Goal: Information Seeking & Learning: Check status

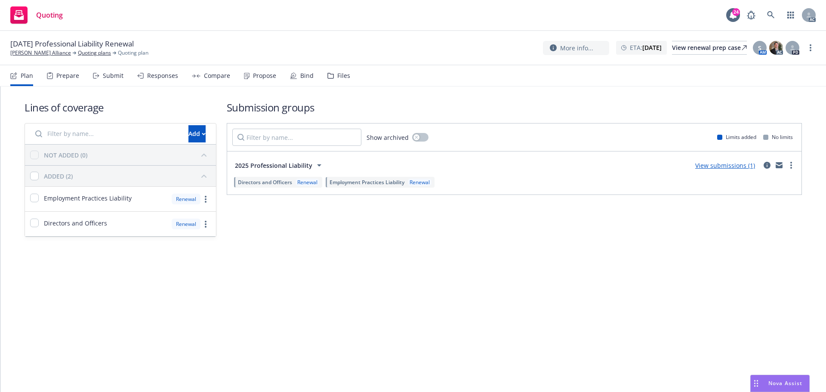
click at [103, 77] on div "Submit" at bounding box center [113, 75] width 21 height 7
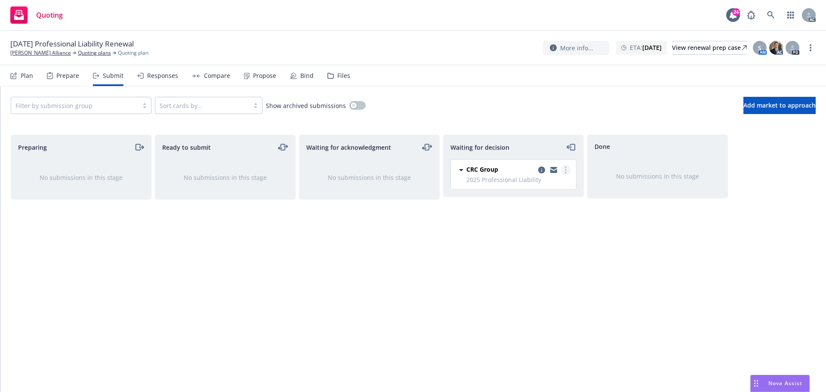
click at [566, 168] on circle "more" at bounding box center [566, 167] width 2 height 2
click at [540, 222] on span "Add accepted decision" at bounding box center [527, 222] width 86 height 8
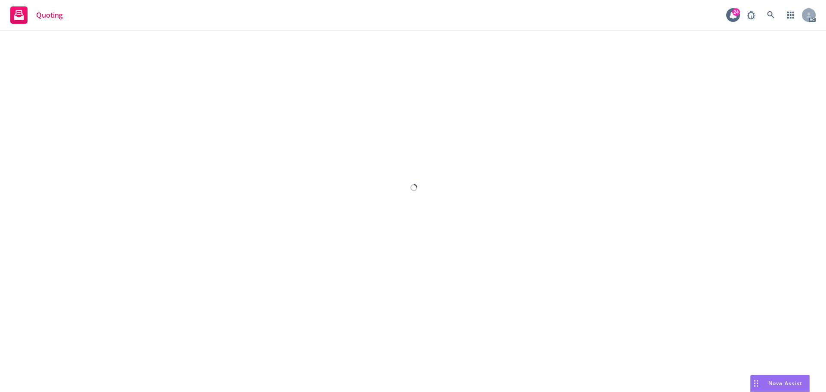
select select "12"
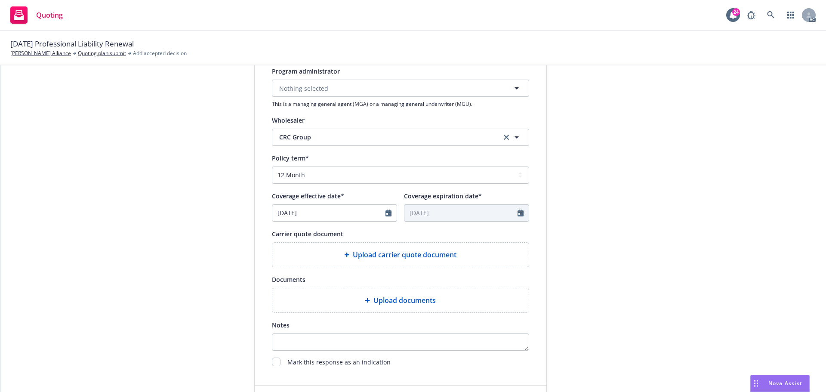
scroll to position [258, 0]
click at [386, 252] on span "Upload carrier quote document" at bounding box center [405, 253] width 104 height 10
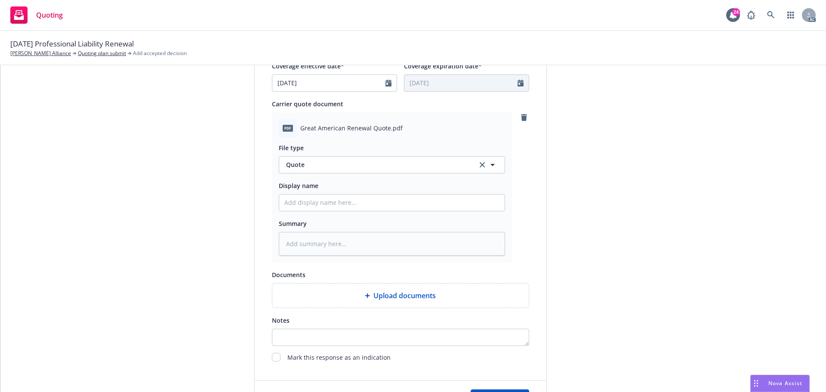
scroll to position [387, 0]
click at [343, 201] on input "Display name" at bounding box center [391, 202] width 225 height 16
type input "25-26 GL Quote"
type textarea "x"
drag, startPoint x: 49, startPoint y: 42, endPoint x: 114, endPoint y: 46, distance: 64.2
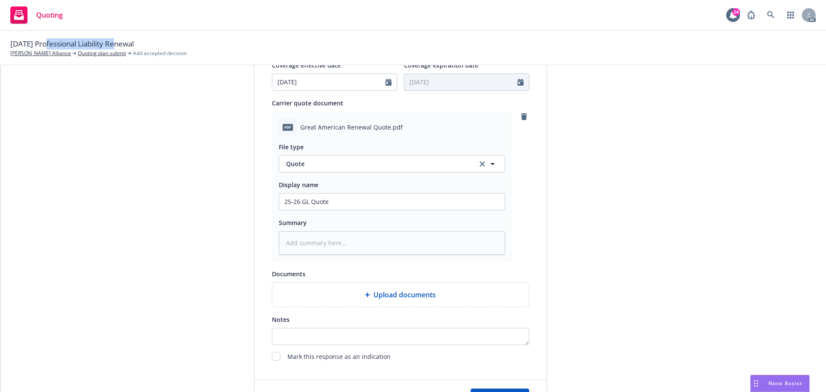
click at [114, 46] on span "10/25/25 Professional Liability Renewal" at bounding box center [71, 43] width 123 height 11
drag, startPoint x: 41, startPoint y: 42, endPoint x: 114, endPoint y: 48, distance: 72.9
click at [114, 48] on span "10/25/25 Professional Liability Renewal" at bounding box center [71, 43] width 123 height 11
drag, startPoint x: 299, startPoint y: 203, endPoint x: 305, endPoint y: 203, distance: 6.0
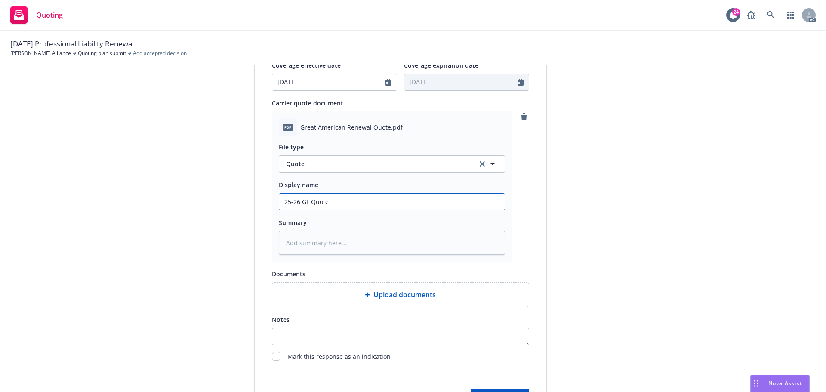
click at [305, 203] on input "25-26 GL Quote" at bounding box center [391, 202] width 225 height 16
paste input "Professional Liability"
type input "25-26 Professional Liability Quote"
type textarea "x"
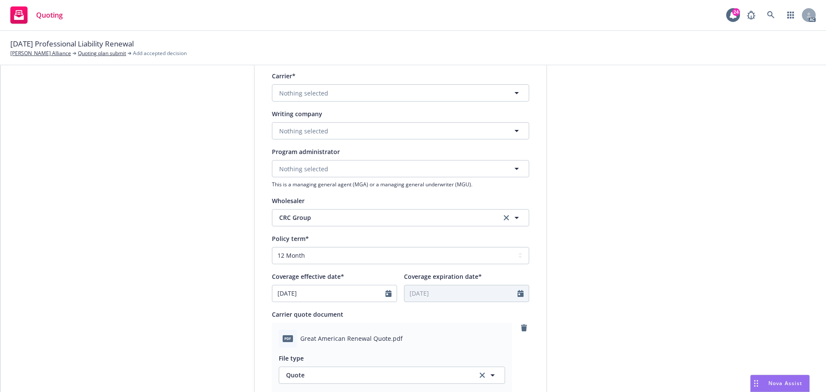
scroll to position [172, 0]
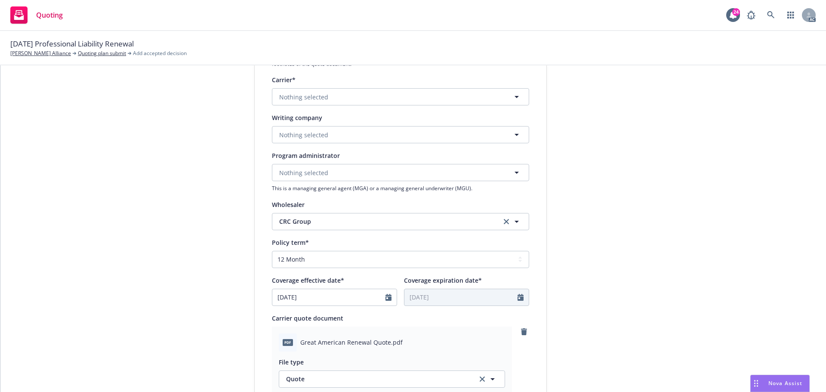
type input "25-26 Professional Liability Quote"
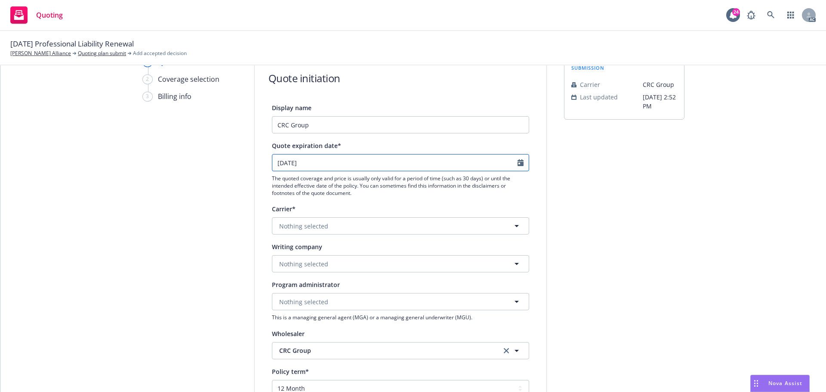
click at [517, 166] on icon "Calendar" at bounding box center [520, 162] width 6 height 7
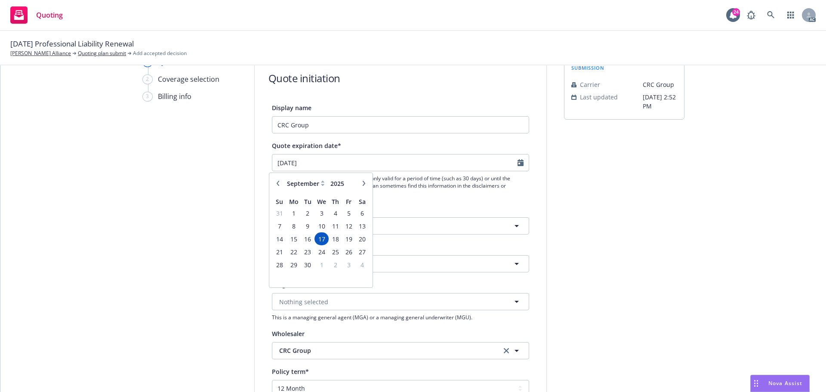
click at [364, 185] on icon "button" at bounding box center [364, 183] width 3 height 5
select select "10"
click at [359, 251] on span "25" at bounding box center [363, 251] width 12 height 11
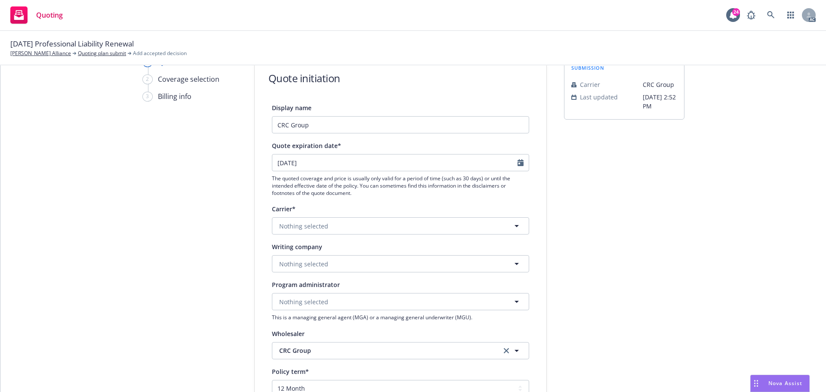
type input "10/25/2025"
type textarea "x"
click at [305, 265] on span "Nothing selected" at bounding box center [303, 263] width 49 height 9
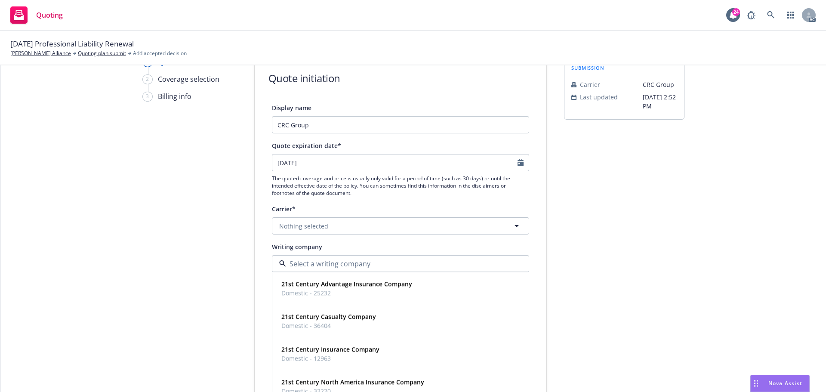
paste input "Great American Insurance Company."
type input "Great American Insurance Company."
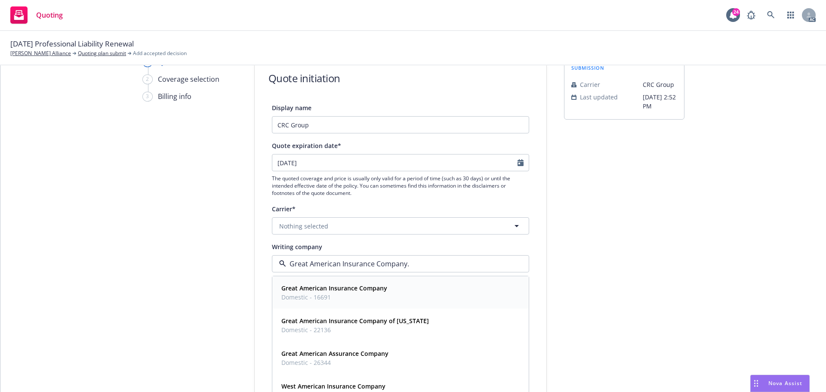
click at [335, 296] on span "Domestic - 16691" at bounding box center [334, 296] width 106 height 9
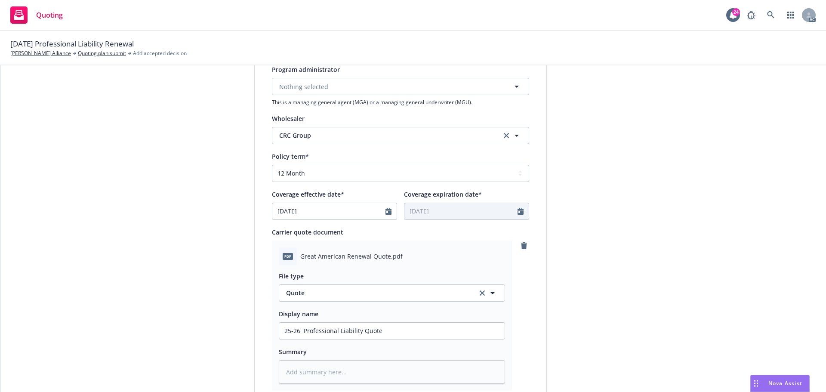
scroll to position [444, 0]
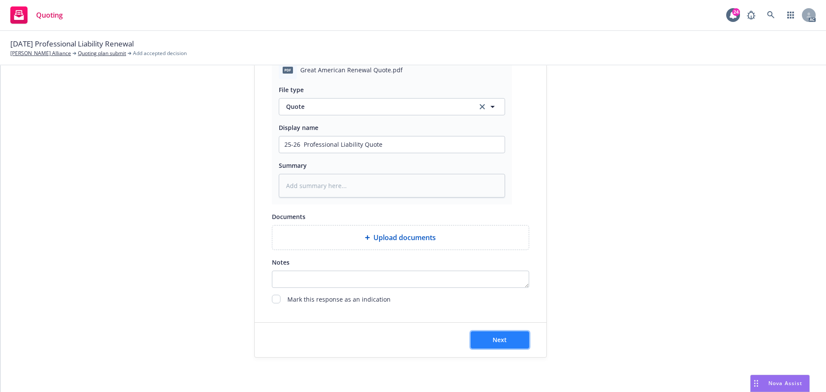
click at [517, 340] on button "Next" at bounding box center [500, 339] width 58 height 17
type textarea "x"
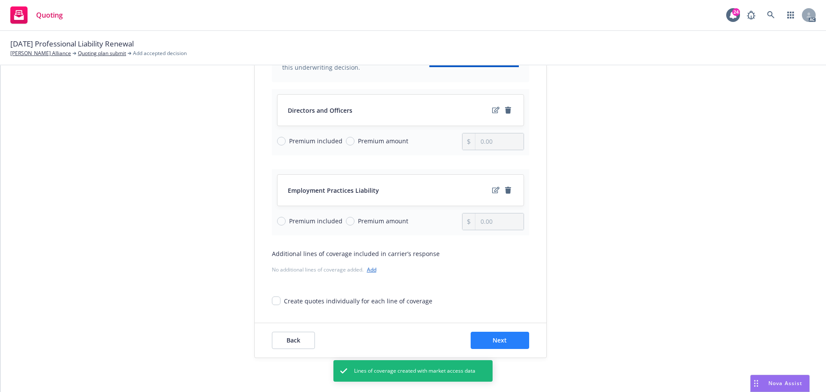
scroll to position [111, 0]
click at [508, 338] on button "Next" at bounding box center [500, 339] width 58 height 17
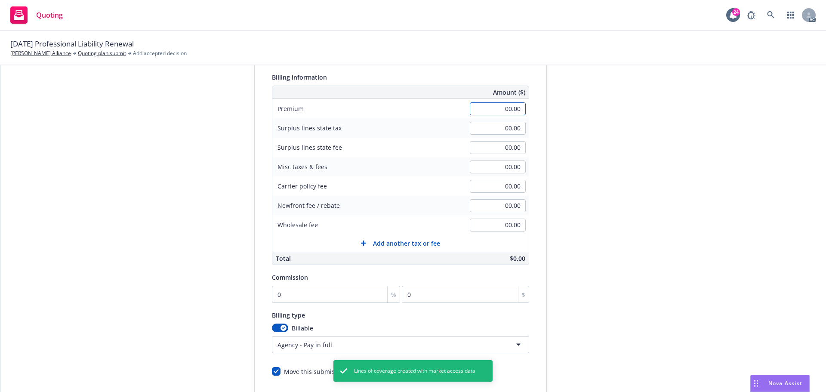
click at [491, 110] on input "00.00" at bounding box center [498, 108] width 56 height 13
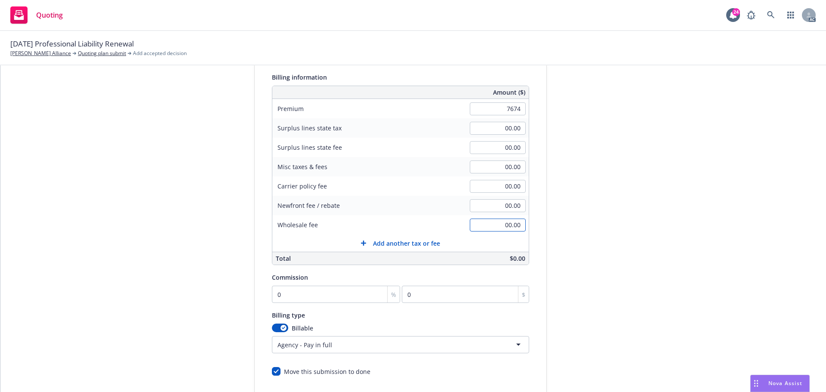
type input "7,674.00"
click at [492, 225] on input "00.00" at bounding box center [498, 224] width 56 height 13
type input "350.00"
click at [646, 250] on div "submission Carrier CRC Group Last updated 7/11, 2:52 PM" at bounding box center [624, 208] width 120 height 440
click at [286, 294] on input "0" at bounding box center [336, 294] width 129 height 17
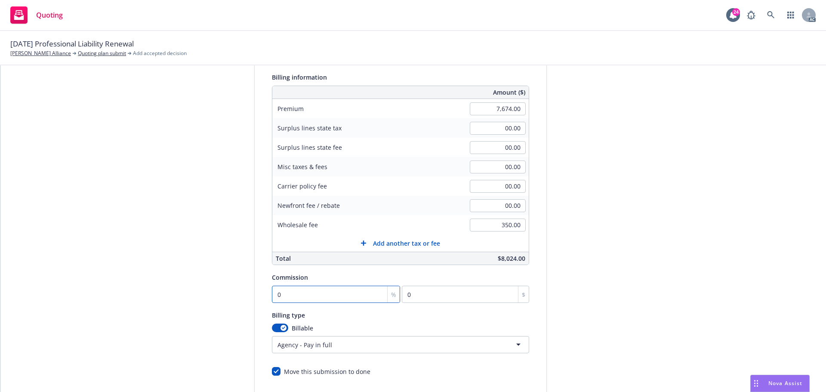
type input "1"
type input "76.74"
type input "10"
type input "767.4"
type input "10"
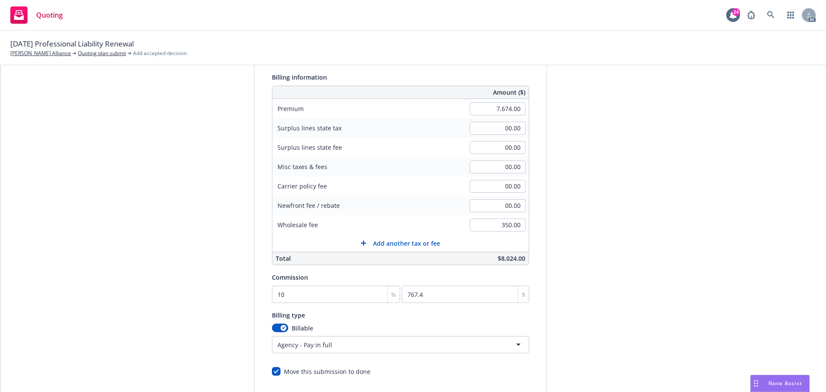
scroll to position [182, 0]
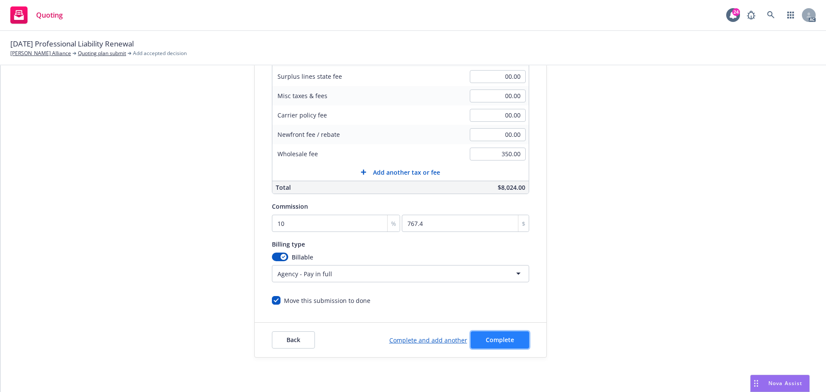
click at [503, 339] on span "Complete" at bounding box center [500, 339] width 28 height 8
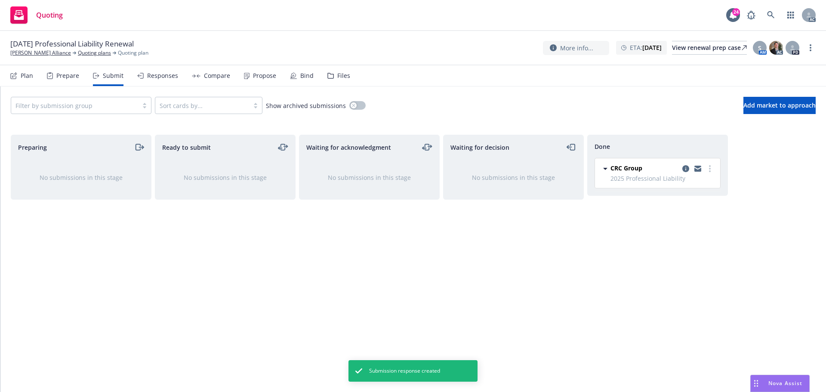
click at [296, 84] on div "Bind" at bounding box center [302, 75] width 24 height 21
click at [266, 78] on div "Propose" at bounding box center [264, 75] width 23 height 7
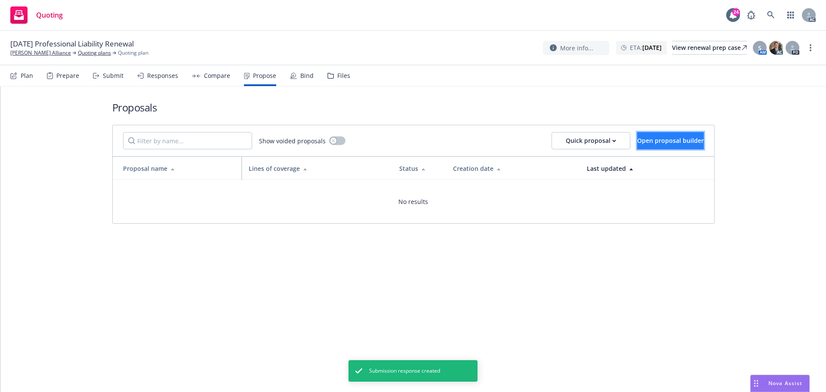
click at [672, 134] on button "Open proposal builder" at bounding box center [670, 140] width 67 height 17
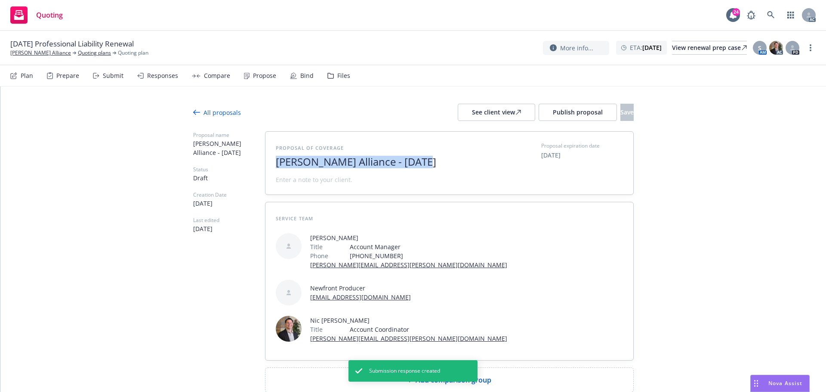
drag, startPoint x: 368, startPoint y: 168, endPoint x: 262, endPoint y: 169, distance: 105.4
click at [265, 169] on div "Proposal of coverage Sylvia Earle Alliance - August 2025 Proposal expiration da…" at bounding box center [449, 163] width 368 height 63
click at [301, 164] on span "2025" at bounding box center [381, 162] width 211 height 12
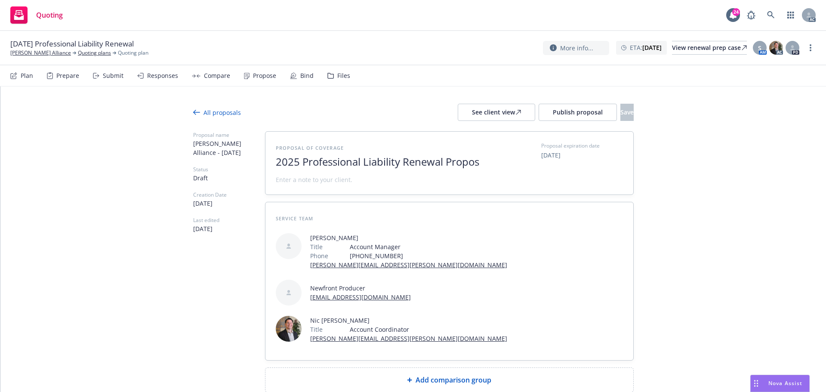
scroll to position [0, 0]
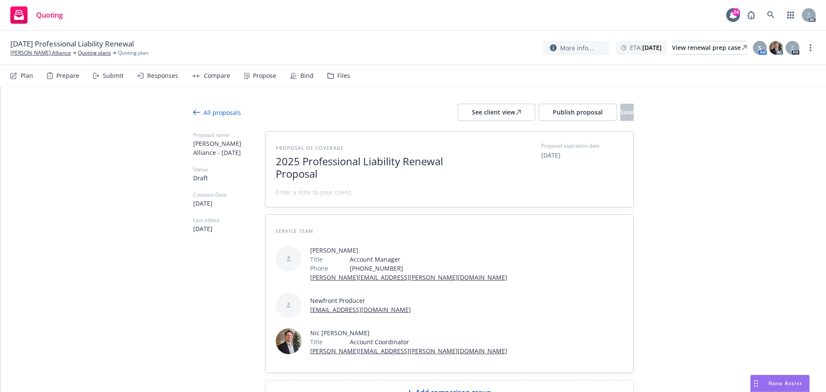
click at [312, 191] on span at bounding box center [314, 192] width 77 height 9
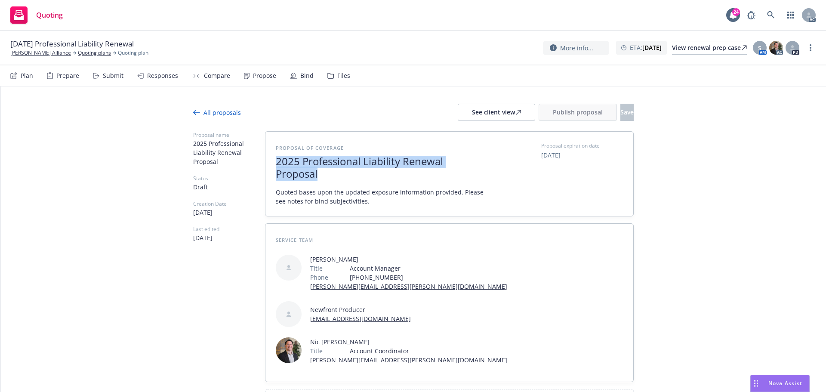
drag, startPoint x: 322, startPoint y: 174, endPoint x: 261, endPoint y: 164, distance: 61.9
click at [261, 164] on div "Proposal name 2025 Professional Liability Renewal Proposal Status Draft Creatio…" at bounding box center [413, 272] width 440 height 283
copy span "2025 Professional Liability Renewal Proposal"
type textarea "x"
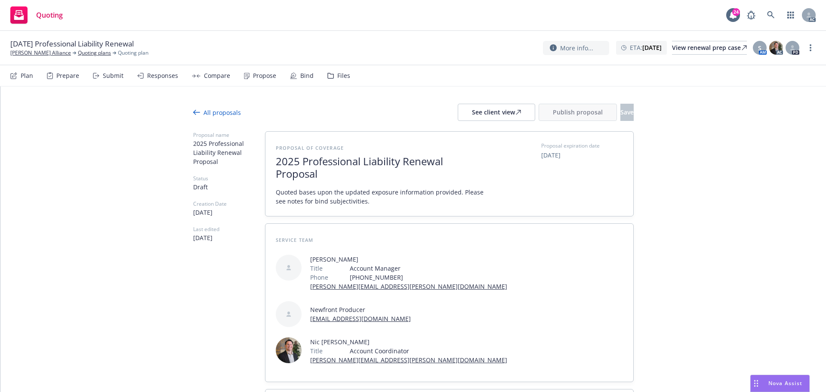
paste span
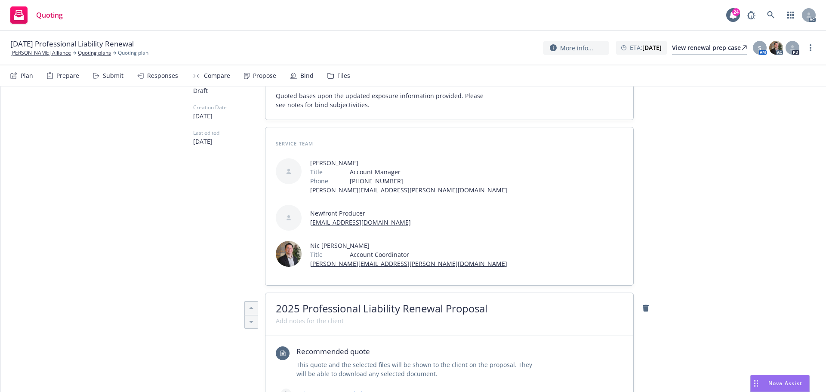
scroll to position [172, 0]
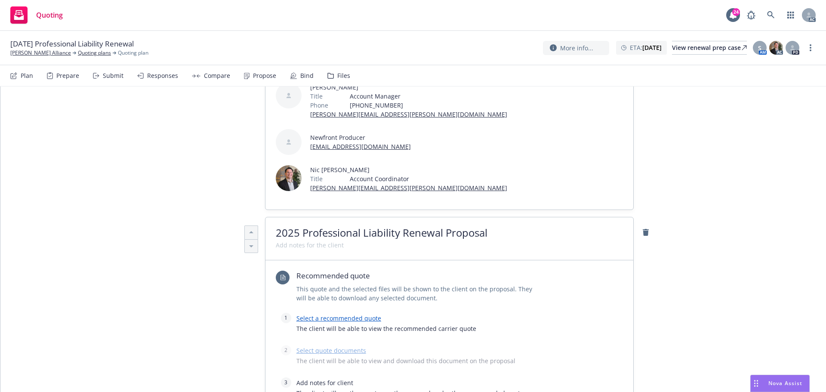
click at [349, 314] on link "Select a recommended quote" at bounding box center [338, 318] width 85 height 8
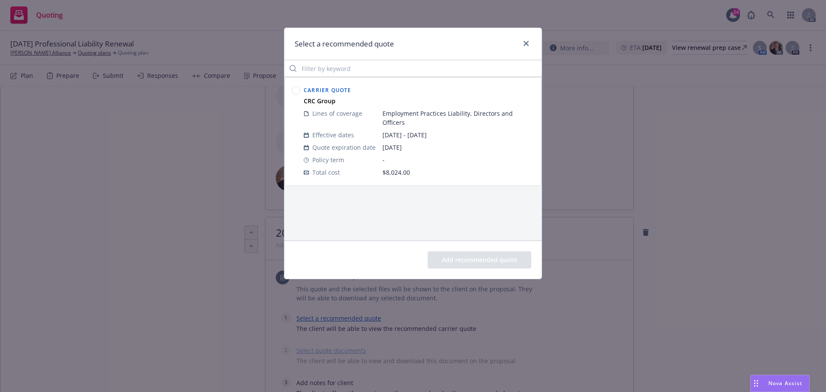
click at [295, 87] on circle at bounding box center [296, 90] width 8 height 8
click at [464, 260] on button "Add recommended quote" at bounding box center [480, 259] width 104 height 17
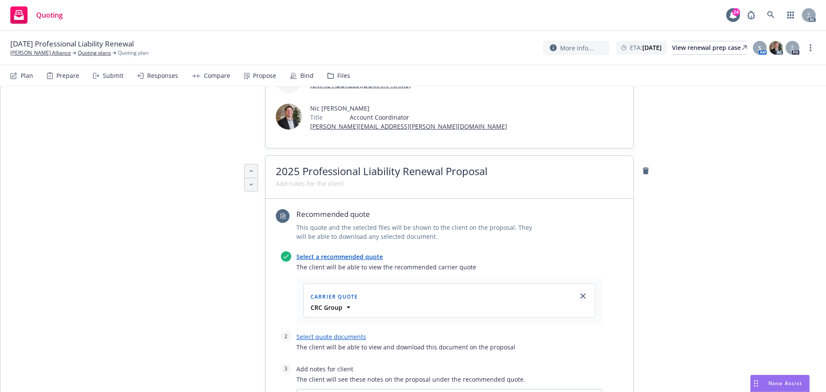
scroll to position [301, 0]
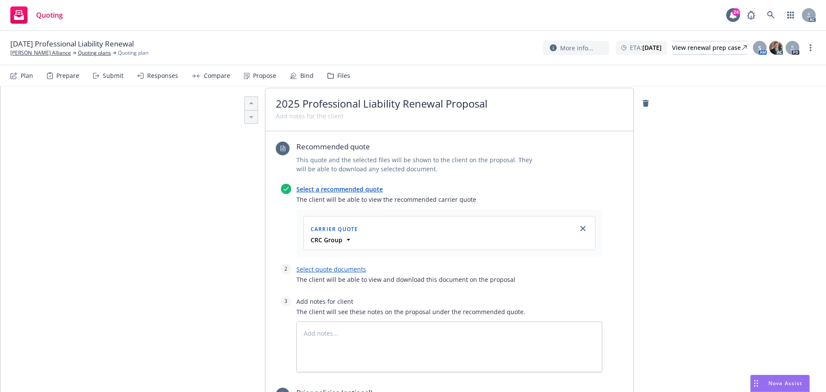
click at [343, 265] on link "Select quote documents" at bounding box center [331, 269] width 70 height 8
type textarea "x"
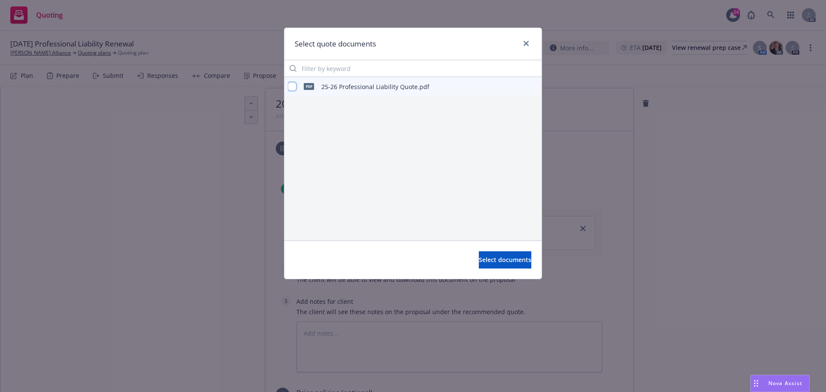
click at [291, 85] on input "checkbox" at bounding box center [292, 86] width 9 height 9
checkbox input "true"
click at [507, 254] on button "Select documents" at bounding box center [505, 259] width 52 height 17
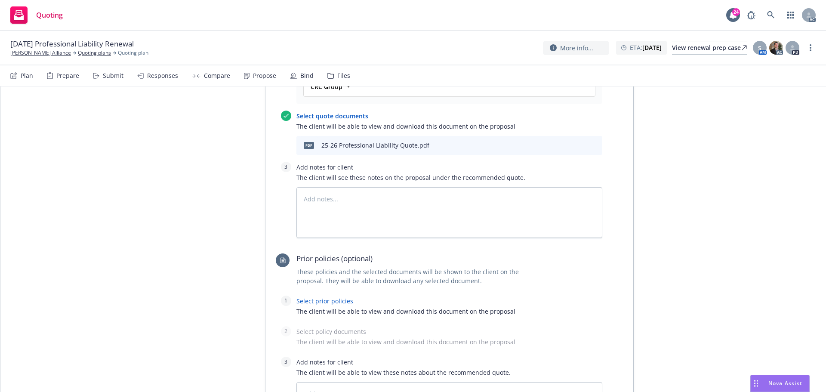
scroll to position [559, 0]
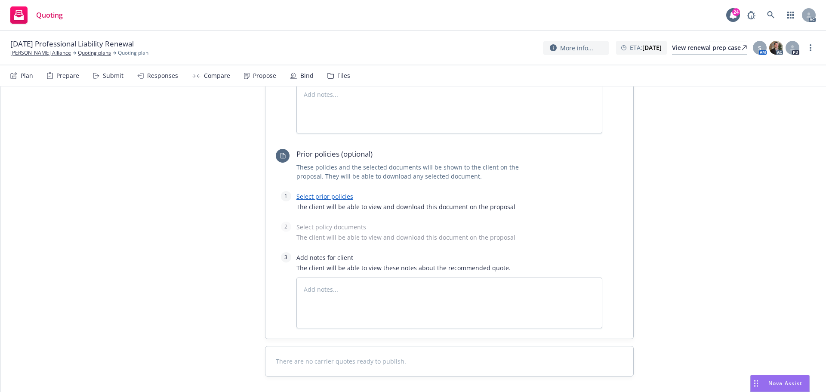
click at [329, 192] on link "Select prior policies" at bounding box center [324, 196] width 57 height 8
type textarea "x"
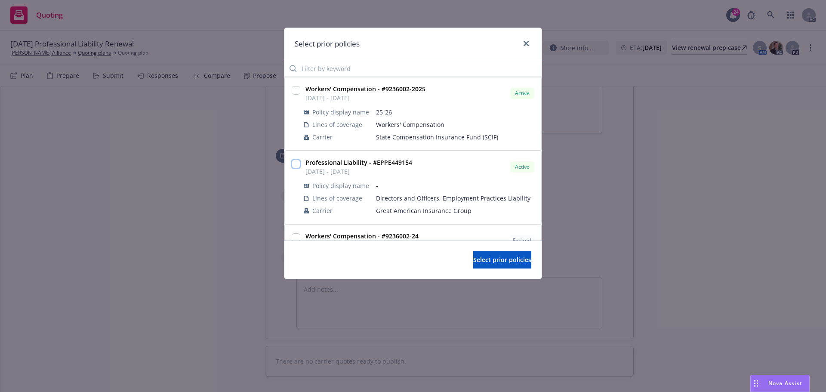
click at [297, 161] on input "checkbox" at bounding box center [296, 164] width 9 height 9
checkbox input "true"
click at [473, 262] on span "Select prior policies" at bounding box center [502, 259] width 58 height 8
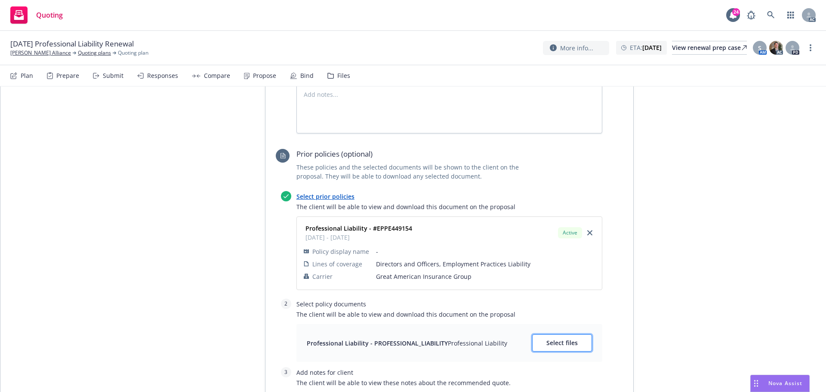
click at [559, 338] on span "Select files" at bounding box center [561, 342] width 31 height 8
type textarea "x"
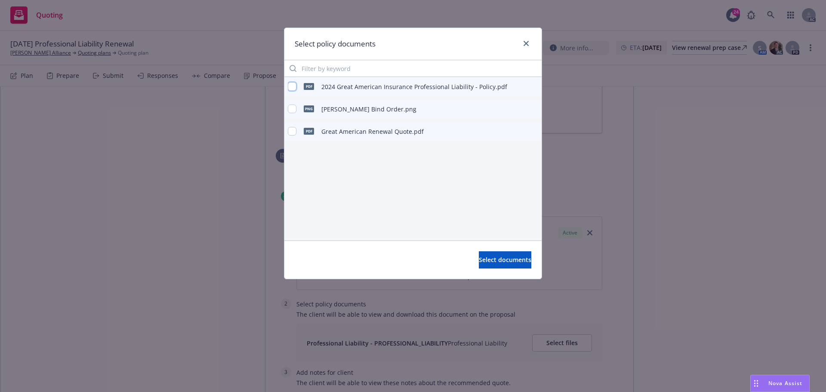
click at [293, 86] on input "checkbox" at bounding box center [292, 86] width 9 height 9
checkbox input "true"
click at [482, 260] on span "Select documents" at bounding box center [505, 259] width 52 height 8
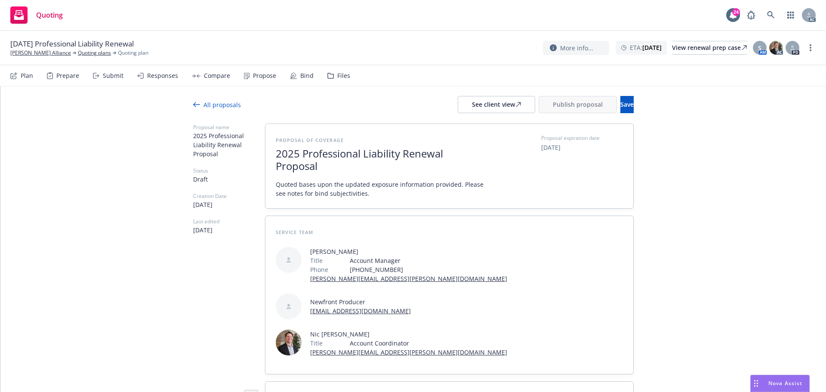
scroll to position [0, 0]
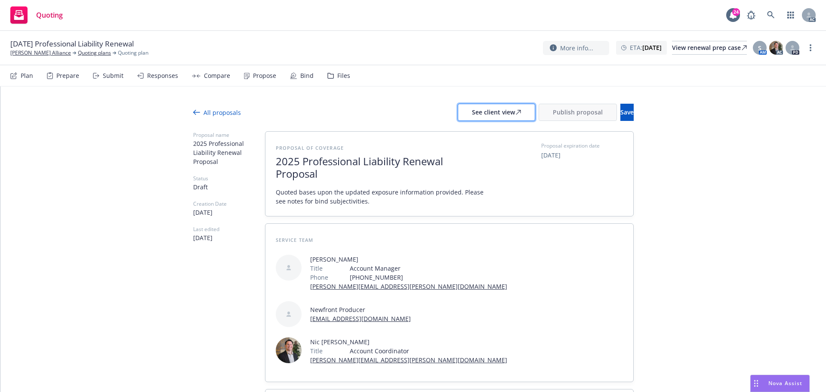
click at [475, 112] on div "See client view" at bounding box center [496, 112] width 49 height 16
type textarea "x"
click at [163, 78] on div "Responses" at bounding box center [162, 75] width 31 height 7
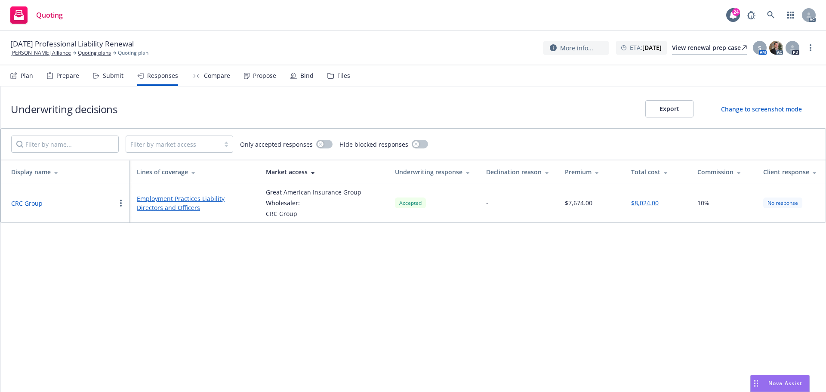
click at [30, 201] on button "CRC Group" at bounding box center [26, 203] width 31 height 9
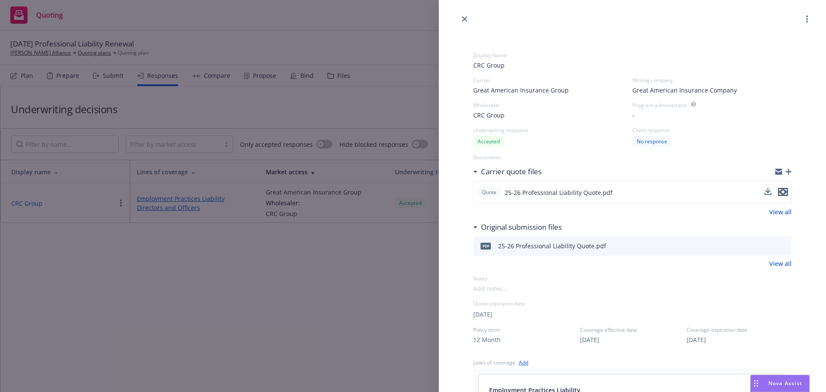
click at [779, 191] on icon "preview file" at bounding box center [783, 192] width 8 height 6
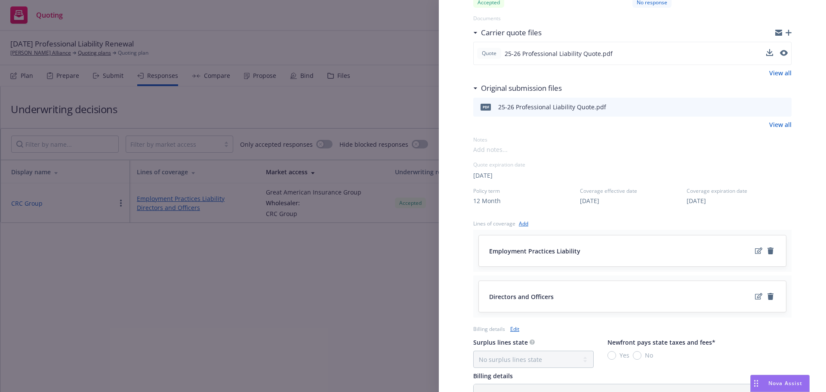
scroll to position [172, 0]
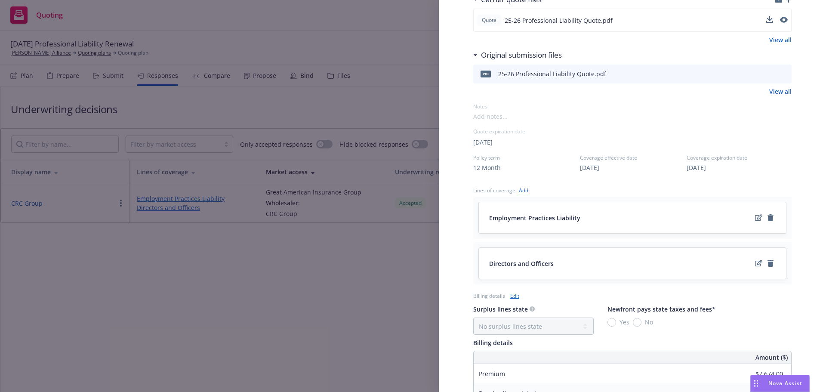
drag, startPoint x: 369, startPoint y: 331, endPoint x: 443, endPoint y: 222, distance: 132.5
click at [369, 331] on div "Display Name CRC Group Carrier Great American Insurance Group Writing company G…" at bounding box center [413, 196] width 826 height 392
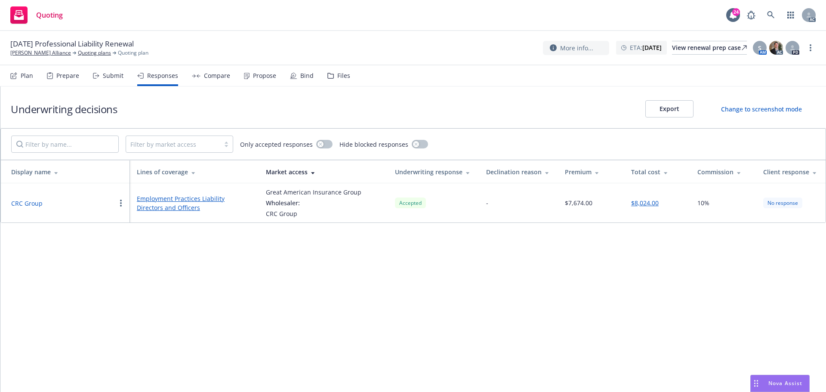
click at [27, 202] on button "CRC Group" at bounding box center [26, 203] width 31 height 9
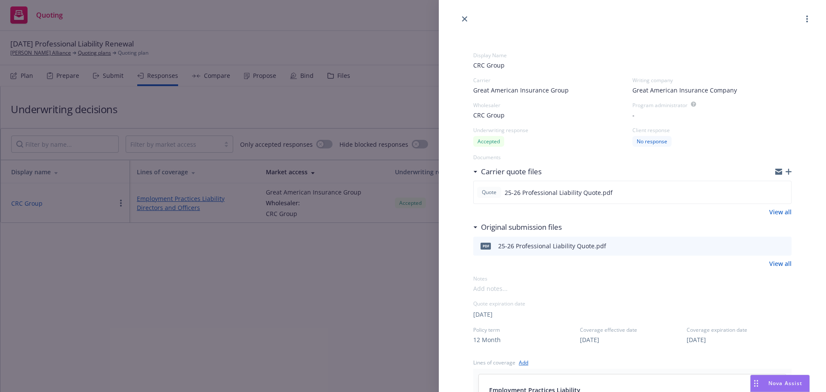
click at [491, 317] on span "10/25/2025" at bounding box center [482, 314] width 19 height 9
select select "October"
select select "2025"
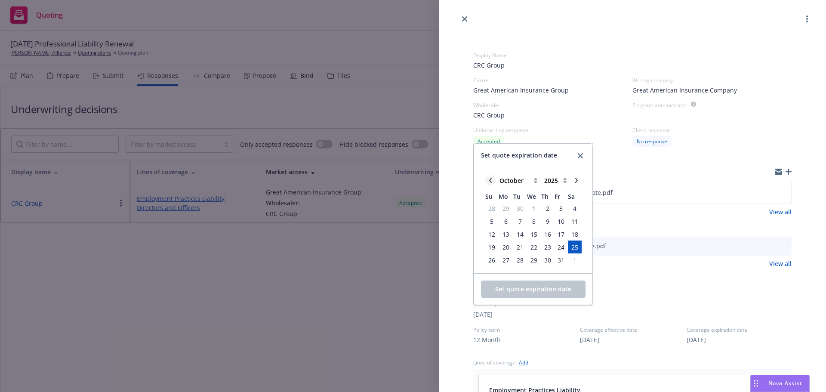
click at [488, 181] on icon "chevronLeft" at bounding box center [490, 180] width 5 height 5
select select "September"
click at [548, 248] on span "25" at bounding box center [547, 247] width 7 height 9
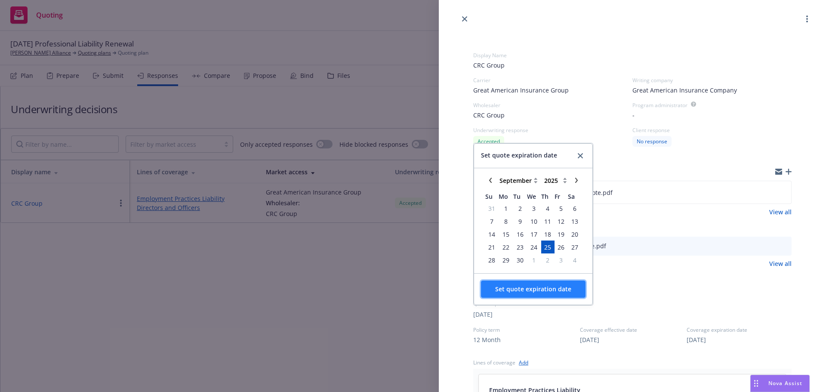
click at [520, 292] on span "Set quote expiration date" at bounding box center [533, 289] width 76 height 8
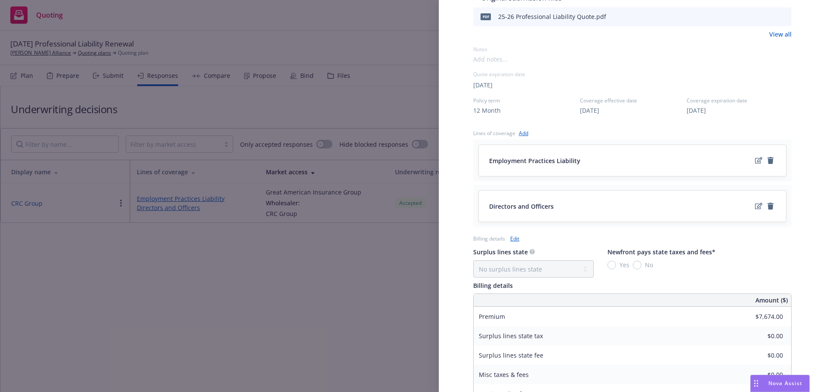
scroll to position [144, 0]
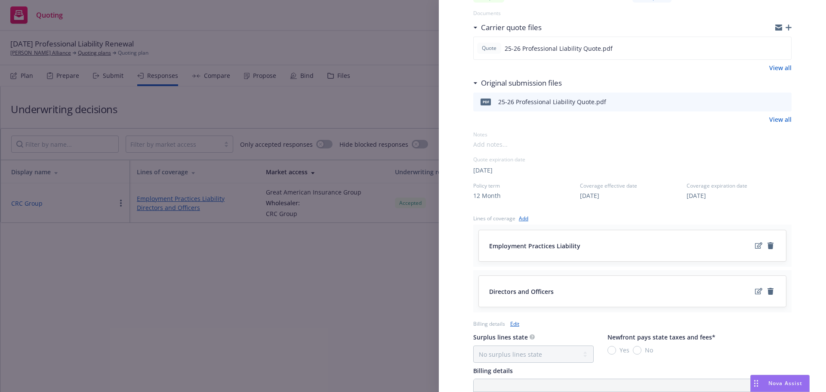
drag, startPoint x: 353, startPoint y: 277, endPoint x: 403, endPoint y: 235, distance: 65.0
click at [360, 272] on div "Display Name CRC Group Carrier Great American Insurance Group Writing company G…" at bounding box center [413, 196] width 826 height 392
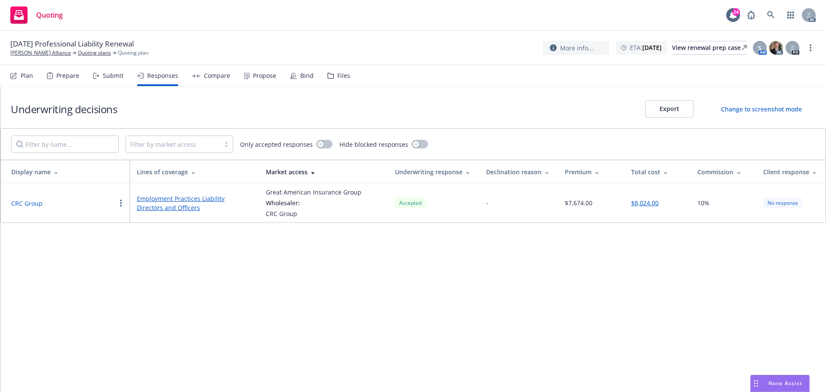
click at [353, 289] on div "Underwriting decisions Export Change to screenshot mode Filter by market access…" at bounding box center [412, 238] width 825 height 305
click at [23, 205] on button "CRC Group" at bounding box center [26, 203] width 31 height 9
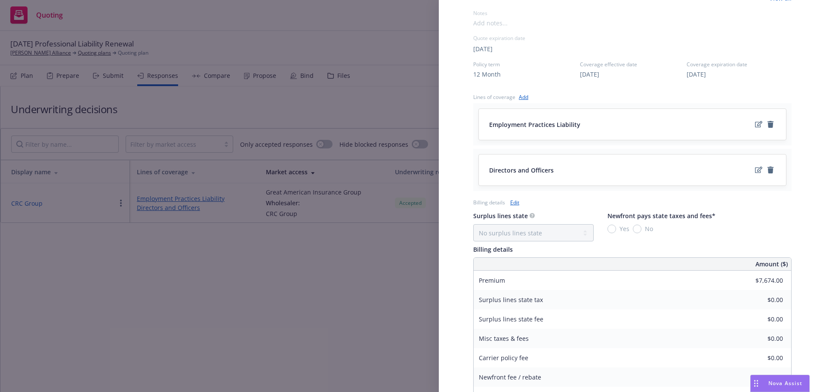
scroll to position [359, 0]
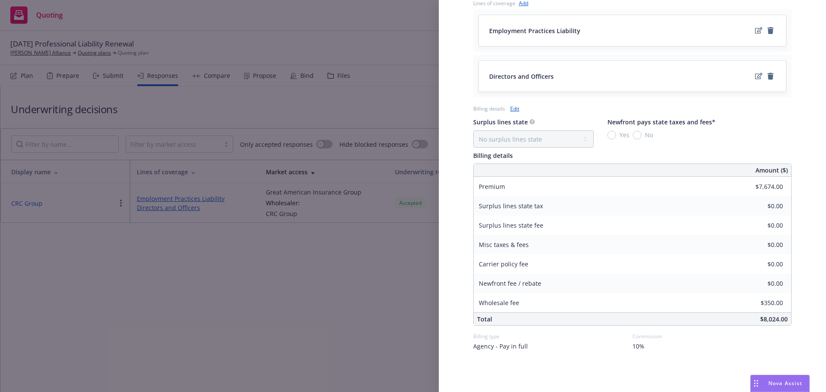
click at [322, 279] on div "Display Name CRC Group Carrier Great American Insurance Group Writing company G…" at bounding box center [413, 196] width 826 height 392
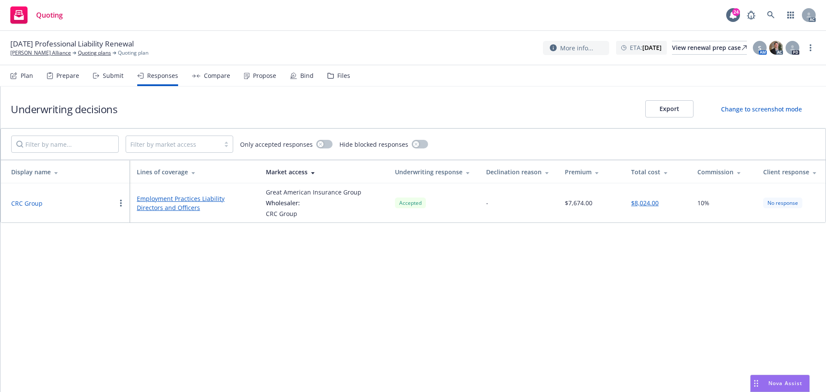
click at [17, 204] on button "CRC Group" at bounding box center [26, 203] width 31 height 9
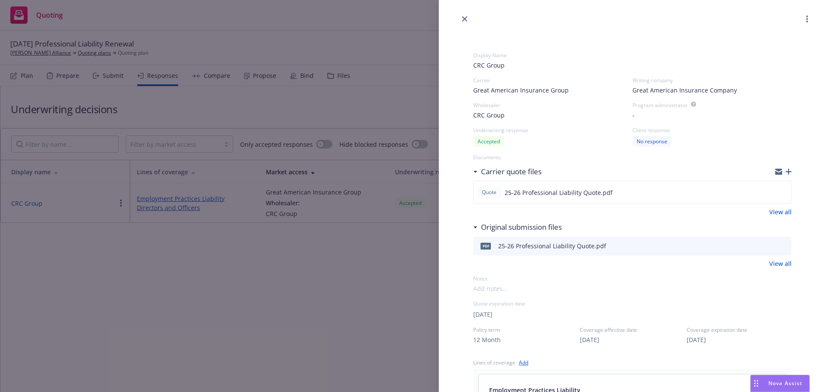
click at [512, 290] on span at bounding box center [632, 288] width 318 height 9
drag, startPoint x: 292, startPoint y: 318, endPoint x: 273, endPoint y: 51, distance: 267.8
click at [292, 315] on div "Display Name CRC Group Carrier Great American Insurance Group Writing company G…" at bounding box center [413, 196] width 826 height 392
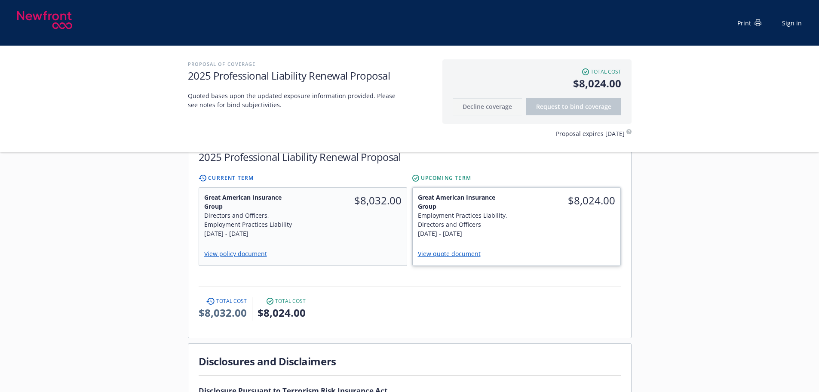
scroll to position [215, 0]
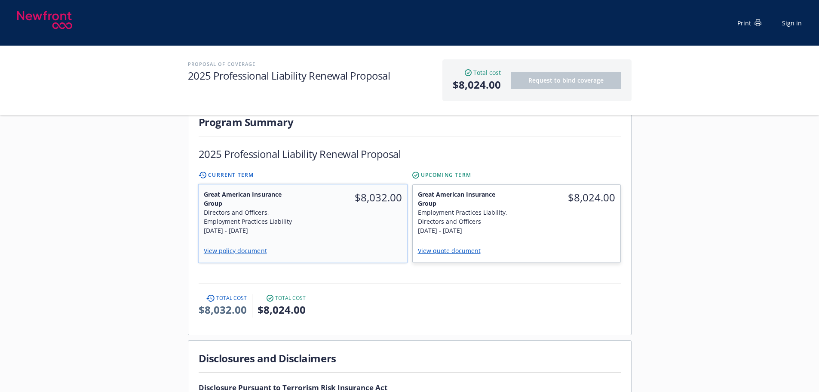
click at [292, 208] on div "Directors and Officers, Employment Practices Liability" at bounding box center [250, 217] width 94 height 18
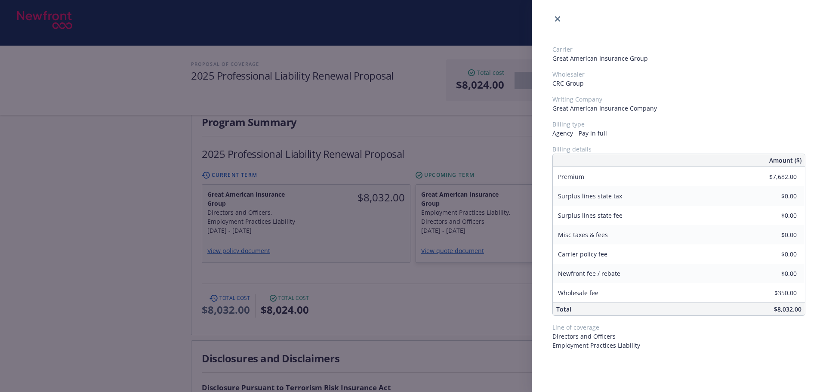
click at [463, 196] on div "Carrier Great American Insurance Group Wholesaler CRC Group Writing Company Gre…" at bounding box center [413, 196] width 826 height 392
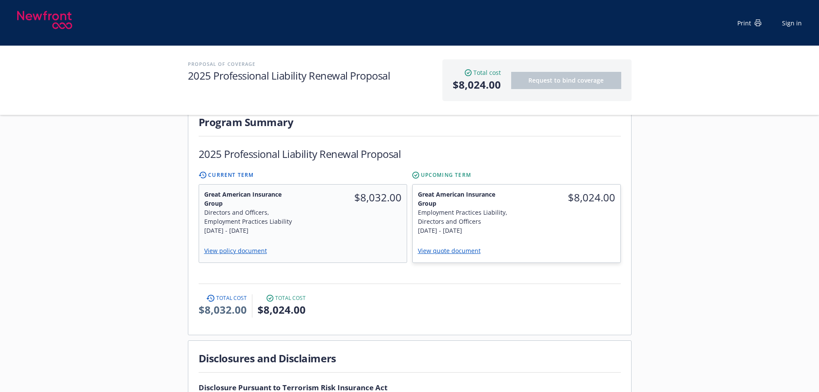
click at [463, 208] on div "Employment Practices Liability, Directors and Officers" at bounding box center [465, 217] width 94 height 18
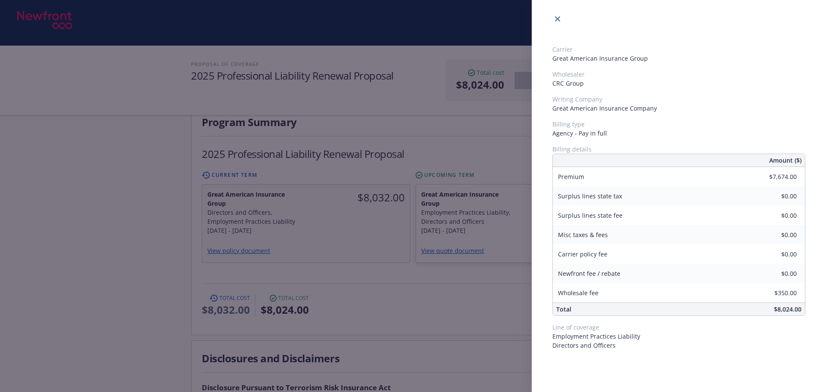
click at [369, 259] on div "Carrier Great American Insurance Group Wholesaler CRC Group Writing Company Gre…" at bounding box center [413, 196] width 826 height 392
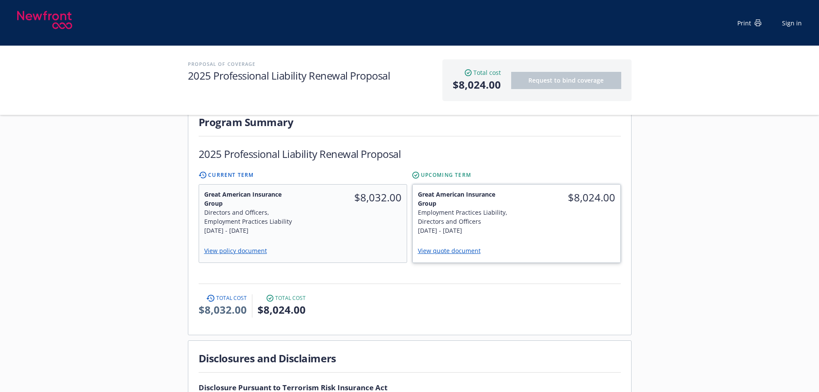
click at [572, 205] on div "$8,024.00" at bounding box center [569, 212] width 104 height 55
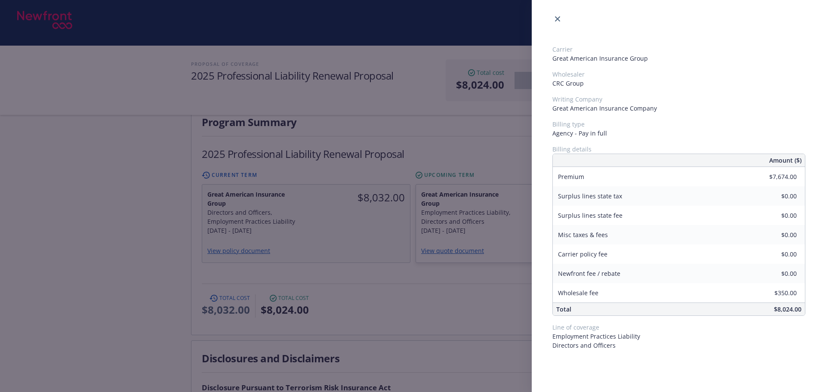
click at [360, 228] on div "Carrier Great American Insurance Group Wholesaler CRC Group Writing Company Gre…" at bounding box center [413, 196] width 826 height 392
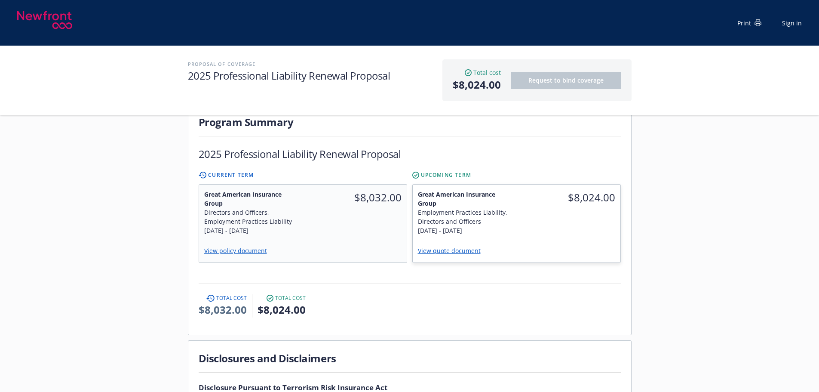
click at [360, 245] on div "View policy document" at bounding box center [302, 251] width 197 height 12
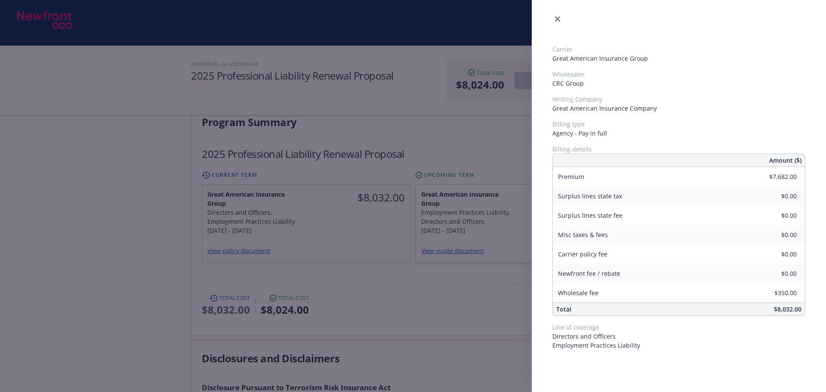
click at [482, 209] on div "Carrier Great American Insurance Group Wholesaler CRC Group Writing Company Gre…" at bounding box center [413, 196] width 826 height 392
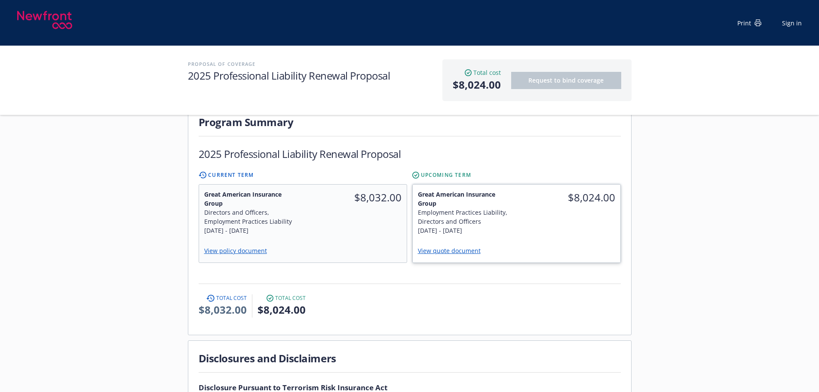
click at [459, 246] on link "View quote document" at bounding box center [453, 250] width 70 height 8
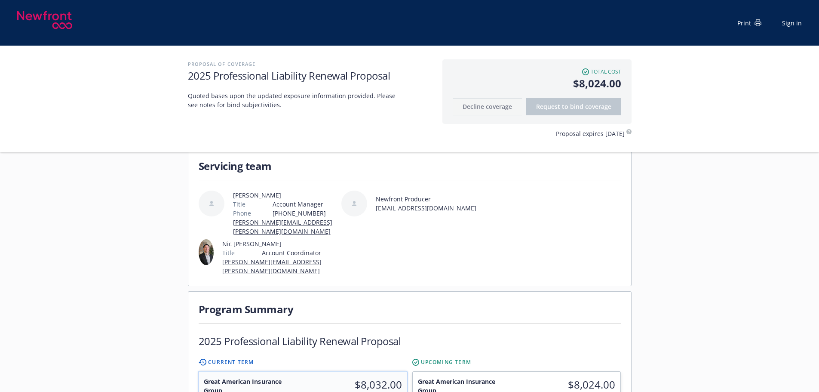
scroll to position [43, 0]
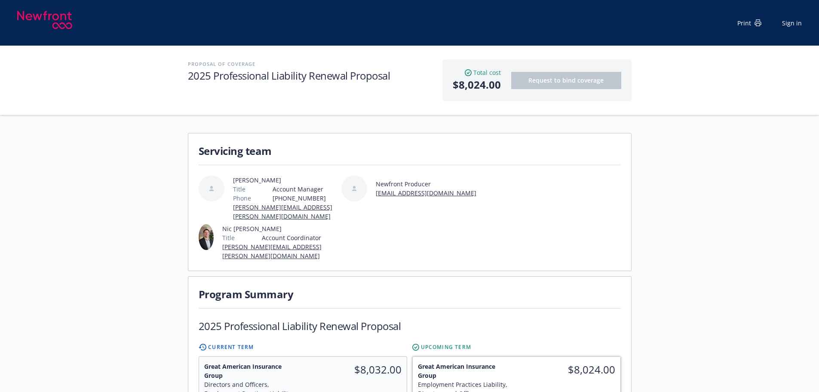
click at [516, 365] on div "Great American Insurance Group Employment Practices Liability, Directors and Of…" at bounding box center [465, 384] width 104 height 55
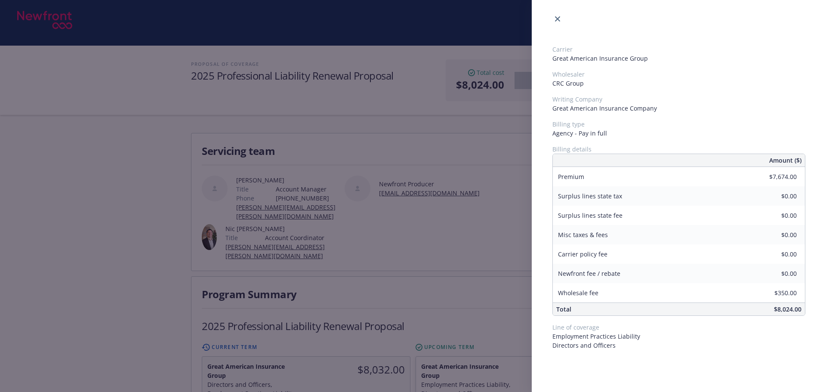
click at [470, 276] on div "Carrier Great American Insurance Group Wholesaler CRC Group Writing Company Gre…" at bounding box center [413, 196] width 826 height 392
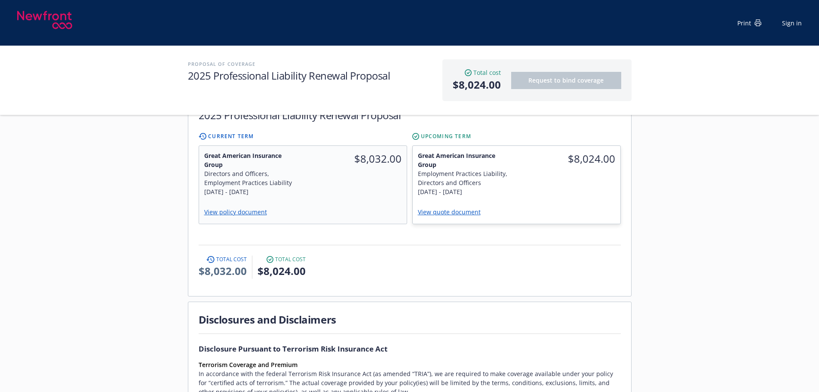
scroll to position [258, 0]
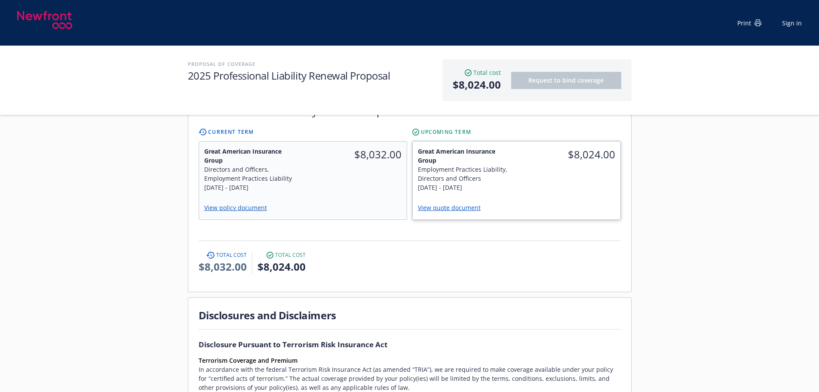
click at [566, 202] on div "View quote document" at bounding box center [516, 208] width 197 height 12
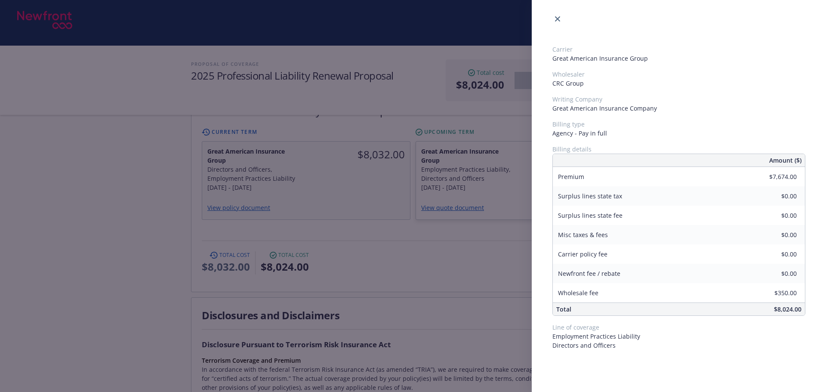
click at [453, 237] on div "Carrier Great American Insurance Group Wholesaler CRC Group Writing Company Gre…" at bounding box center [413, 196] width 826 height 392
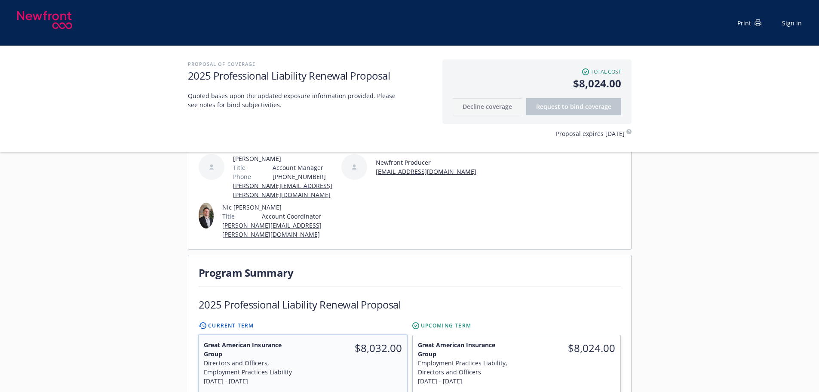
scroll to position [129, 0]
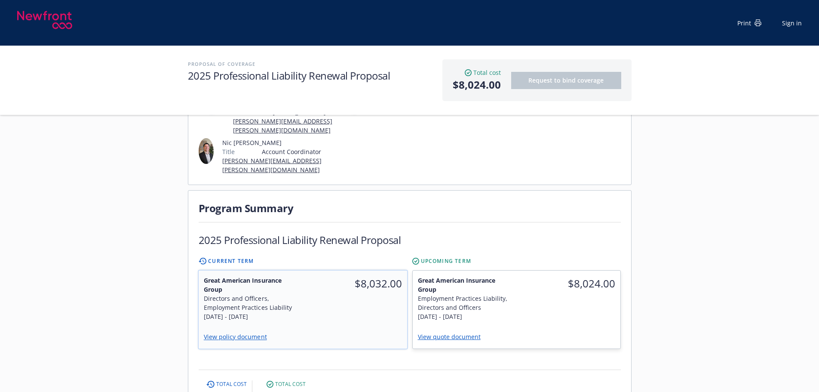
click at [339, 289] on div "$8,032.00" at bounding box center [355, 299] width 105 height 56
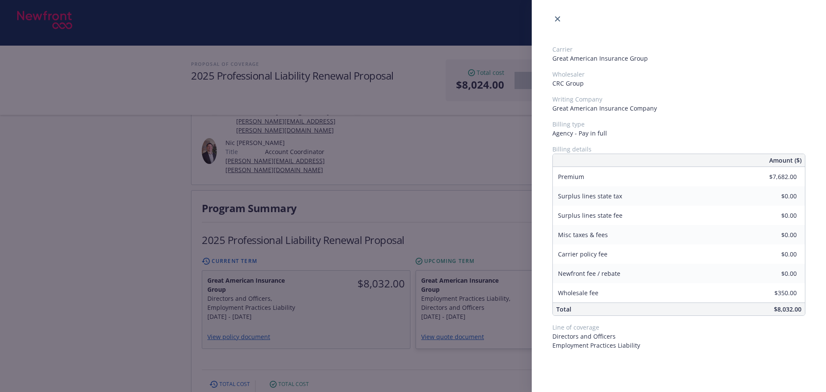
click at [451, 283] on div "Carrier Great American Insurance Group Wholesaler CRC Group Writing Company Gre…" at bounding box center [413, 196] width 826 height 392
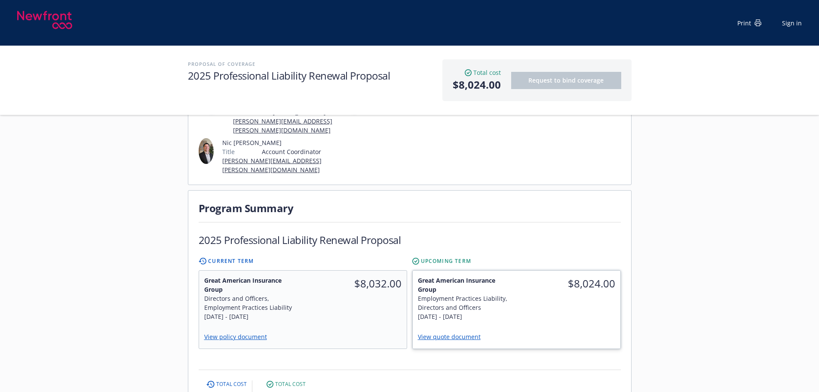
click at [459, 294] on div "Employment Practices Liability, Directors and Officers" at bounding box center [465, 303] width 94 height 18
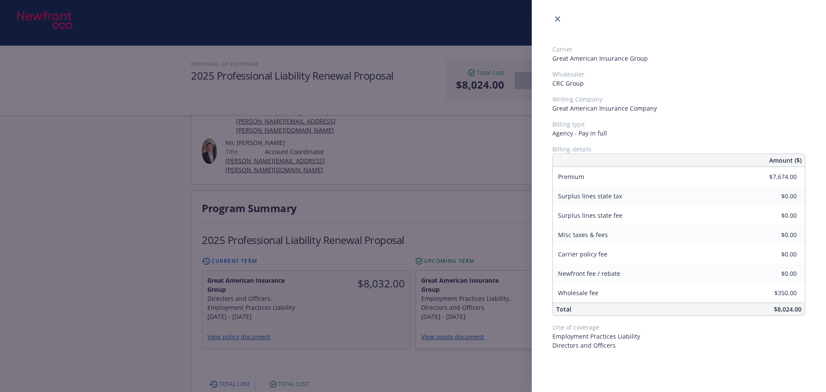
click at [450, 212] on div "Carrier Great American Insurance Group Wholesaler CRC Group Writing Company Gre…" at bounding box center [413, 196] width 826 height 392
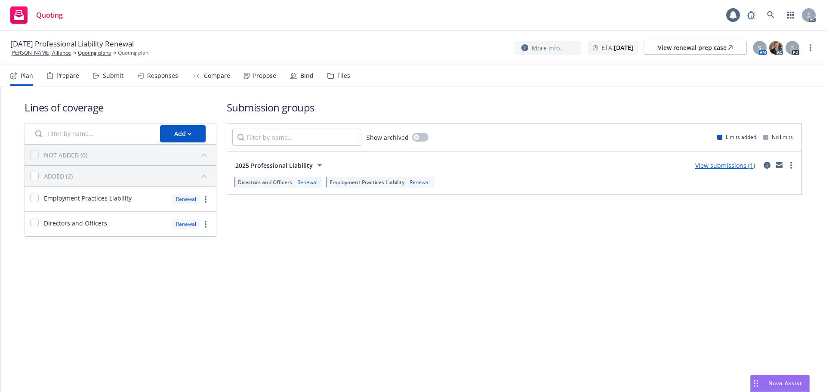
click at [215, 79] on div "Compare" at bounding box center [217, 75] width 26 height 7
click at [260, 79] on div "Propose" at bounding box center [264, 75] width 23 height 7
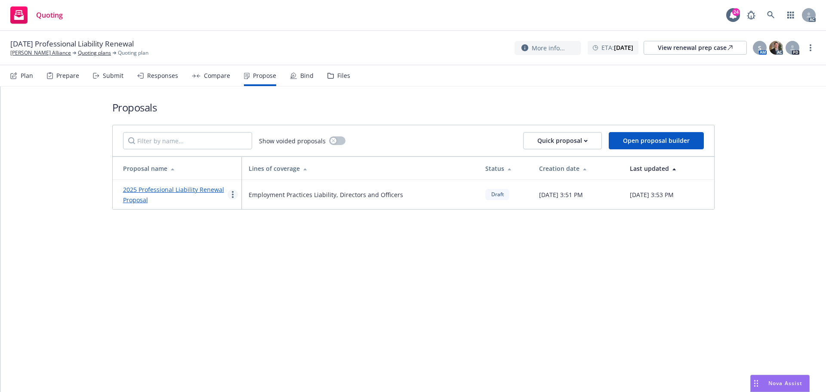
click at [229, 198] on link "more" at bounding box center [233, 194] width 10 height 10
click at [255, 284] on span "See client view" at bounding box center [259, 284] width 63 height 8
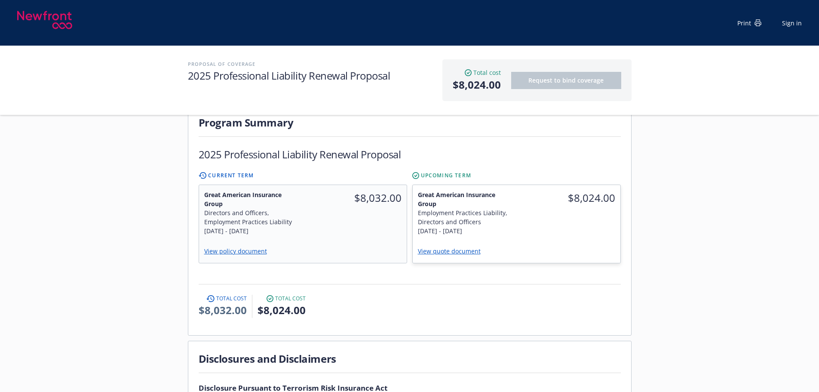
scroll to position [215, 0]
click at [457, 246] on link "View quote document" at bounding box center [453, 250] width 70 height 8
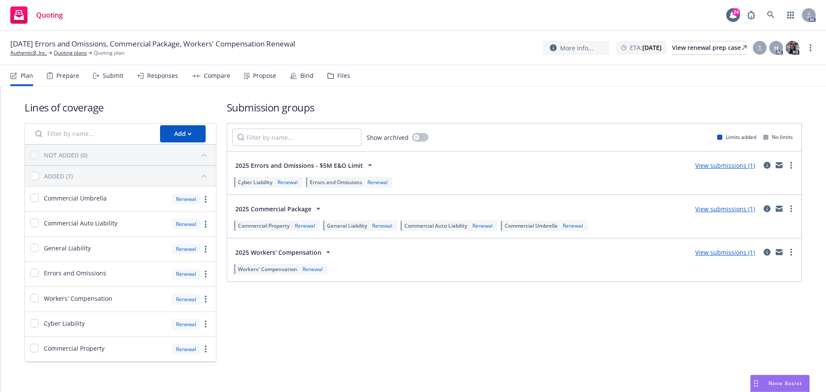
click at [110, 77] on div "Submit" at bounding box center [113, 75] width 21 height 7
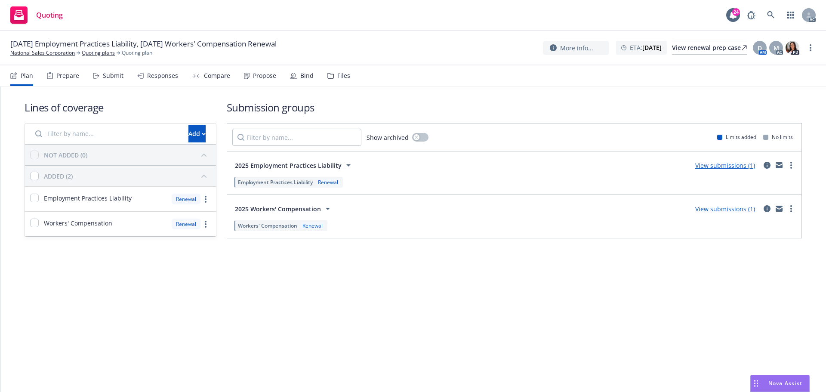
click at [109, 86] on nav "Plan Prepare Submit Responses Compare Propose Bind Files" at bounding box center [413, 75] width 826 height 21
click at [113, 74] on div "Submit" at bounding box center [113, 75] width 21 height 7
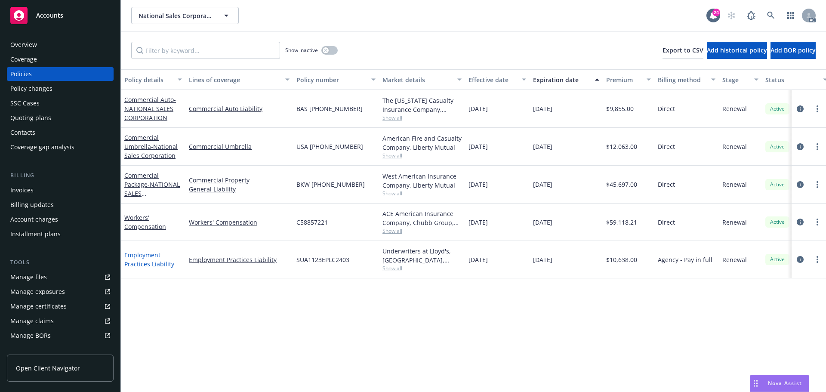
click at [138, 255] on link "Employment Practices Liability" at bounding box center [149, 259] width 50 height 17
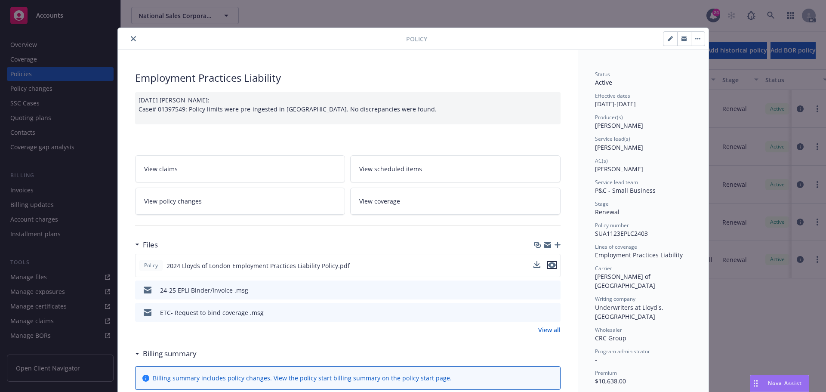
click at [551, 265] on icon "preview file" at bounding box center [552, 265] width 8 height 6
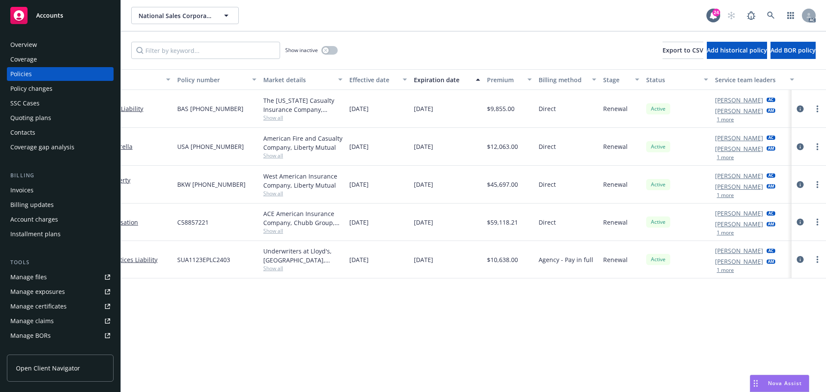
scroll to position [0, 125]
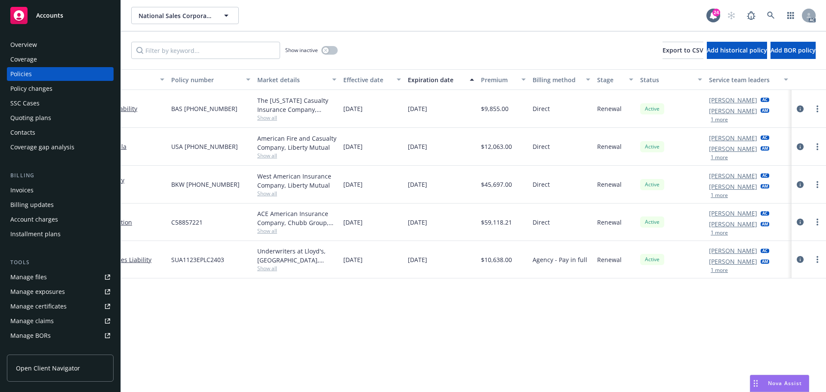
click at [716, 268] on button "1 more" at bounding box center [719, 270] width 17 height 5
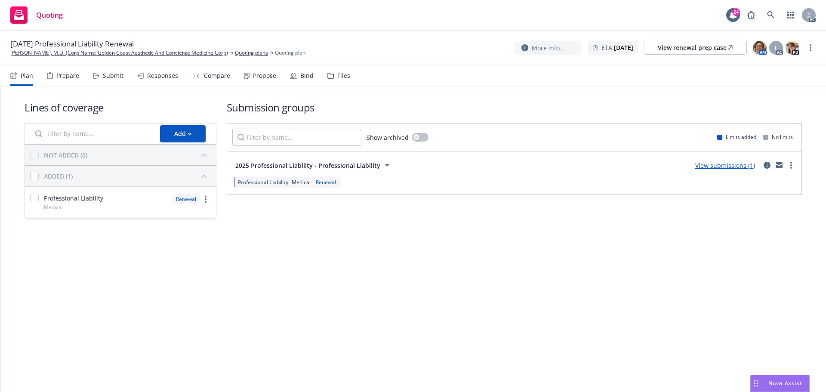
click at [111, 80] on div "Submit" at bounding box center [108, 75] width 31 height 21
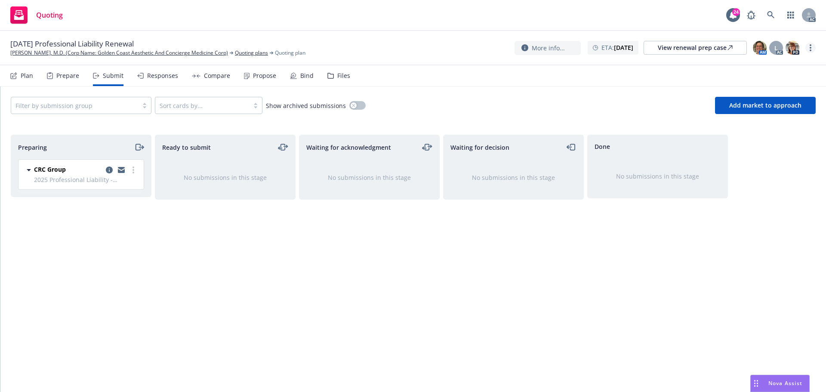
click at [812, 46] on link "more" at bounding box center [810, 48] width 10 height 10
click at [776, 69] on link "Copy logging email" at bounding box center [767, 65] width 96 height 17
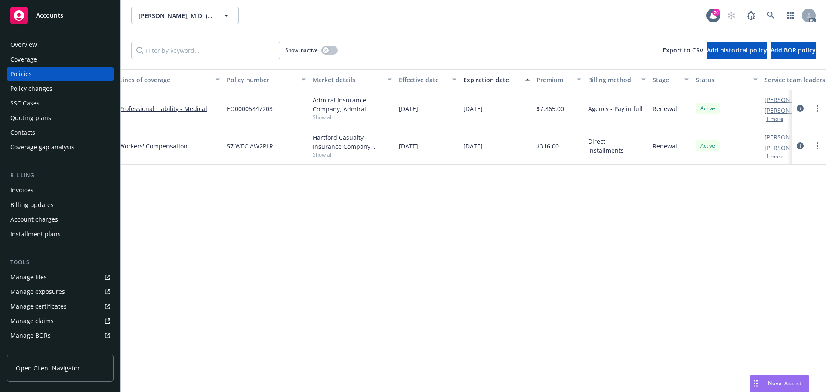
scroll to position [0, 125]
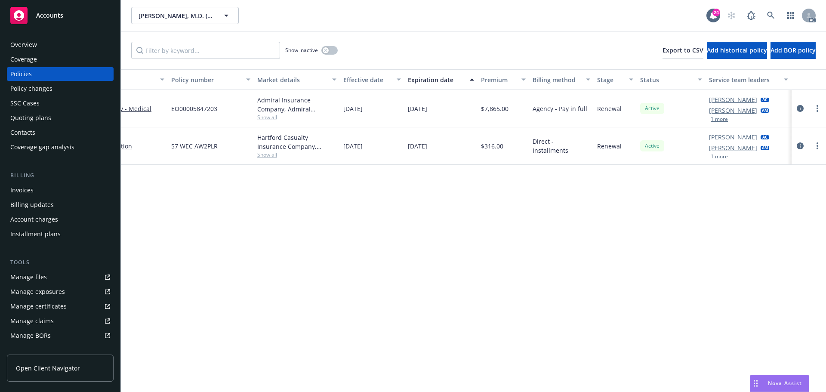
click at [722, 119] on button "1 more" at bounding box center [719, 119] width 17 height 5
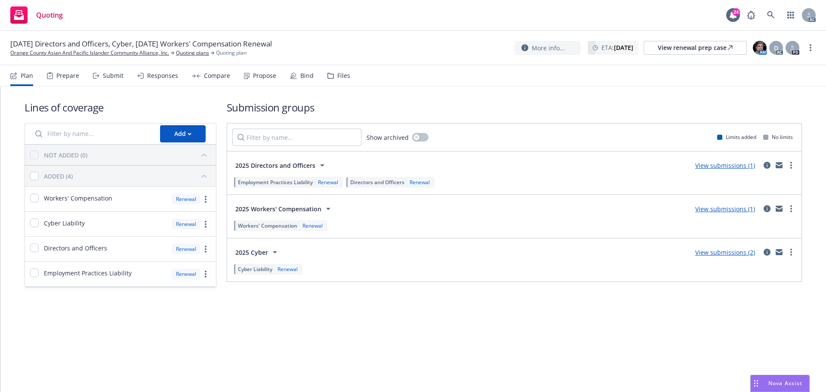
click at [105, 75] on div "Submit" at bounding box center [113, 75] width 21 height 7
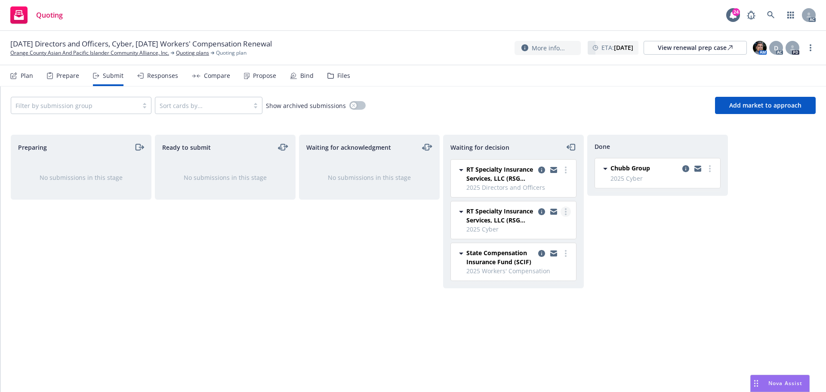
click at [566, 213] on icon "more" at bounding box center [566, 211] width 2 height 7
click at [696, 308] on div "Done Chubb Group 2025 Cyber Saturday, August 16, 2025 at 3:06 AM" at bounding box center [657, 254] width 141 height 239
click at [247, 77] on div "Propose" at bounding box center [260, 75] width 32 height 21
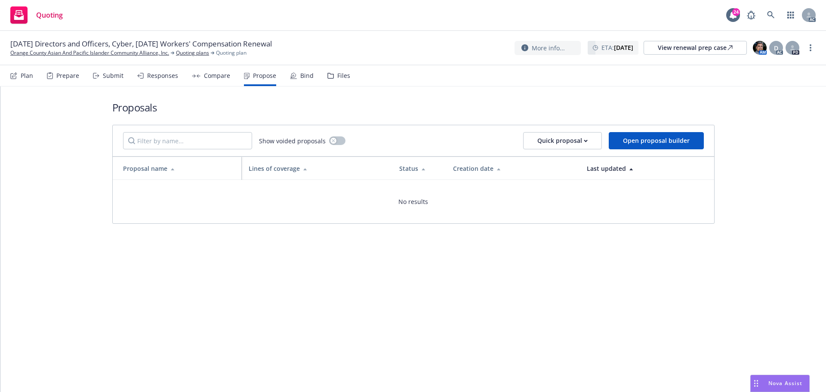
click at [160, 80] on div "Responses" at bounding box center [157, 75] width 41 height 21
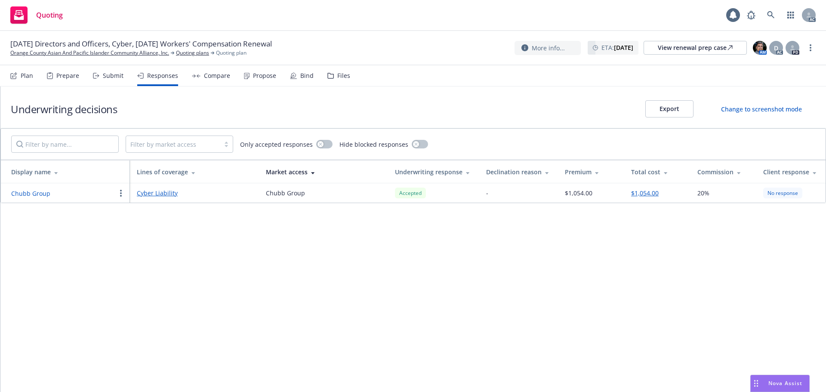
click at [31, 194] on button "Chubb Group" at bounding box center [30, 193] width 39 height 9
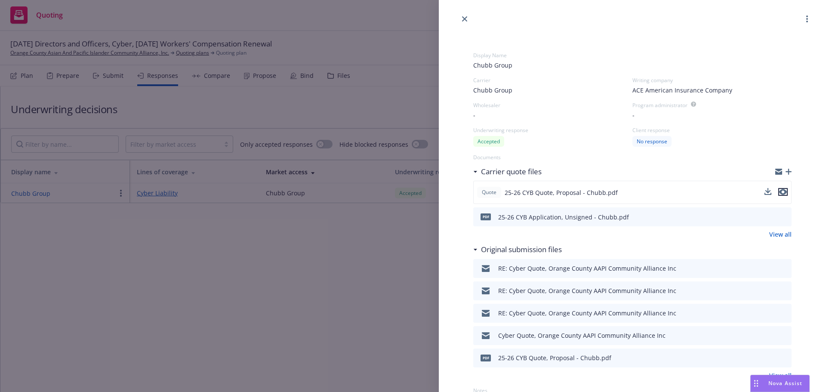
click at [779, 194] on icon "preview file" at bounding box center [783, 192] width 8 height 6
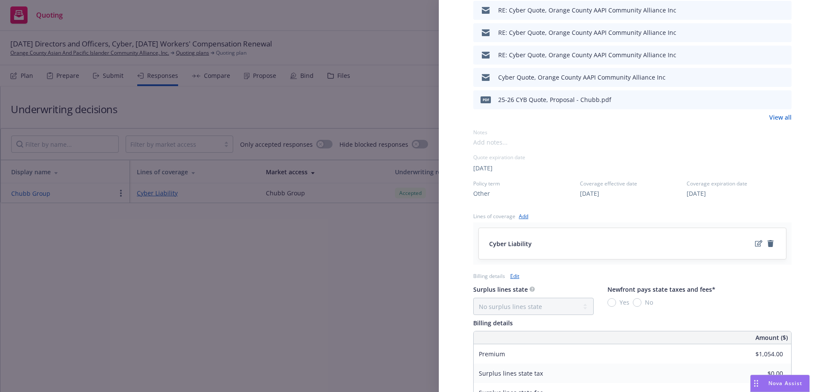
scroll to position [425, 0]
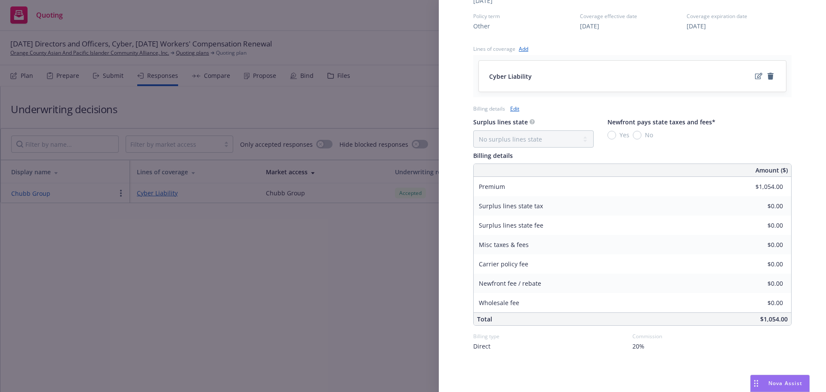
click at [338, 288] on div "Display Name Chubb Group Carrier Chubb Group Writing company ACE American Insur…" at bounding box center [413, 196] width 826 height 392
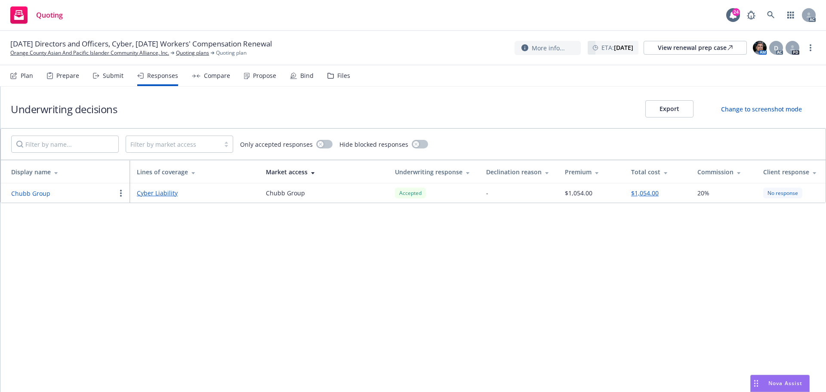
click at [47, 190] on button "Chubb Group" at bounding box center [30, 193] width 39 height 9
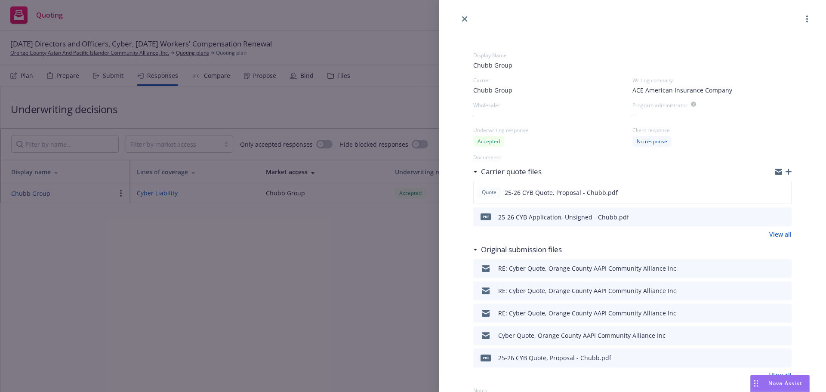
click at [394, 350] on div "Display Name Chubb Group Carrier Chubb Group Writing company ACE American Insur…" at bounding box center [413, 196] width 826 height 392
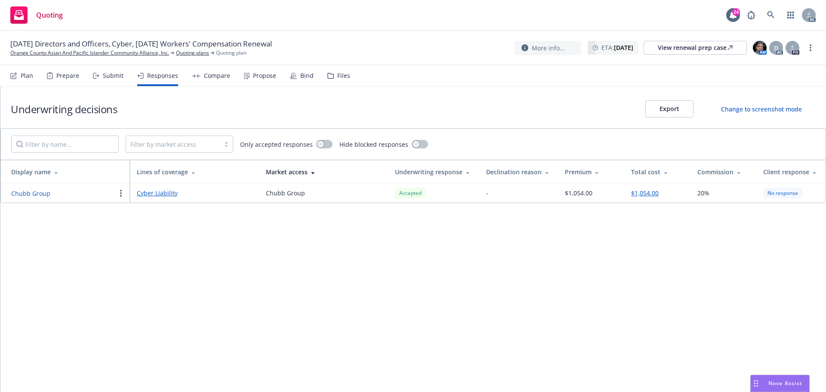
click at [113, 76] on div "Submit" at bounding box center [113, 75] width 21 height 7
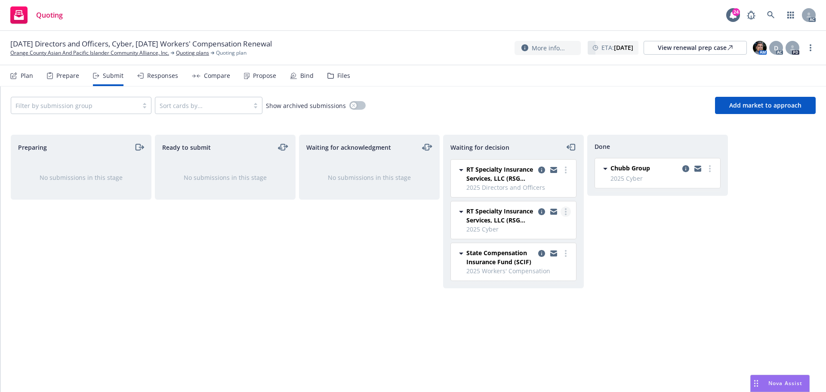
click at [568, 210] on link "more" at bounding box center [565, 211] width 10 height 10
click at [538, 266] on span "Add accepted decision" at bounding box center [527, 263] width 86 height 8
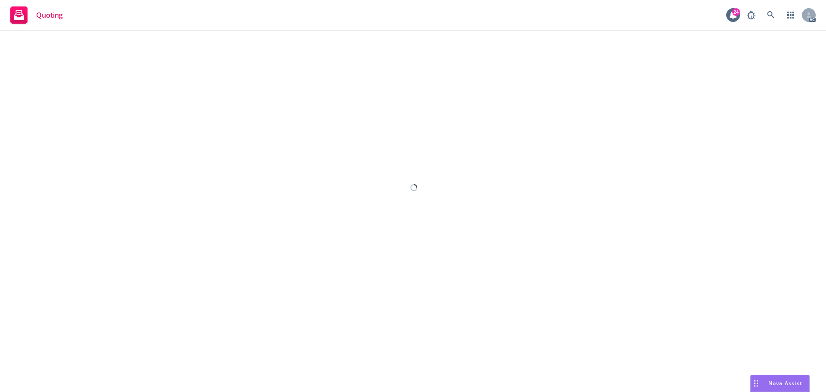
select select "12"
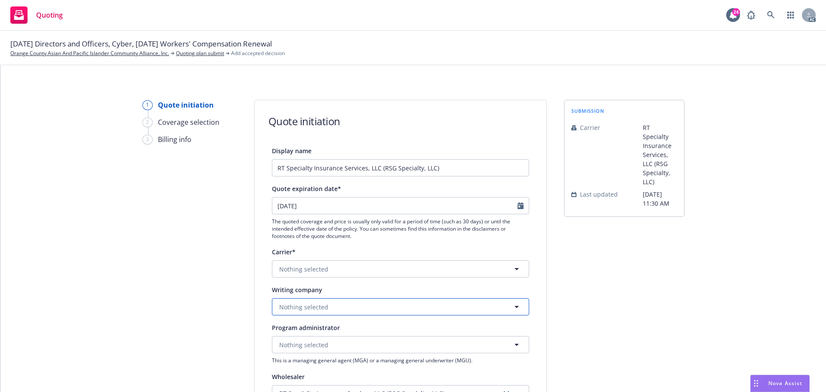
click at [313, 306] on span "Nothing selected" at bounding box center [303, 306] width 49 height 9
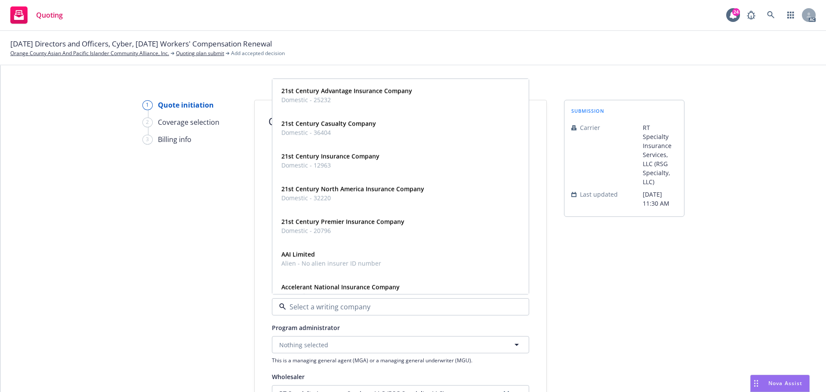
paste input "Underwriters at Lloyds"
type input "Underwriters at Lloyds"
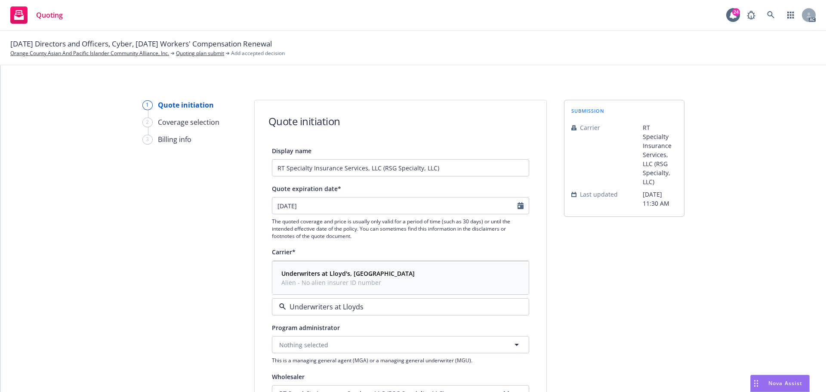
click at [333, 275] on strong "Underwriters at Lloyd's, [GEOGRAPHIC_DATA]" at bounding box center [347, 273] width 133 height 8
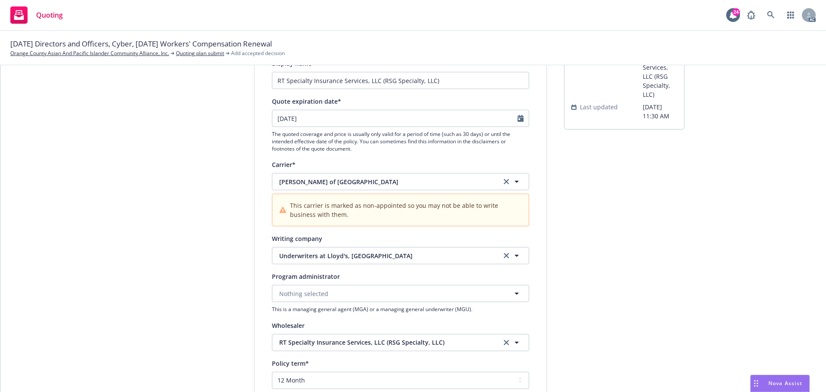
scroll to position [86, 0]
click at [517, 120] on icon "Calendar" at bounding box center [520, 119] width 6 height 7
select select "9"
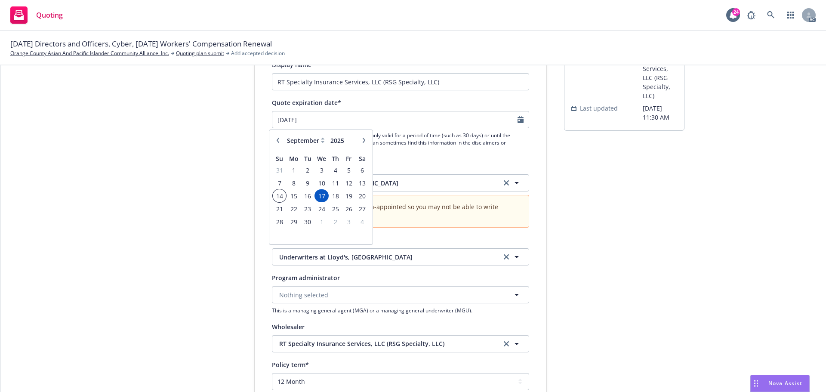
click at [280, 196] on span "14" at bounding box center [280, 196] width 12 height 11
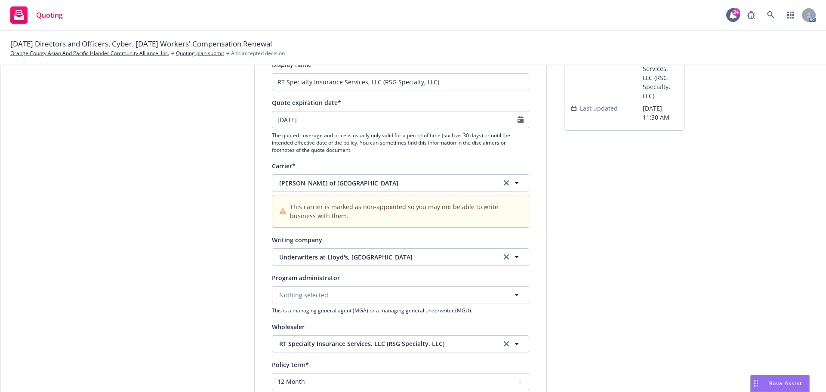
type input "[DATE]"
click at [675, 270] on div "submission Carrier RT Specialty Insurance Services, LLC (RSG Specialty, LLC) La…" at bounding box center [624, 320] width 120 height 613
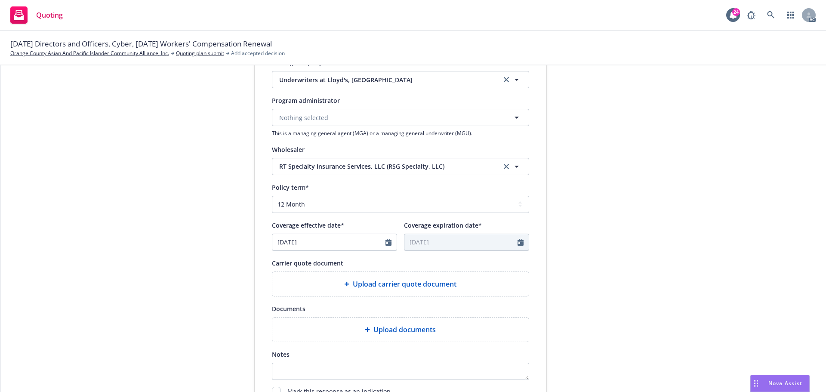
scroll to position [301, 0]
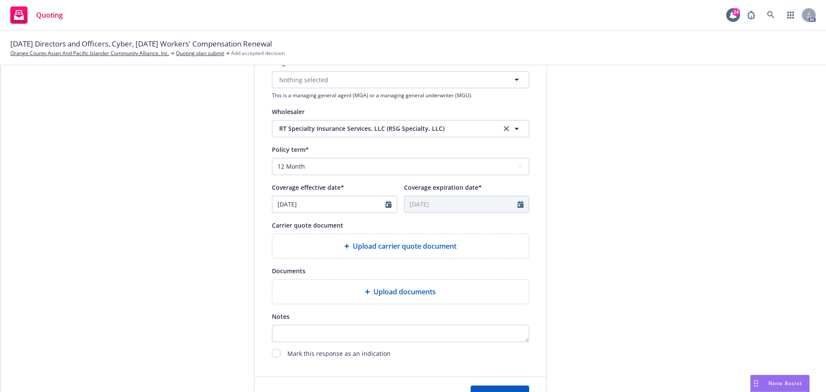
click at [441, 236] on div "Upload carrier quote document" at bounding box center [400, 246] width 256 height 24
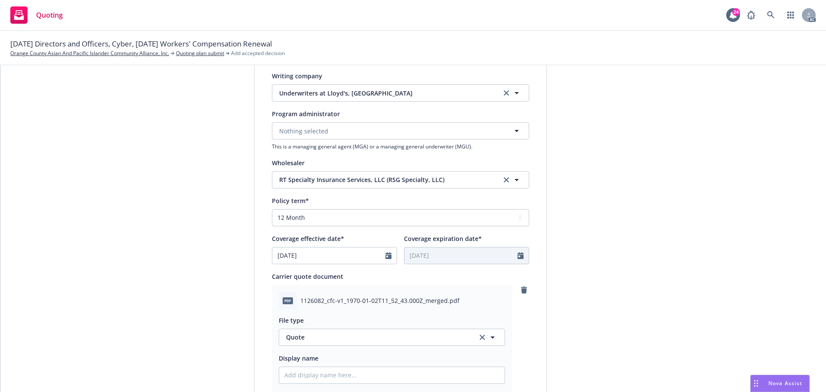
scroll to position [344, 0]
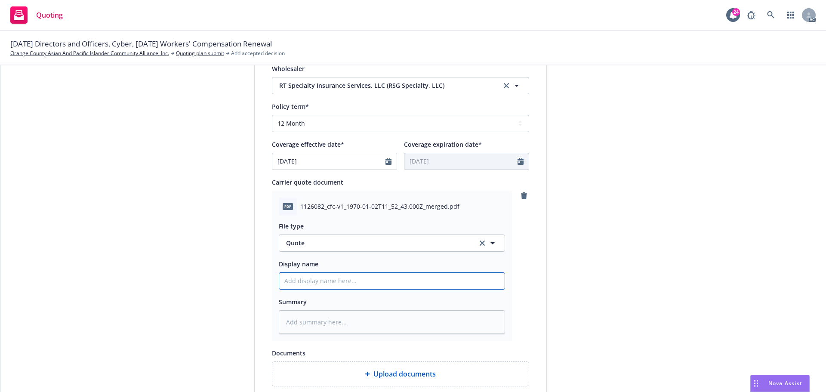
click at [330, 279] on input "Display name" at bounding box center [391, 281] width 225 height 16
type input "25-26 Cyber Quote"
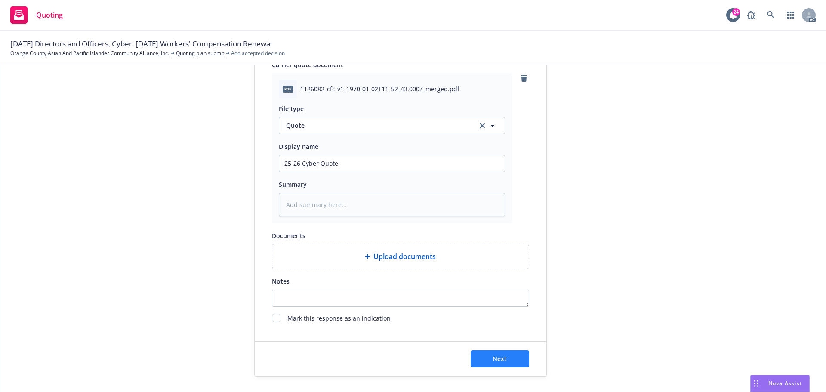
scroll to position [480, 0]
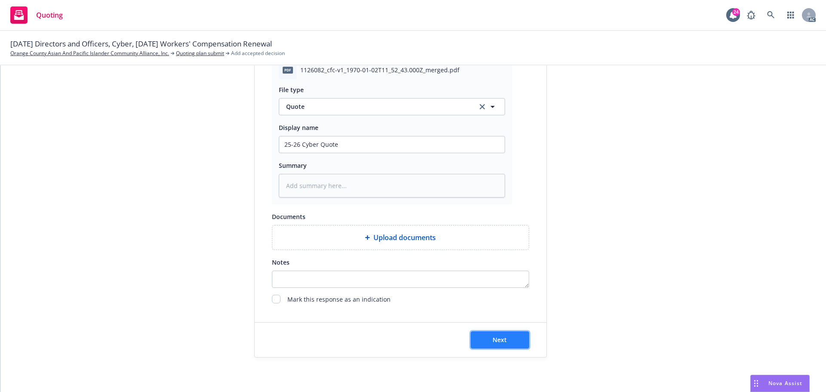
click at [502, 338] on span "Next" at bounding box center [499, 339] width 14 height 8
type textarea "x"
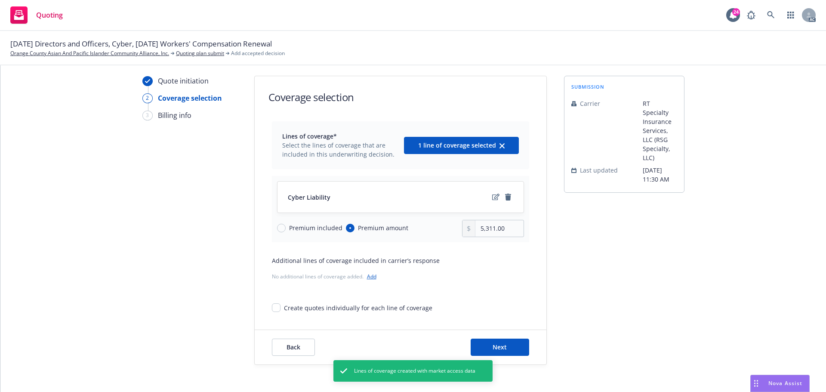
scroll to position [31, 0]
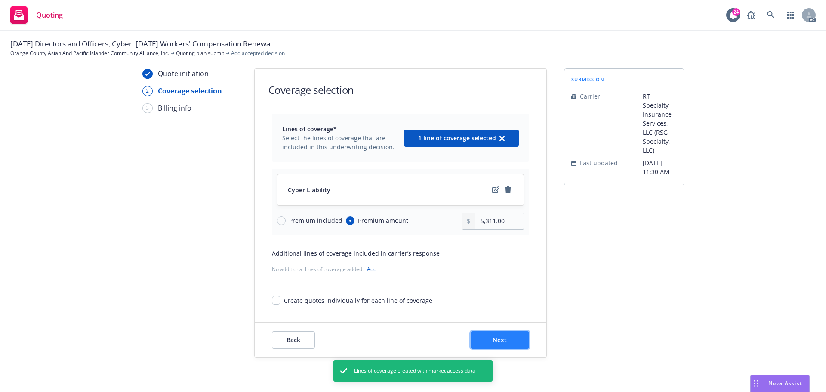
click at [499, 338] on span "Next" at bounding box center [499, 339] width 14 height 8
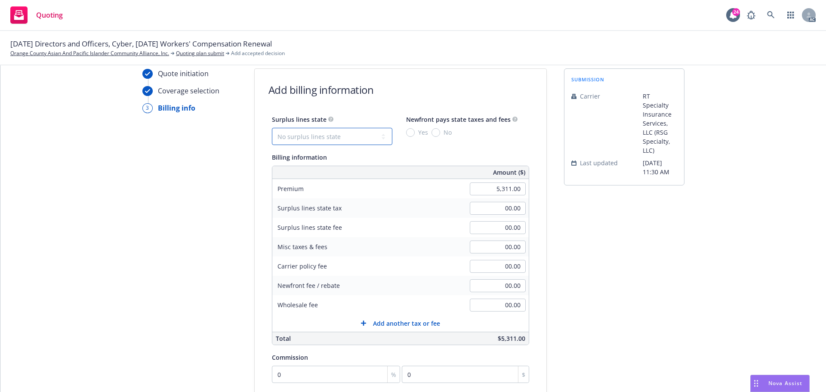
click at [327, 138] on select "No surplus lines state Alaska Alabama Arkansas Arizona California Colorado Conn…" at bounding box center [332, 136] width 120 height 17
select select "CA"
click at [272, 128] on select "No surplus lines state Alaska Alabama Arkansas Arizona California Colorado Conn…" at bounding box center [332, 136] width 120 height 17
type input "159.33"
type input "9.56"
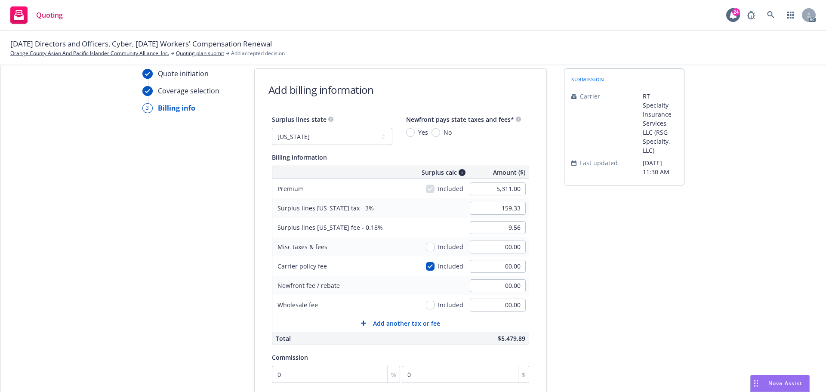
click at [426, 137] on div "Surplus lines state No surplus lines state Alaska Alabama Arkansas Arizona Cali…" at bounding box center [400, 129] width 257 height 31
click at [431, 133] on input "No" at bounding box center [435, 132] width 9 height 9
radio input "true"
click at [484, 186] on input "5,311.00" at bounding box center [498, 188] width 56 height 13
type input "2,190.00"
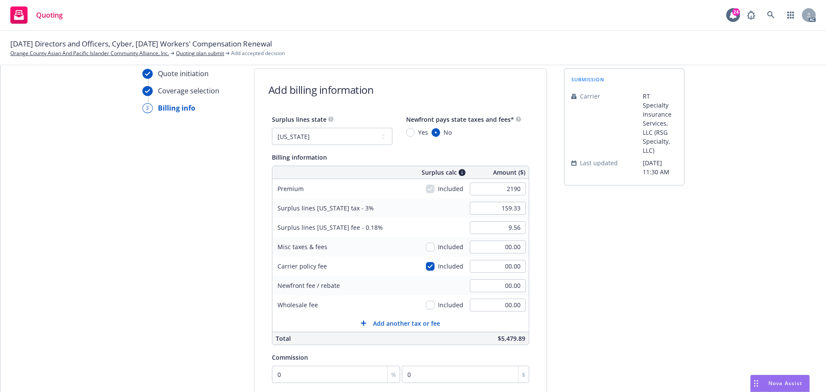
type input "65.70"
type input "3.94"
click at [612, 240] on div "submission Carrier RT Specialty Insurance Services, LLC (RSG Specialty, LLC) La…" at bounding box center [624, 288] width 120 height 440
click at [496, 266] on input "00.00" at bounding box center [498, 266] width 56 height 13
type input "185"
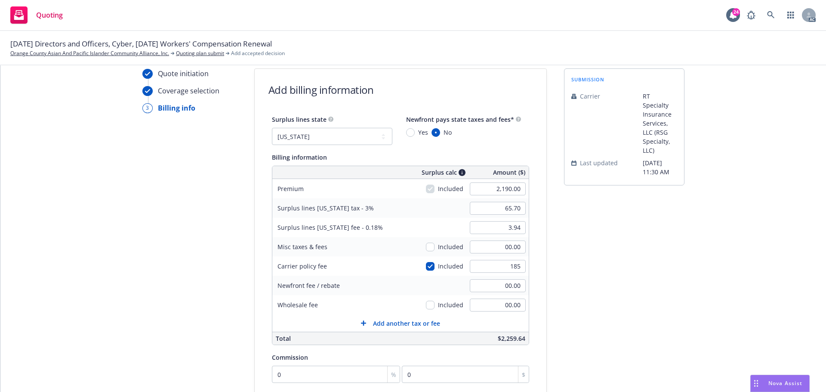
type input "71.25"
type input "4.28"
type input "185.00"
drag, startPoint x: 570, startPoint y: 295, endPoint x: 548, endPoint y: 302, distance: 23.4
click at [570, 296] on div "submission Carrier RT Specialty Insurance Services, LLC (RSG Specialty, LLC) La…" at bounding box center [624, 288] width 120 height 440
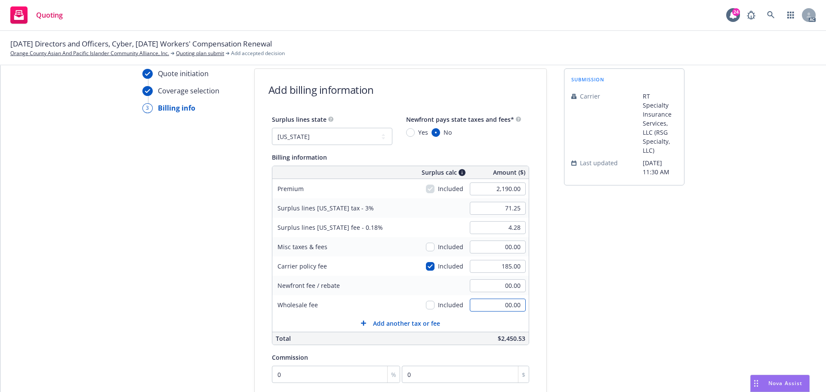
click at [490, 305] on input "00.00" at bounding box center [498, 304] width 56 height 13
click at [768, 225] on div "Quote initiation Coverage selection 3 Billing info Add billing information Surp…" at bounding box center [413, 288] width 805 height 440
click at [489, 308] on input "385.00" at bounding box center [498, 304] width 56 height 13
type input "350.00"
click at [644, 319] on div "submission Carrier RT Specialty Insurance Services, LLC (RSG Specialty, LLC) La…" at bounding box center [624, 288] width 120 height 440
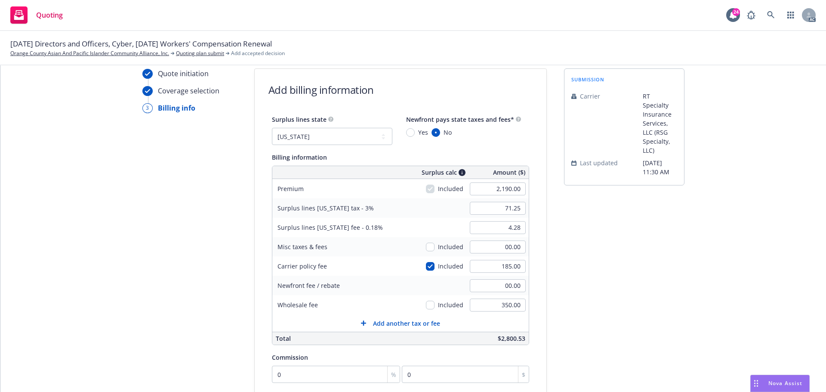
scroll to position [117, 0]
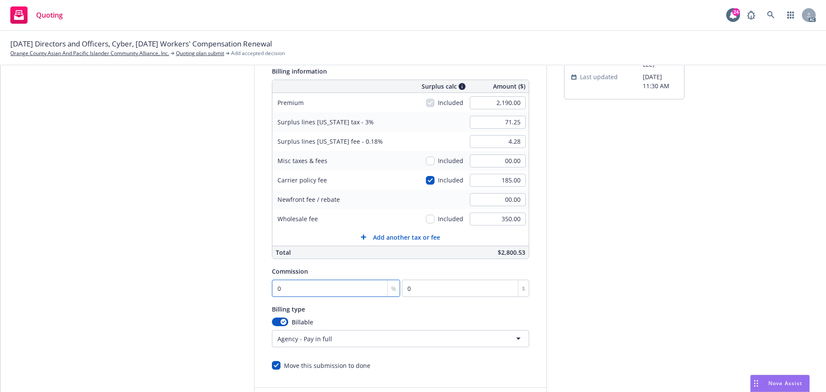
click at [307, 294] on input "0" at bounding box center [336, 288] width 129 height 17
type input "1"
type input "21.9"
type input "15"
type input "328.5"
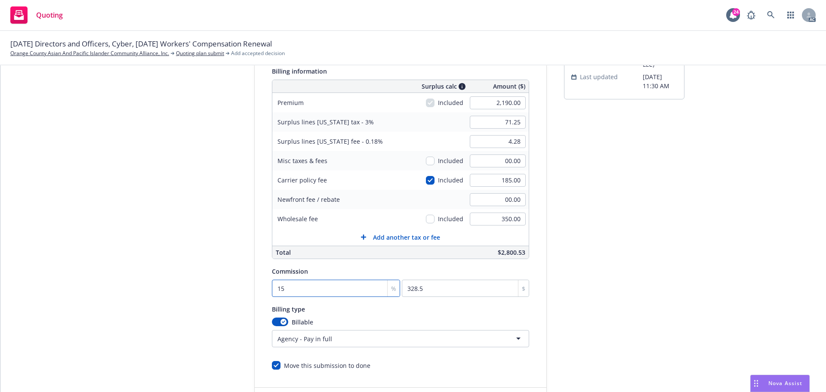
type input "15"
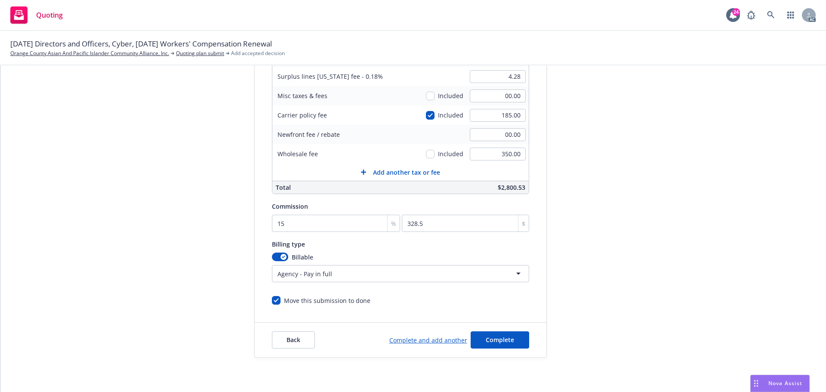
click at [489, 327] on div "Back Complete and add another Complete" at bounding box center [401, 340] width 292 height 34
click at [489, 328] on div "Back Complete and add another Complete" at bounding box center [401, 340] width 292 height 34
click at [489, 329] on div "Back Complete and add another Complete" at bounding box center [401, 340] width 292 height 34
click at [489, 330] on div "Back Complete and add another Complete" at bounding box center [401, 340] width 292 height 34
click at [528, 343] on div "Back Complete and add another Complete" at bounding box center [401, 340] width 292 height 34
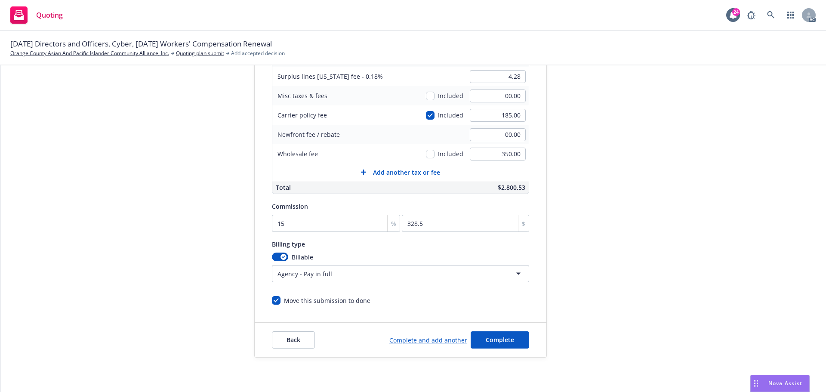
click at [526, 343] on div "Back Complete and add another Complete" at bounding box center [401, 340] width 292 height 34
click at [518, 346] on button "Complete" at bounding box center [500, 339] width 58 height 17
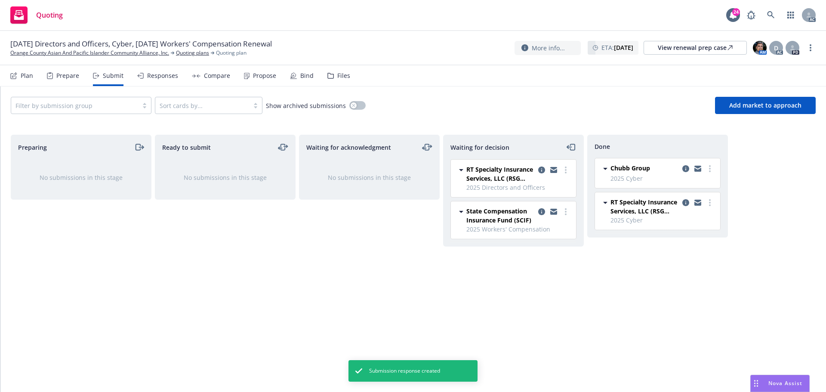
click at [74, 78] on div "Prepare" at bounding box center [67, 75] width 23 height 7
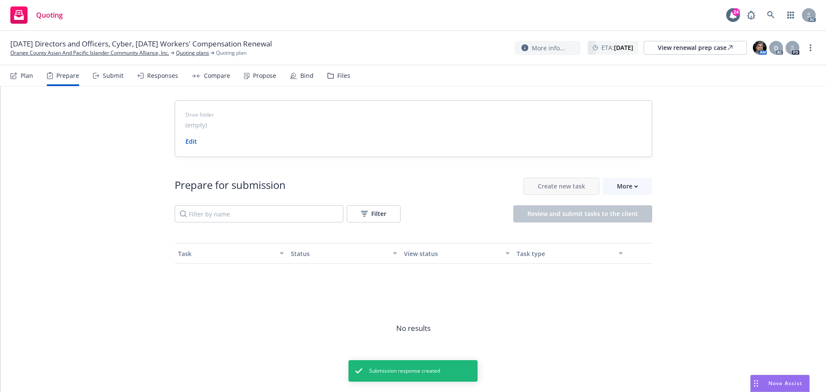
click at [219, 80] on div "Compare" at bounding box center [211, 75] width 38 height 21
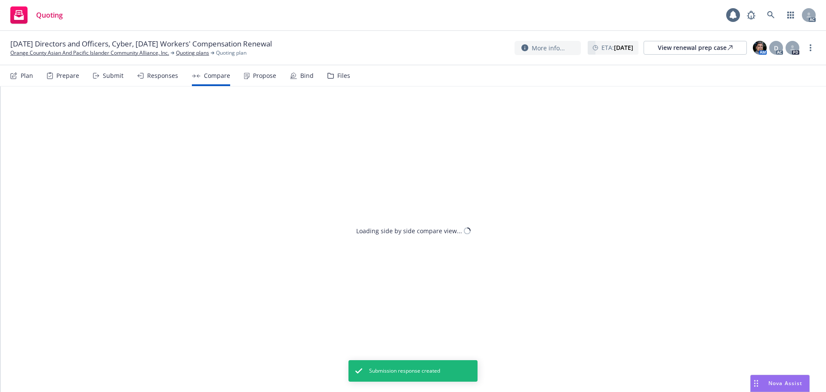
click at [253, 79] on div "Propose" at bounding box center [264, 75] width 23 height 7
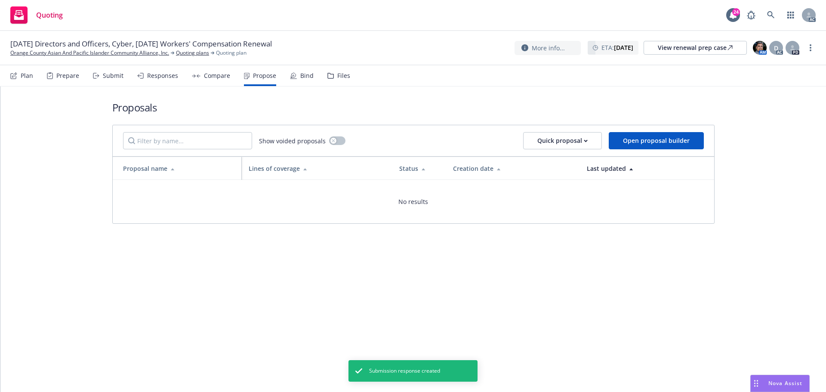
click at [210, 78] on div "Compare" at bounding box center [217, 75] width 26 height 7
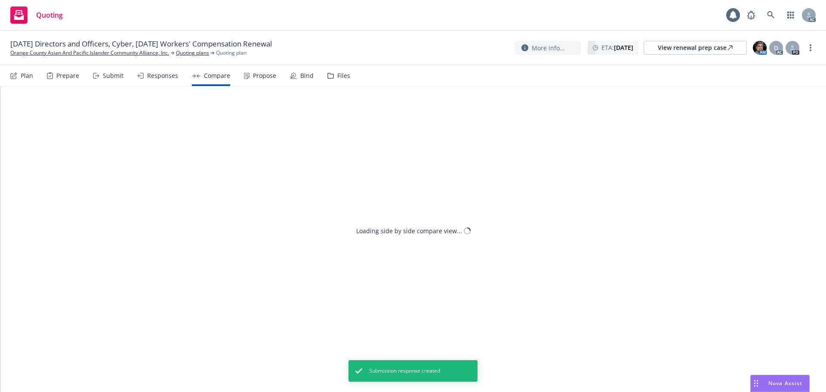
click at [248, 76] on div "Propose" at bounding box center [260, 75] width 32 height 21
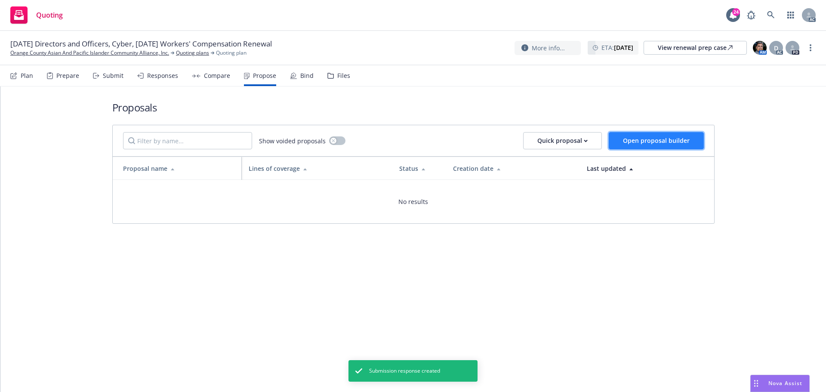
click at [650, 136] on span "Open proposal builder" at bounding box center [656, 140] width 67 height 8
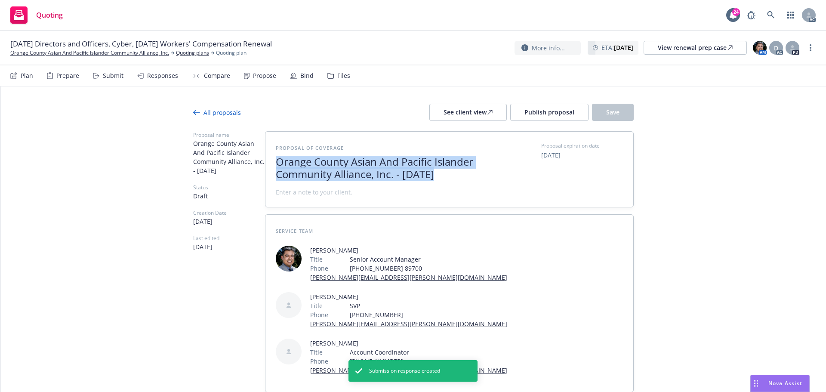
drag, startPoint x: 430, startPoint y: 176, endPoint x: 265, endPoint y: 163, distance: 165.2
click at [265, 163] on div "Proposal of coverage Orange County Asian And Pacific Islander Community Allianc…" at bounding box center [449, 169] width 368 height 75
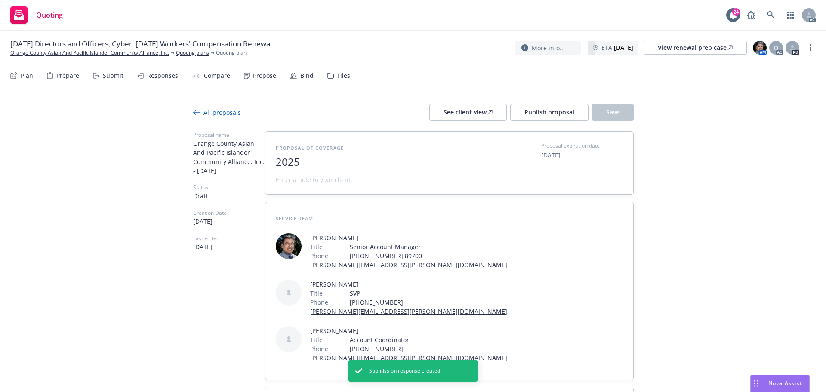
click at [310, 157] on span "2025" at bounding box center [381, 162] width 211 height 12
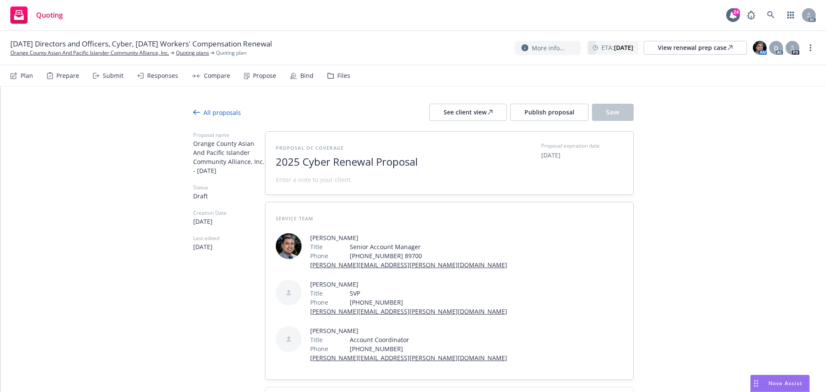
click at [326, 166] on span "2025 Cyber Renewal Proposal" at bounding box center [381, 162] width 211 height 12
click at [327, 184] on span at bounding box center [314, 179] width 77 height 9
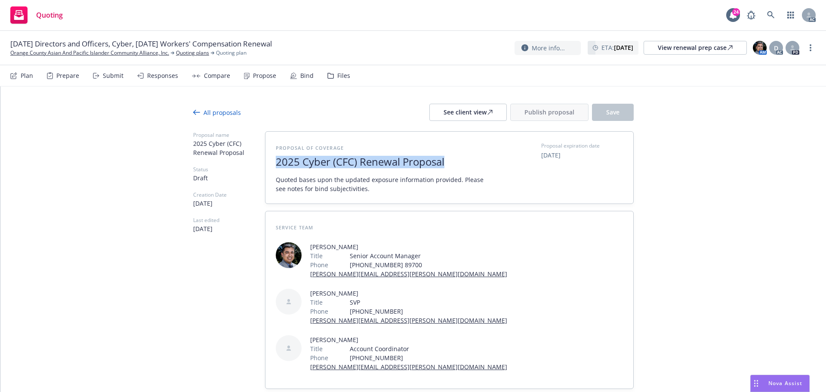
drag, startPoint x: 335, startPoint y: 163, endPoint x: 244, endPoint y: 169, distance: 91.8
click at [244, 169] on div "Proposal name 2025 Cyber (CFC) Renewal Proposal Status Draft Creation Date 08/1…" at bounding box center [413, 275] width 440 height 289
click at [265, 166] on div "Proposal of coverage 2025 Cyber (CFC) Renewal Proposal Quoted bases upon the up…" at bounding box center [449, 168] width 368 height 72
click at [276, 162] on span "2025 Cyber (CFC) Renewal Proposal" at bounding box center [381, 162] width 211 height 12
drag, startPoint x: 447, startPoint y: 165, endPoint x: 263, endPoint y: 164, distance: 183.7
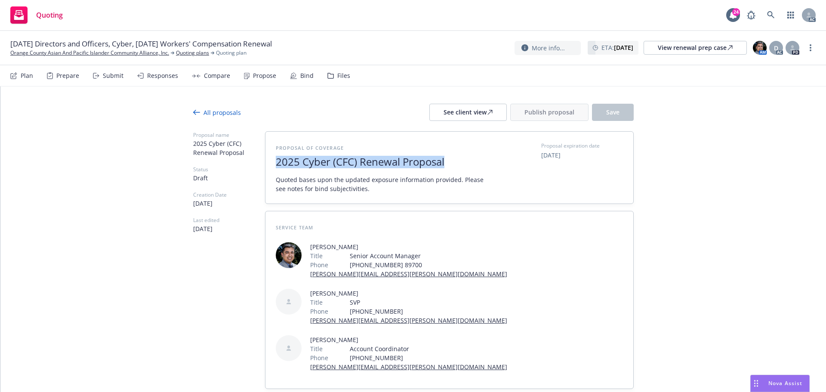
click at [265, 164] on div "Proposal of coverage 2025 Cyber (CFC) Renewal Proposal Quoted bases upon the up…" at bounding box center [449, 168] width 368 height 72
copy span "2025 Cyber (CFC) Renewal Proposal"
type textarea "x"
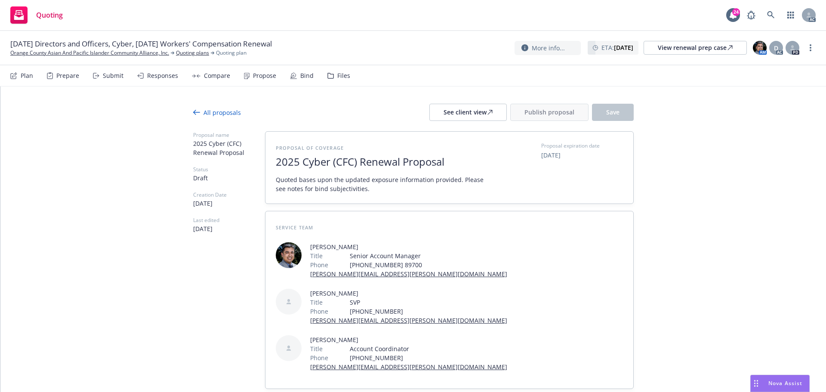
paste span
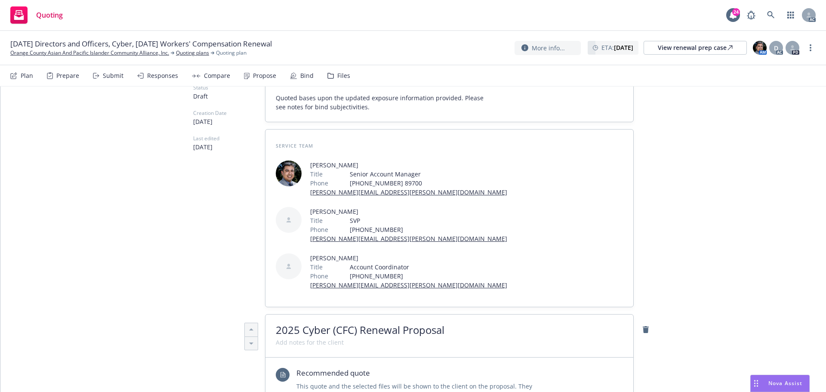
scroll to position [215, 0]
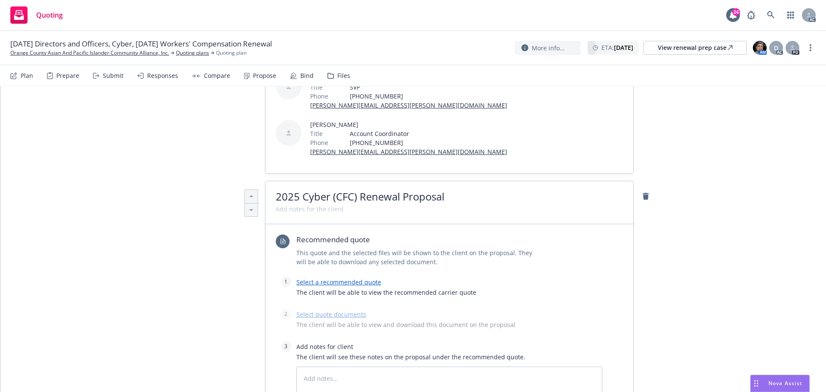
click at [357, 278] on link "Select a recommended quote" at bounding box center [338, 282] width 85 height 8
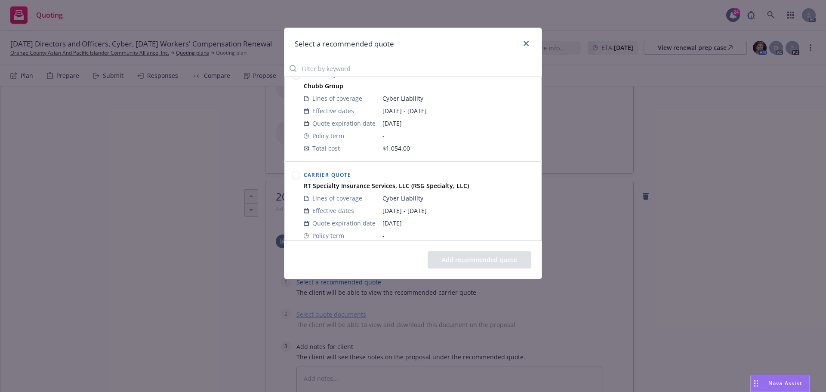
scroll to position [0, 0]
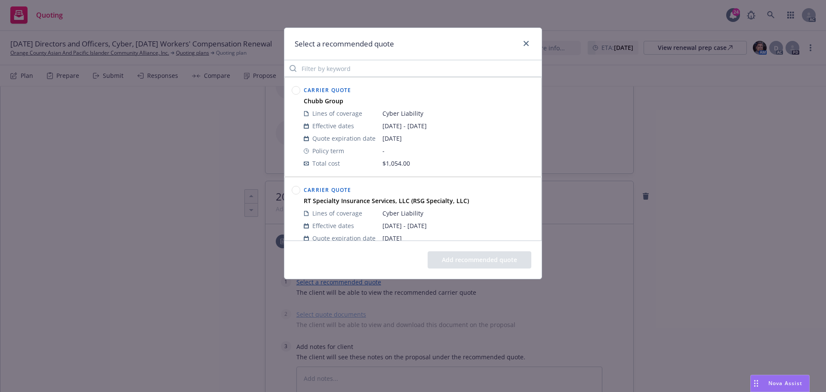
click at [298, 191] on circle at bounding box center [296, 190] width 8 height 8
click at [473, 264] on button "Add recommended quote" at bounding box center [480, 259] width 104 height 17
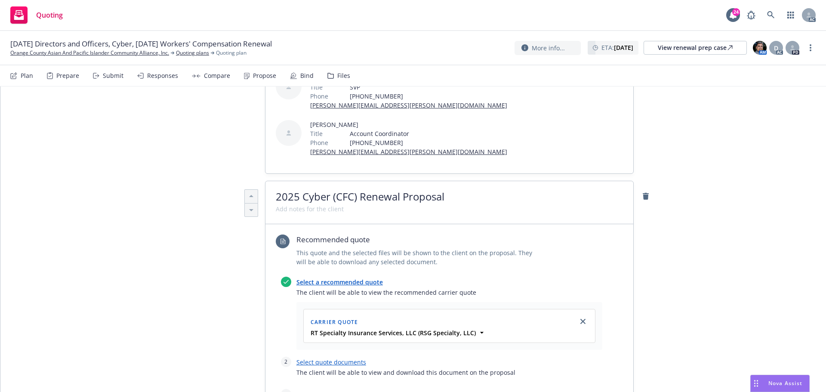
scroll to position [301, 0]
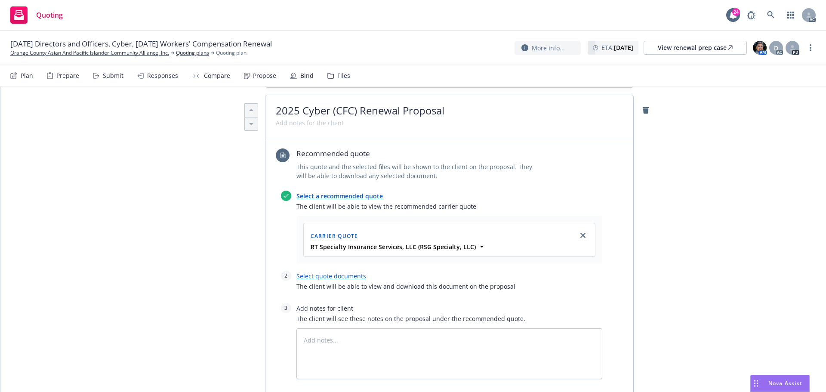
click at [345, 272] on link "Select quote documents" at bounding box center [331, 276] width 70 height 8
type textarea "x"
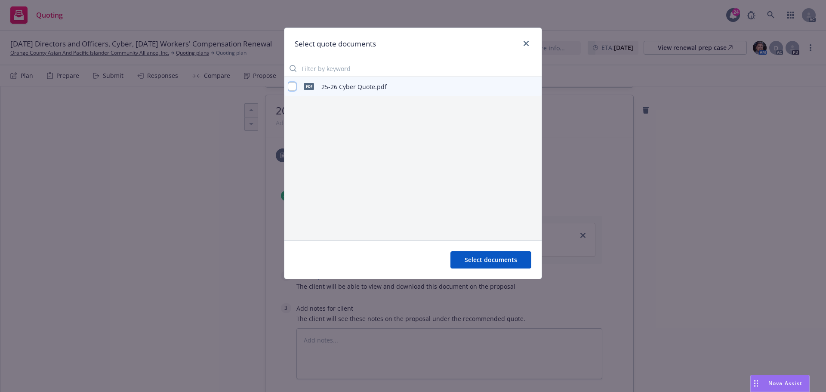
click at [292, 86] on input "checkbox" at bounding box center [292, 86] width 9 height 9
checkbox input "true"
click at [494, 264] on button "Select documents" at bounding box center [490, 259] width 81 height 17
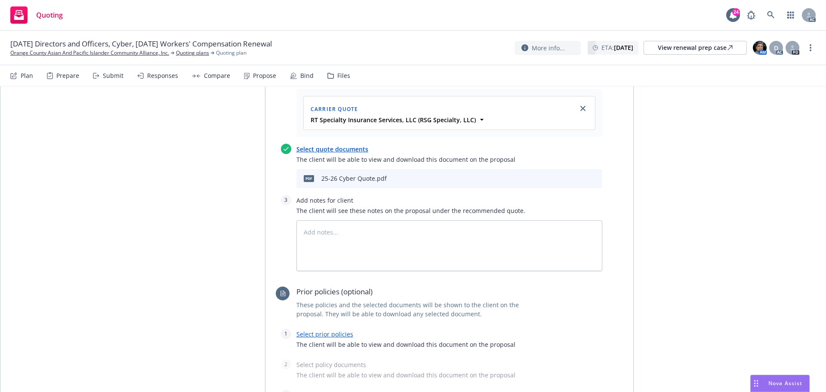
scroll to position [430, 0]
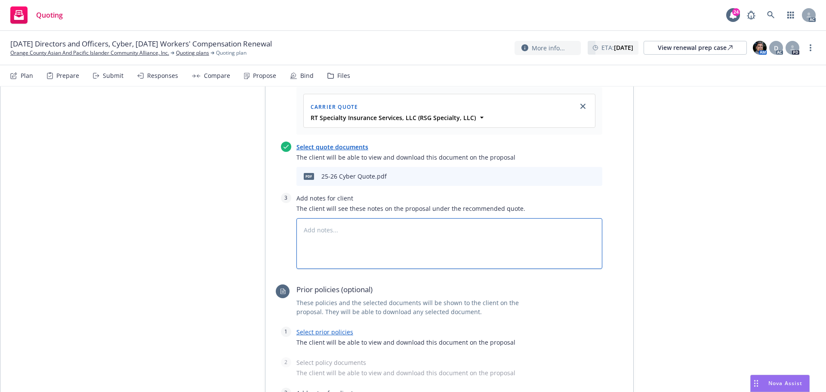
click at [378, 218] on textarea at bounding box center [449, 243] width 306 height 51
type textarea "x"
type textarea "B"
type textarea "x"
type textarea "Bi"
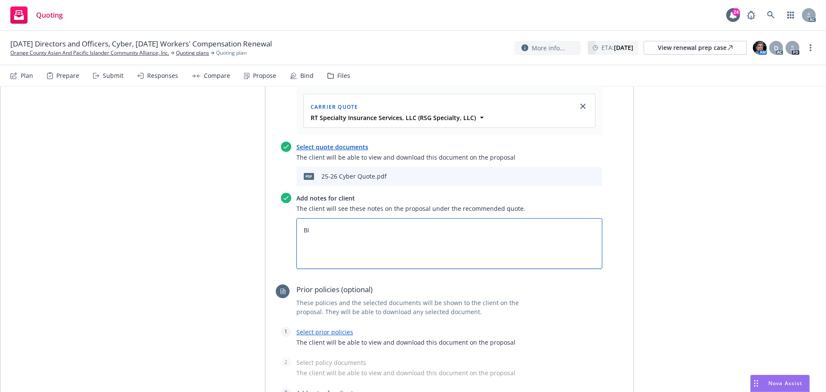
type textarea "x"
type textarea "Bin"
type textarea "x"
type textarea "Bind"
type textarea "x"
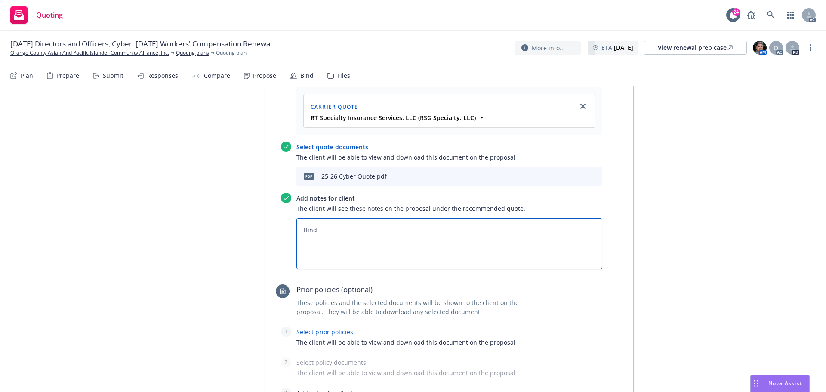
type textarea "Bind"
type textarea "x"
type textarea "Bind S"
type textarea "x"
type textarea "Bind Su"
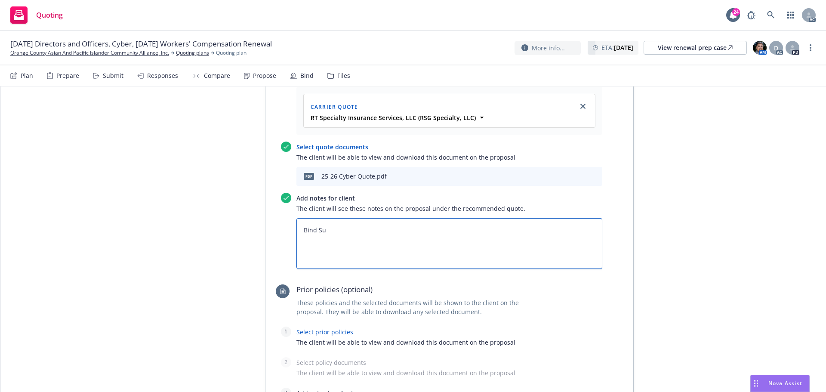
type textarea "x"
type textarea "Bind Sub"
type textarea "x"
type textarea "Bind Subj"
type textarea "x"
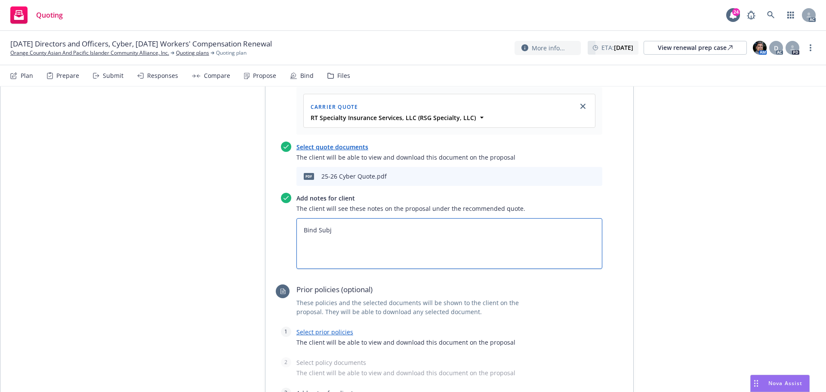
type textarea "Bind Subje"
type textarea "x"
type textarea "Bind Subject"
type textarea "x"
type textarea "Bind Subjecti"
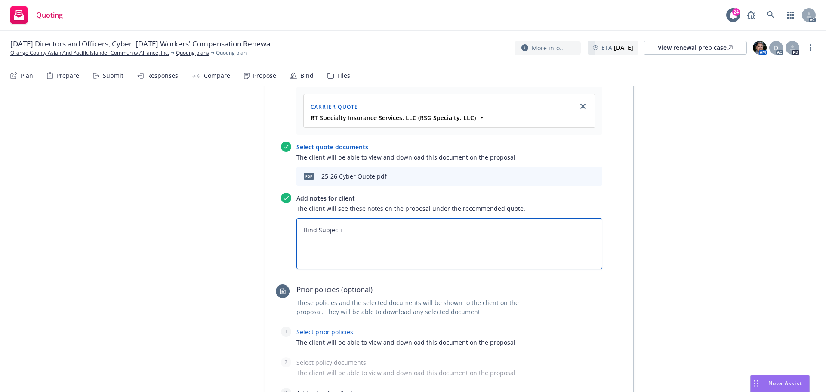
type textarea "x"
type textarea "Bind Subjectiv"
type textarea "x"
type textarea "Bind Subjectivi"
type textarea "x"
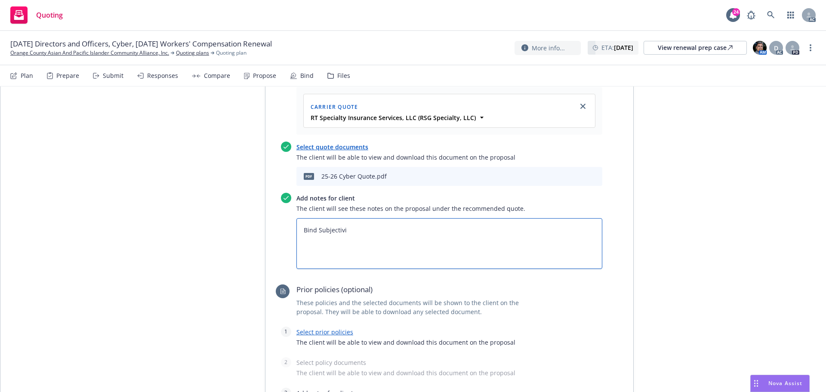
type textarea "Bind Subjectivit"
type textarea "x"
type textarea "Bind Subjectiviti"
type textarea "x"
type textarea "Bind Subjectivities"
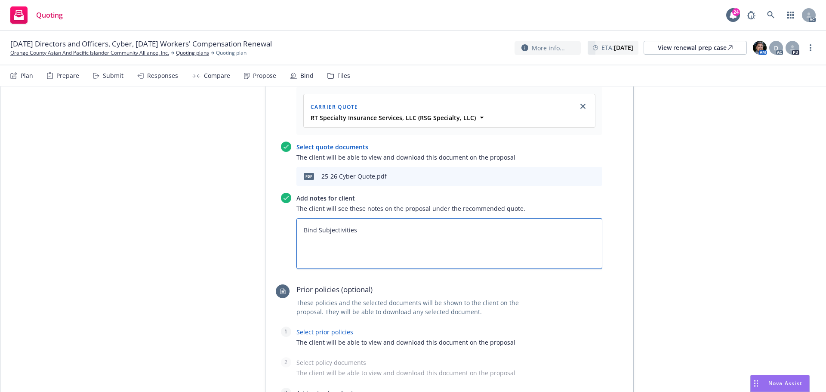
type textarea "x"
type textarea "Bind Subjectivities:"
type textarea "x"
type textarea "Bind Subjectivities:"
click at [325, 218] on textarea "Bind Subjectivities:" at bounding box center [449, 243] width 306 height 51
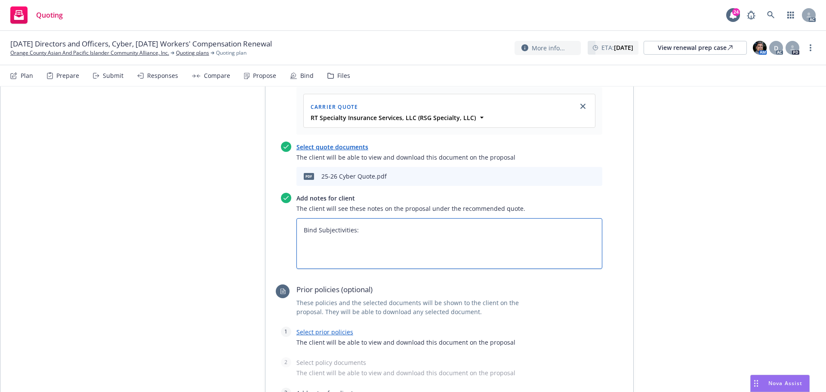
paste textarea "Currently Signed and Dated Application Surplus Lines Affidavit"
type textarea "x"
type textarea "Bind Subjectivities: Currently Signed and Dated Application Surplus Lines Affid…"
click at [299, 218] on textarea "Bind Subjectivities: Currently Signed and Dated Application Surplus Lines Affid…" at bounding box center [449, 243] width 306 height 51
type textarea "x"
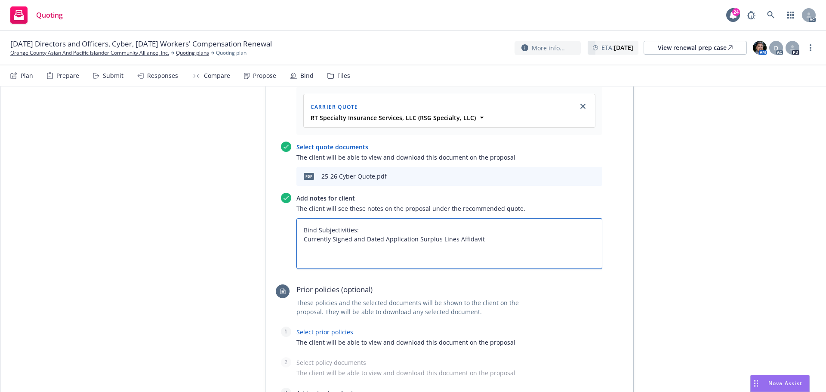
type textarea "Bind Subjectivities: 1Currently Signed and Dated Application Surplus Lines Affi…"
type textarea "x"
type textarea "Bind Subjectivities: 1.Currently Signed and Dated Application Surplus Lines Aff…"
type textarea "x"
type textarea "Bind Subjectivities: 1. Currently Signed and Dated Application Surplus Lines Af…"
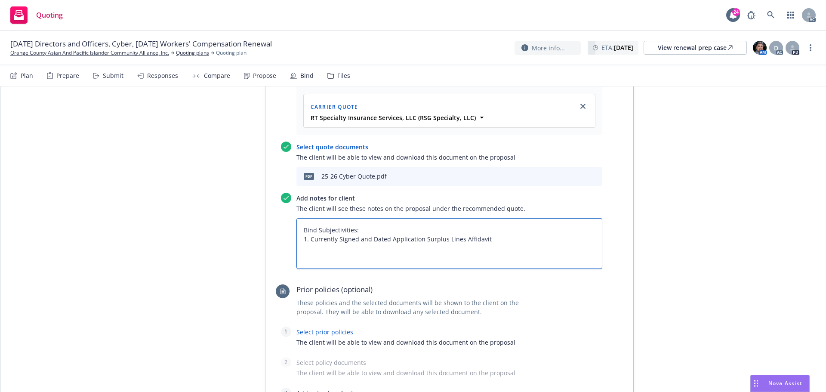
click at [418, 218] on textarea "Bind Subjectivities: 1. Currently Signed and Dated Application Surplus Lines Af…" at bounding box center [449, 243] width 306 height 51
type textarea "x"
type textarea "Bind Subjectivities: 1. Currently Signed and Dated Application Surplus Lines Af…"
type textarea "x"
type textarea "Bind Subjectivities: 1. Currently Signed and Dated Application 2 Surplus Lines …"
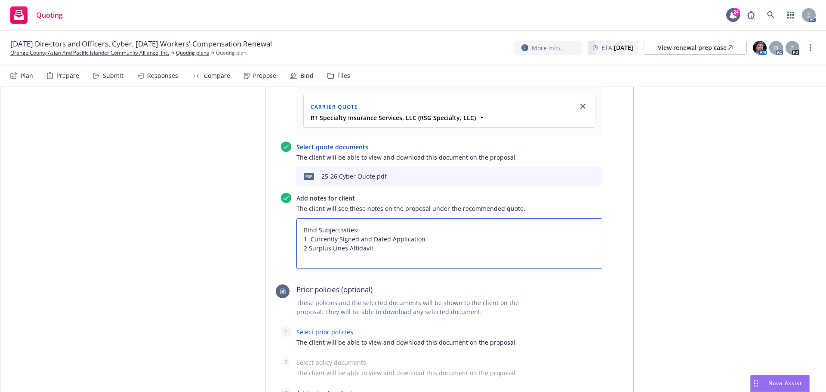
type textarea "x"
type textarea "Bind Subjectivities: 1. Currently Signed and Dated Application 2. Surplus Lines…"
type textarea "x"
type textarea "Bind Subjectivities: 1. Currently Signed and Dated Application 2. Surplus Lines…"
type textarea "x"
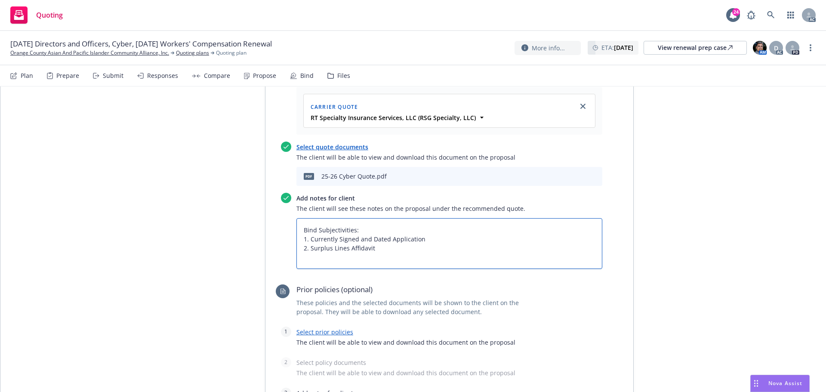
type textarea "Bind Subjectivities: 1. Currently Signed and Dated Application 2. Surplus Lines…"
click at [329, 328] on link "Select prior policies" at bounding box center [324, 332] width 57 height 8
type textarea "x"
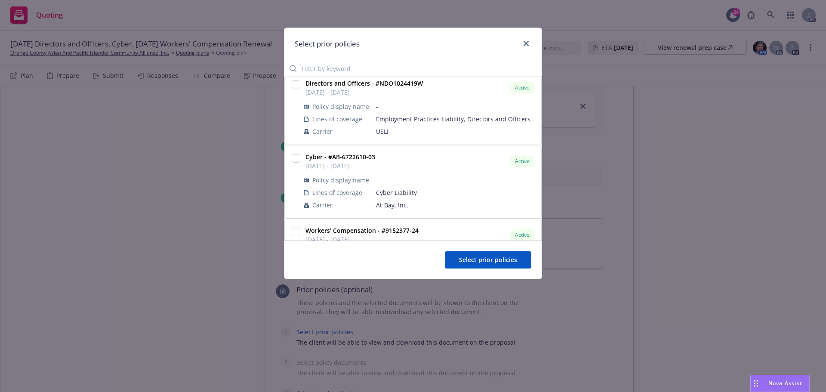
scroll to position [344, 0]
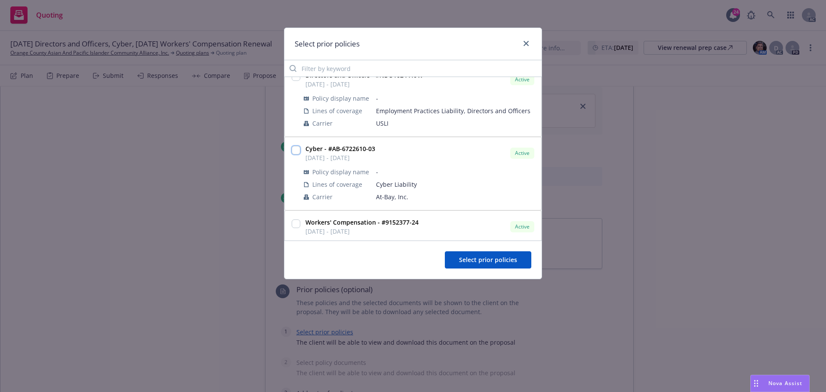
click at [297, 150] on input "checkbox" at bounding box center [296, 150] width 9 height 9
checkbox input "true"
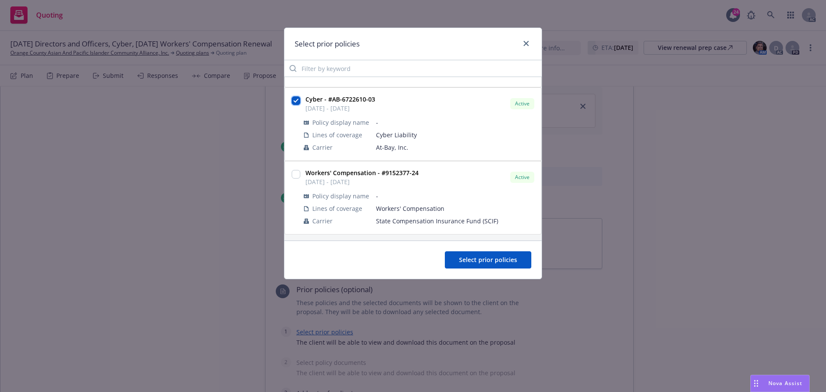
scroll to position [394, 0]
click at [477, 255] on button "Select prior policies" at bounding box center [488, 259] width 86 height 17
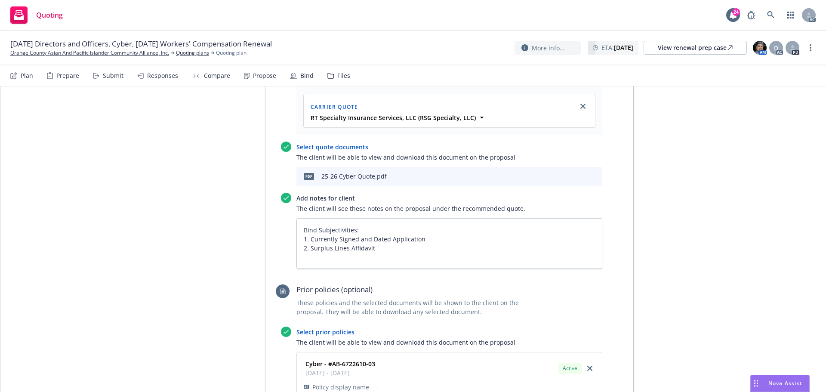
scroll to position [602, 0]
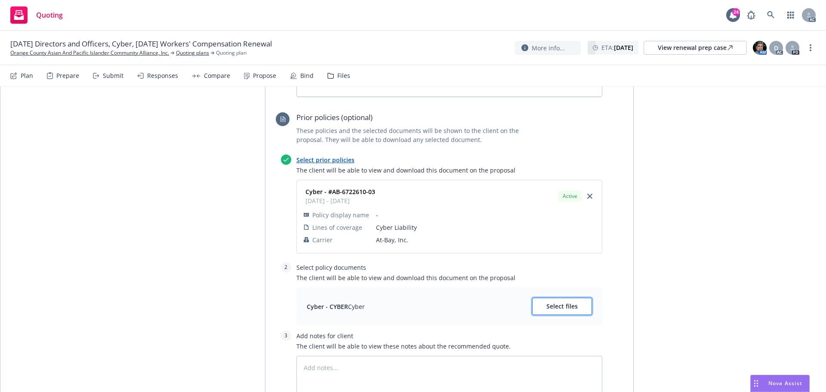
click at [555, 302] on span "Select files" at bounding box center [561, 306] width 31 height 8
type textarea "x"
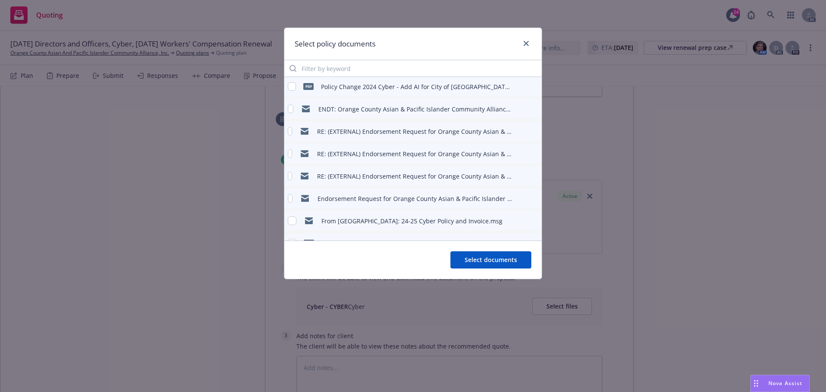
scroll to position [43, 0]
drag, startPoint x: 295, startPoint y: 223, endPoint x: 327, endPoint y: 226, distance: 32.0
click at [295, 222] on input "checkbox" at bounding box center [292, 222] width 9 height 9
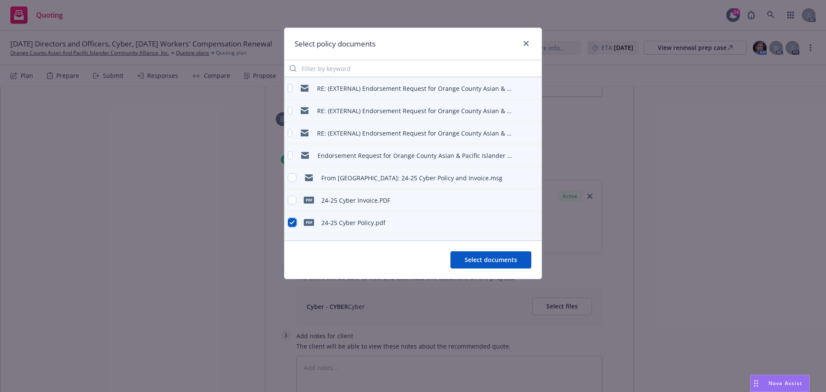
checkbox input "true"
click at [491, 265] on button "Select documents" at bounding box center [490, 259] width 81 height 17
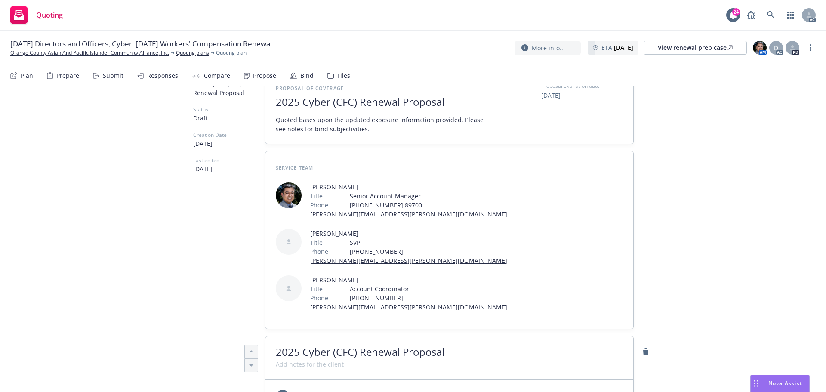
scroll to position [0, 0]
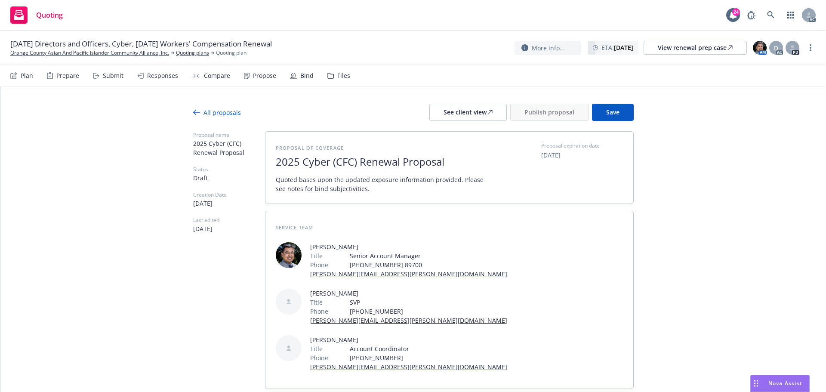
drag, startPoint x: 463, startPoint y: 114, endPoint x: 454, endPoint y: 140, distance: 28.2
click at [463, 114] on div "See client view" at bounding box center [467, 112] width 49 height 16
type textarea "x"
click at [144, 81] on div "Responses" at bounding box center [157, 75] width 41 height 21
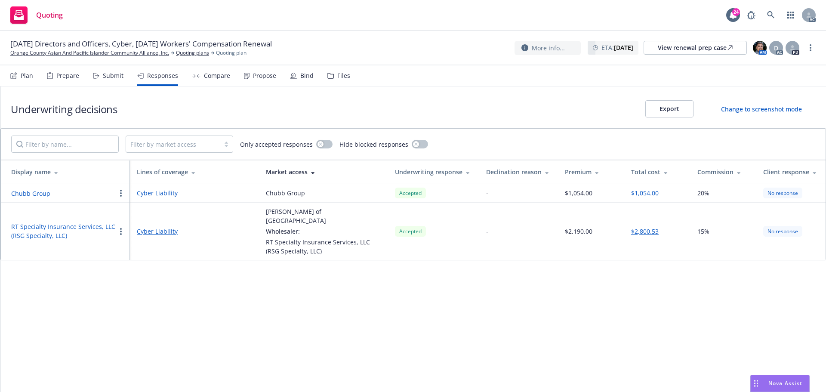
click at [52, 225] on button "RT Specialty Insurance Services, LLC (RSG Specialty, LLC)" at bounding box center [63, 231] width 105 height 18
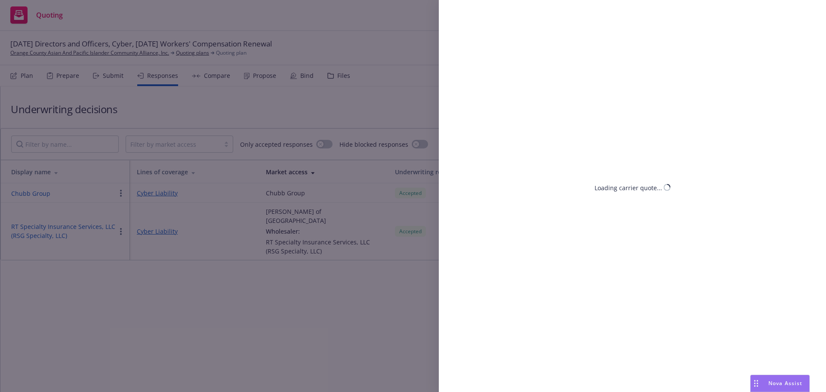
select select "CA"
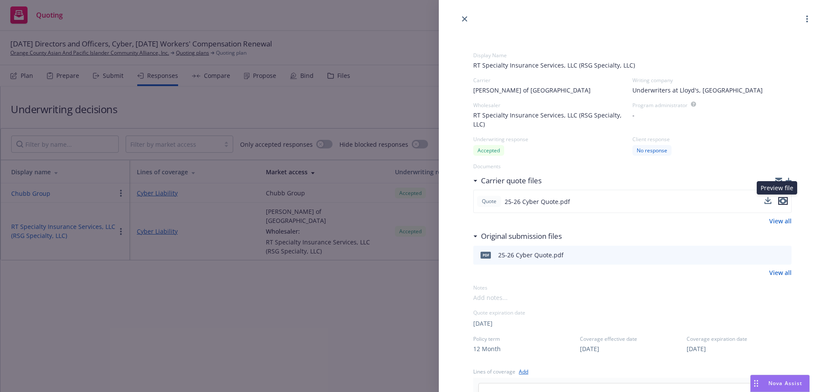
click at [779, 200] on icon "preview file" at bounding box center [783, 201] width 8 height 6
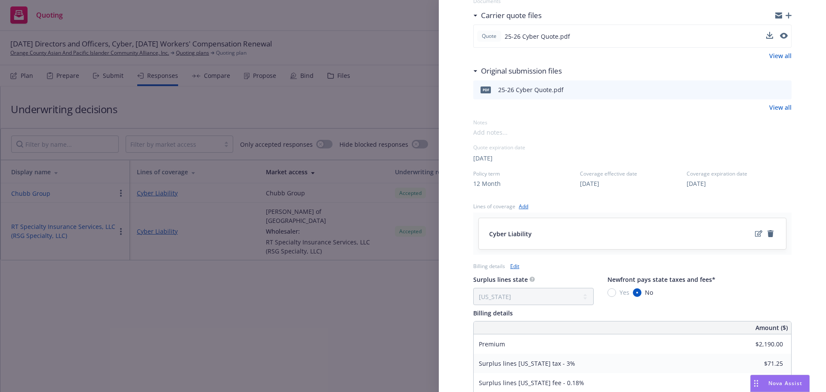
scroll to position [172, 0]
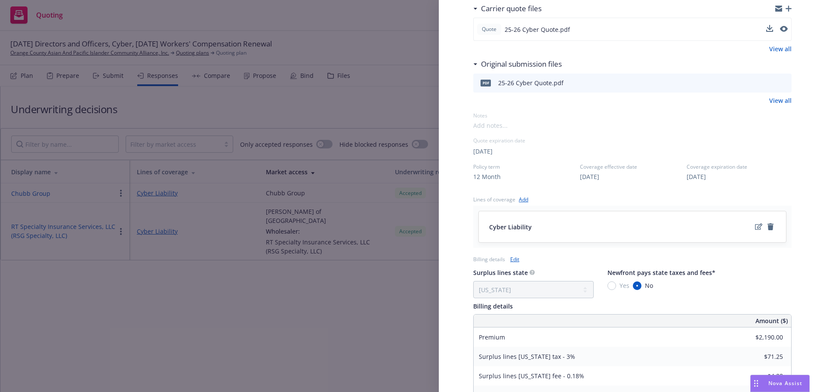
click at [732, 283] on div "Surplus lines state No surplus lines state Alaska Alabama Arkansas Arizona Cali…" at bounding box center [632, 282] width 318 height 31
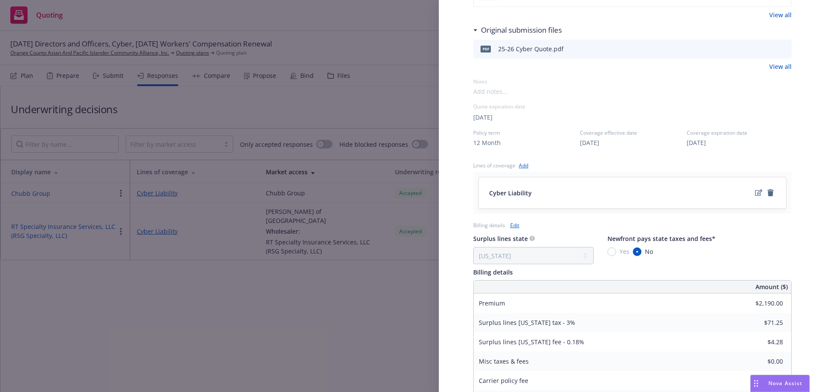
scroll to position [323, 0]
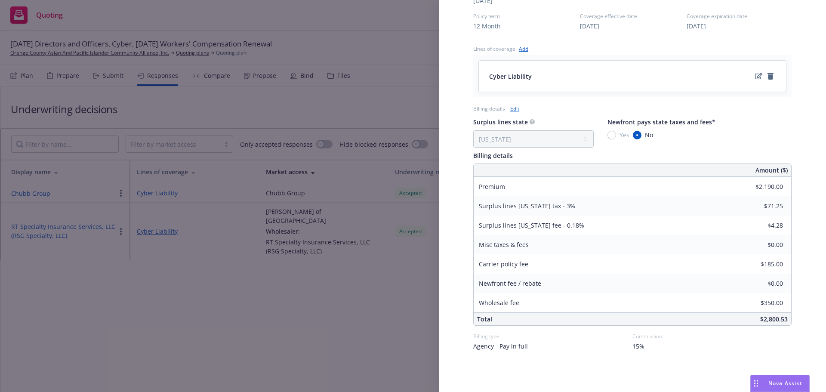
drag, startPoint x: 352, startPoint y: 326, endPoint x: 271, endPoint y: 115, distance: 225.6
click at [351, 326] on div "Display Name RT Specialty Insurance Services, LLC (RSG Specialty, LLC) Carrier …" at bounding box center [413, 196] width 826 height 392
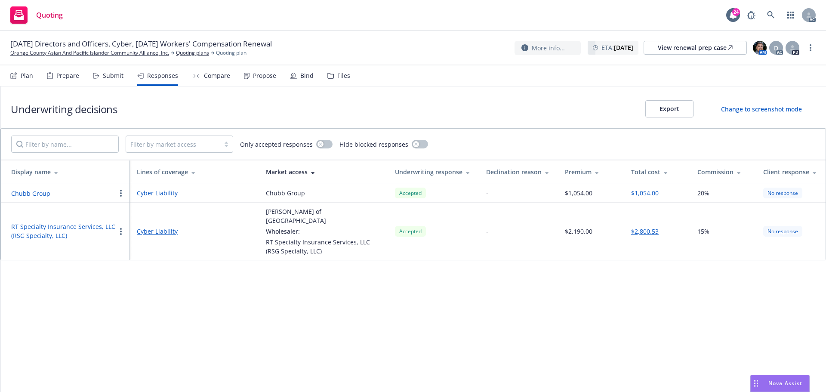
click at [259, 84] on div "Propose" at bounding box center [260, 75] width 32 height 21
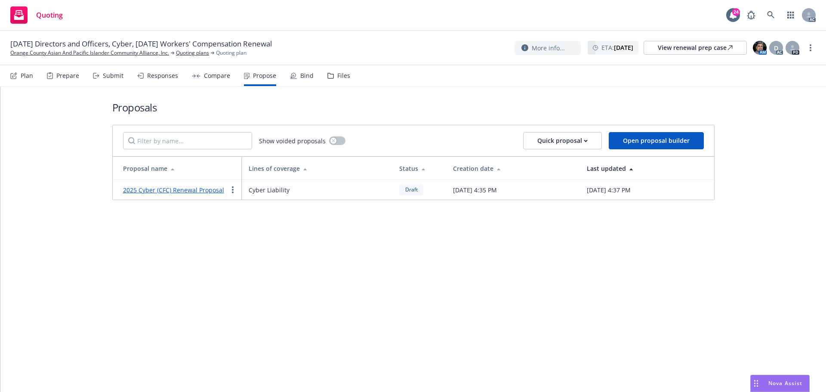
click at [166, 190] on link "2025 Cyber (CFC) Renewal Proposal" at bounding box center [173, 190] width 101 height 8
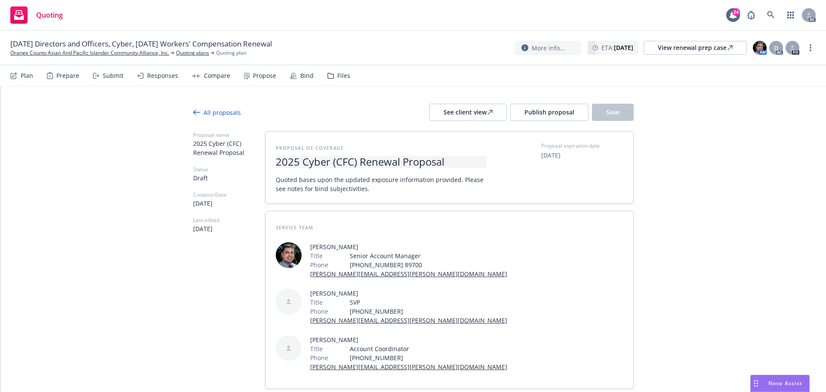
type textarea "x"
drag, startPoint x: 354, startPoint y: 163, endPoint x: 329, endPoint y: 165, distance: 25.8
click at [329, 165] on span "2025 Cyber (CFC) Renewal Proposal" at bounding box center [381, 162] width 211 height 12
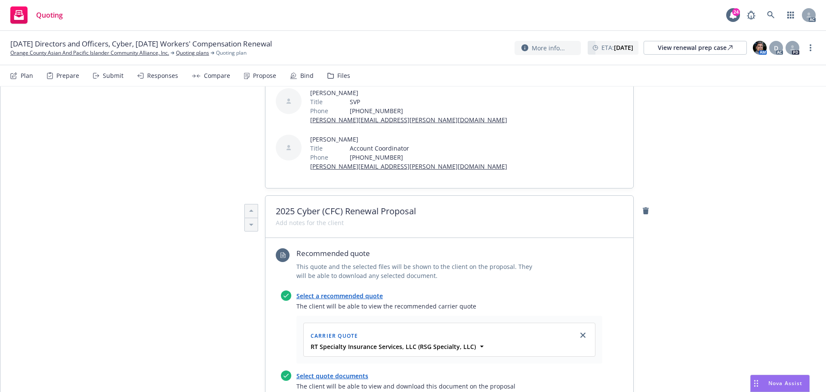
scroll to position [215, 0]
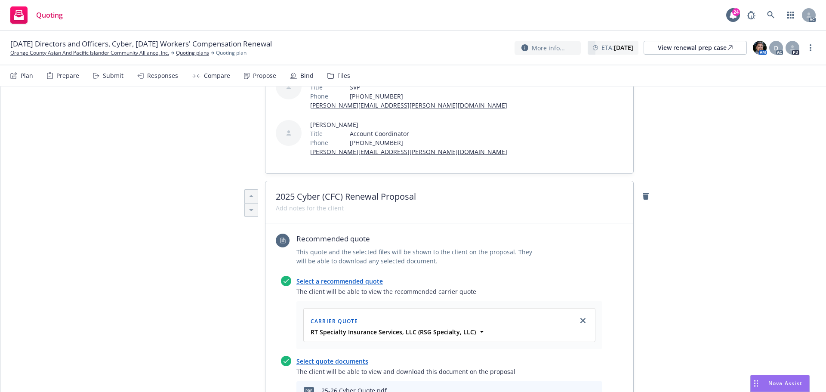
type textarea "x"
click at [341, 191] on span "2025 Cyber (CFC) Renewal Proposal" at bounding box center [449, 196] width 347 height 10
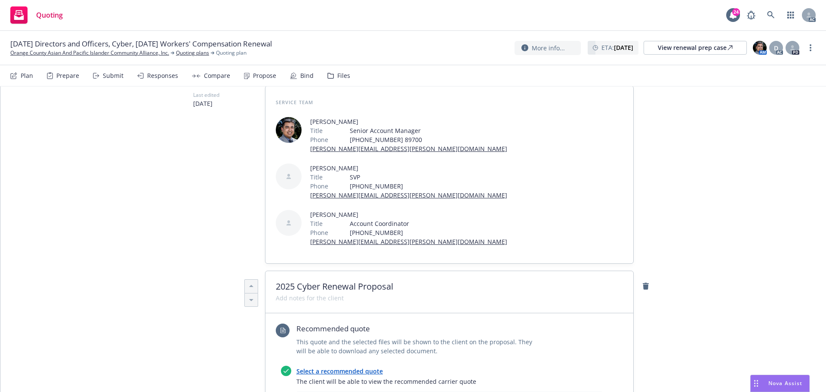
scroll to position [0, 0]
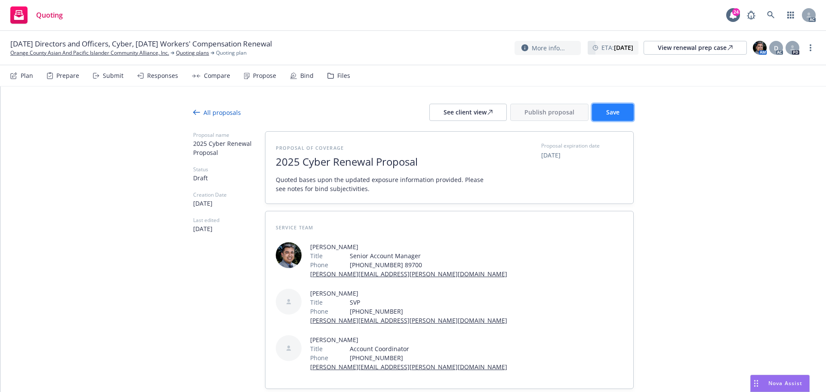
click at [611, 116] on button "Save" at bounding box center [613, 112] width 42 height 17
click at [150, 76] on div "Responses" at bounding box center [162, 75] width 31 height 7
type textarea "x"
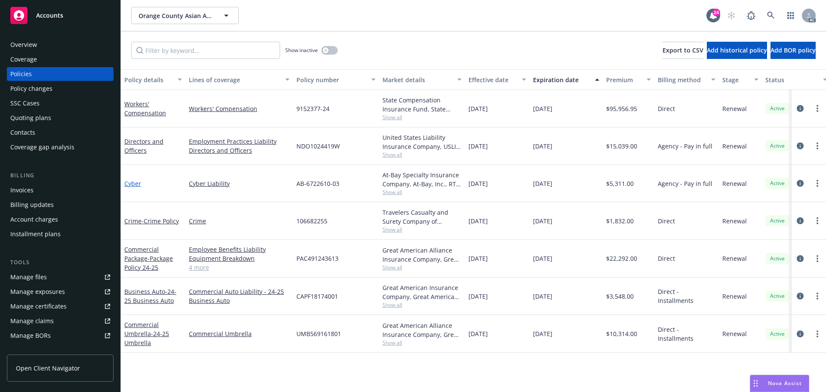
click at [135, 185] on link "Cyber" at bounding box center [132, 183] width 17 height 8
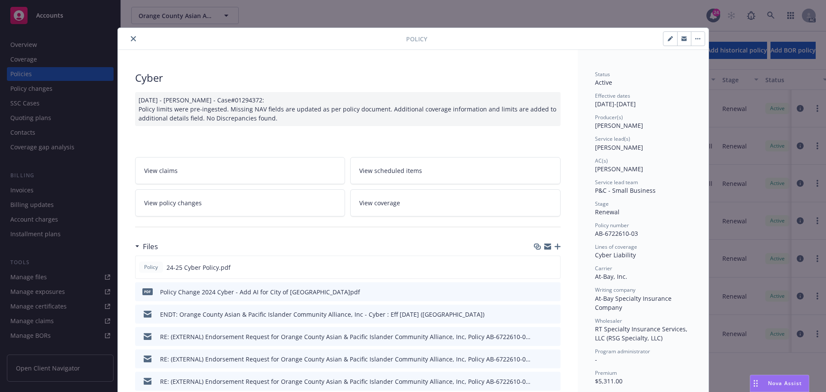
click at [128, 40] on button "close" at bounding box center [133, 39] width 10 height 10
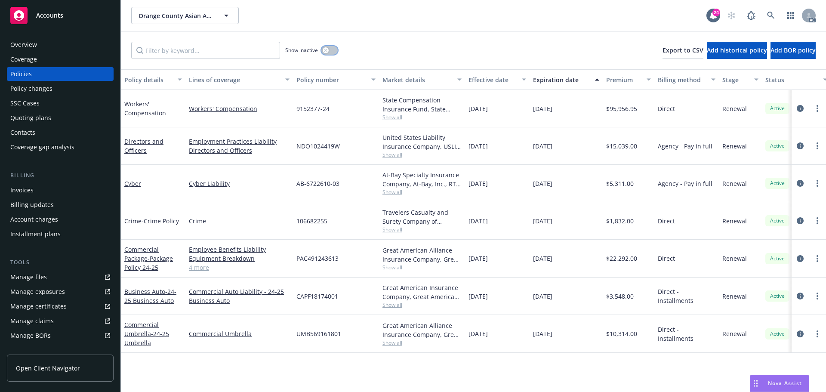
click at [330, 48] on button "button" at bounding box center [329, 50] width 16 height 9
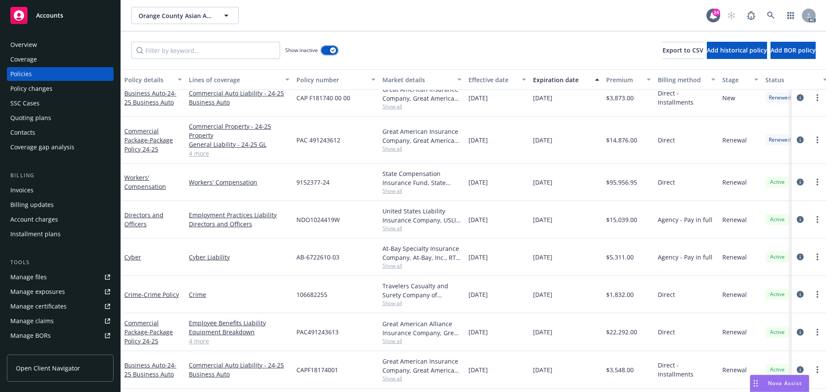
scroll to position [430, 0]
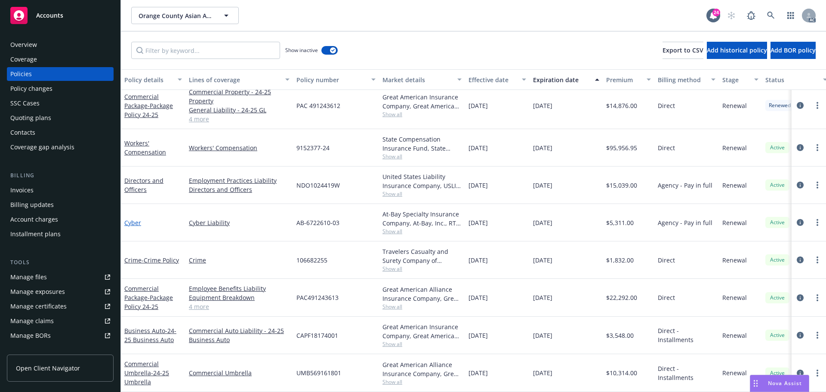
click at [133, 218] on link "Cyber" at bounding box center [132, 222] width 17 height 8
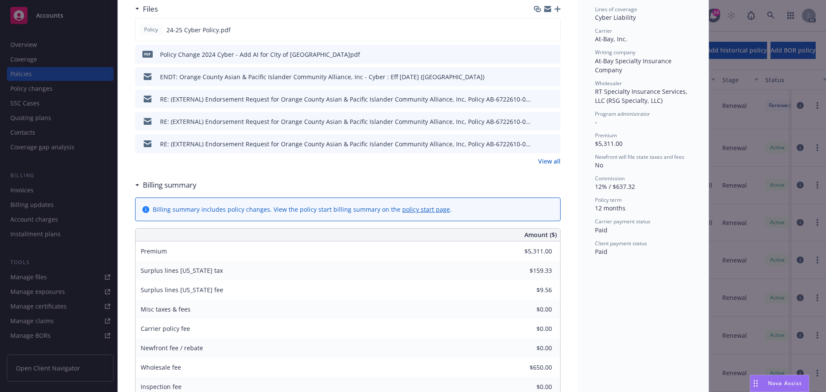
scroll to position [241, 0]
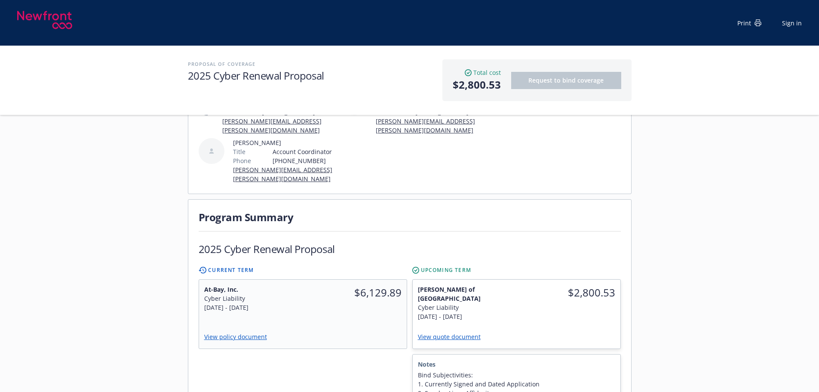
scroll to position [215, 0]
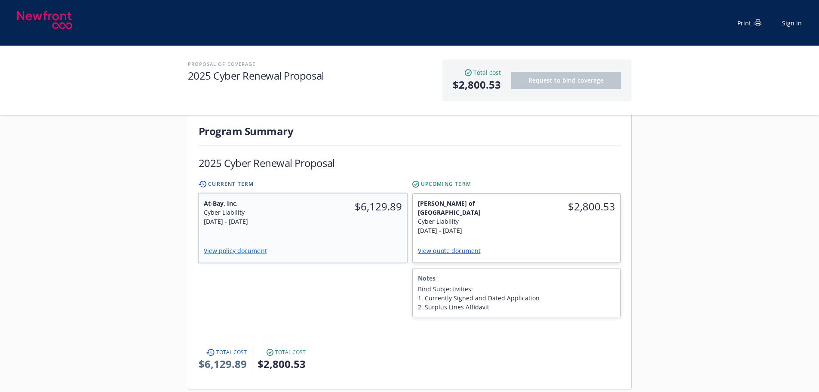
click at [342, 212] on div "$6,129.89" at bounding box center [355, 212] width 105 height 37
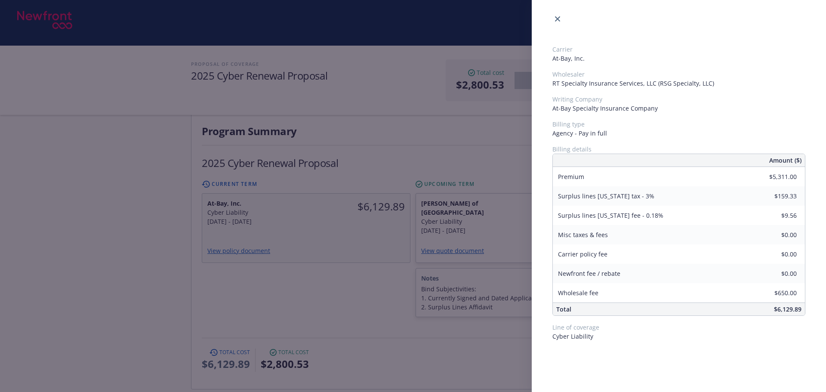
click at [501, 220] on div "Carrier At-Bay, Inc. Wholesaler RT Specialty Insurance Services, LLC (RSG Speci…" at bounding box center [413, 196] width 826 height 392
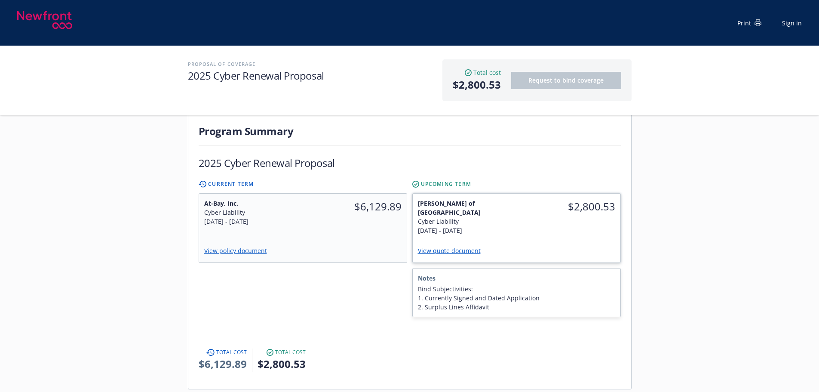
click at [501, 220] on div "[PERSON_NAME] of London Cyber Liability [DATE] - [DATE]" at bounding box center [465, 217] width 104 height 46
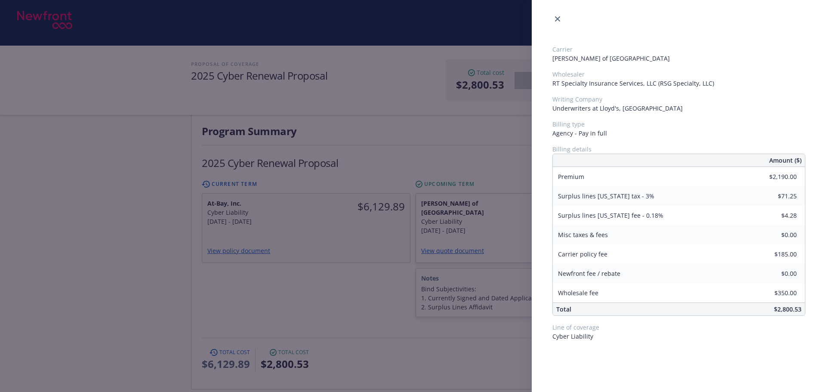
click at [347, 276] on div "Carrier Lloyd's of London Wholesaler RT Specialty Insurance Services, LLC (RSG …" at bounding box center [413, 196] width 826 height 392
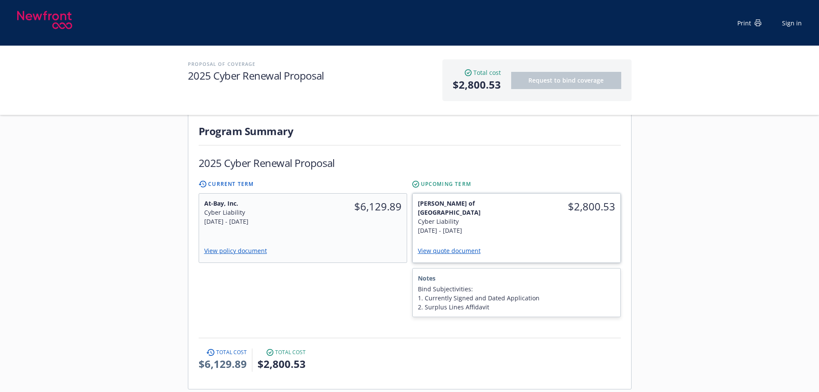
click at [459, 246] on link "View quote document" at bounding box center [453, 250] width 70 height 8
click at [535, 225] on div "Lloyd's of London Cyber Liability 10/15/2025 - 10/15/2026 $2,800.53 View quote …" at bounding box center [517, 228] width 208 height 69
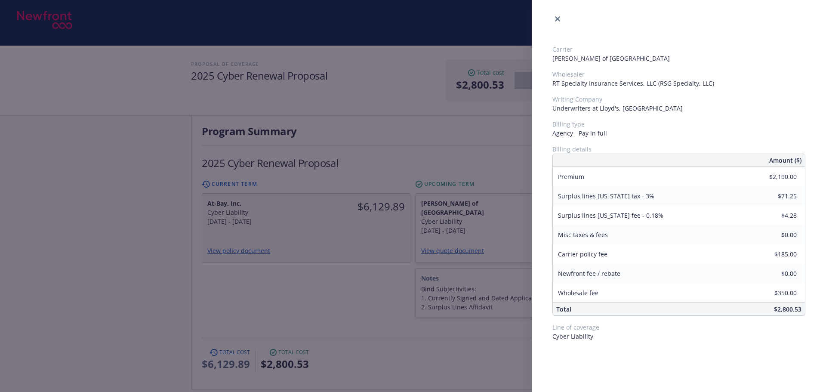
click at [275, 309] on div "Carrier Lloyd's of London Wholesaler RT Specialty Insurance Services, LLC (RSG …" at bounding box center [413, 196] width 826 height 392
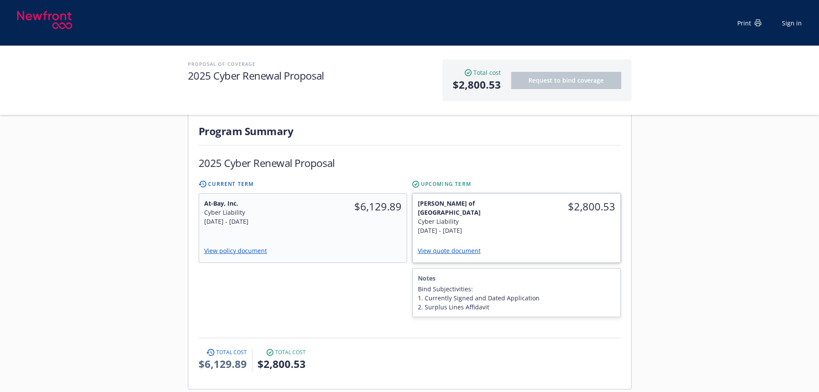
click at [538, 240] on div "View quote document" at bounding box center [517, 251] width 208 height 22
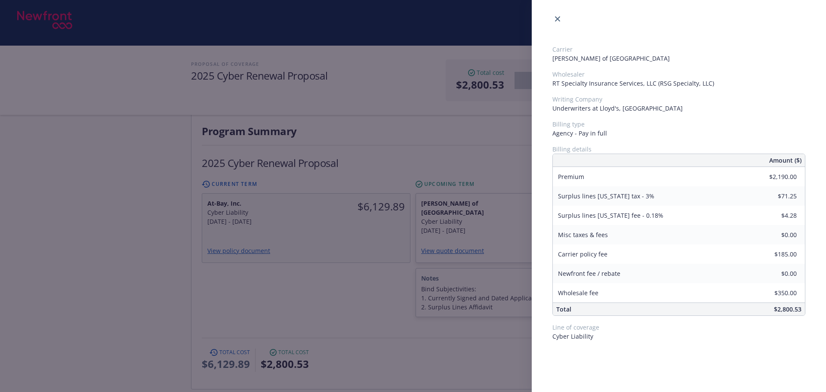
click at [403, 233] on div "Carrier Lloyd's of London Wholesaler RT Specialty Insurance Services, LLC (RSG …" at bounding box center [413, 196] width 826 height 392
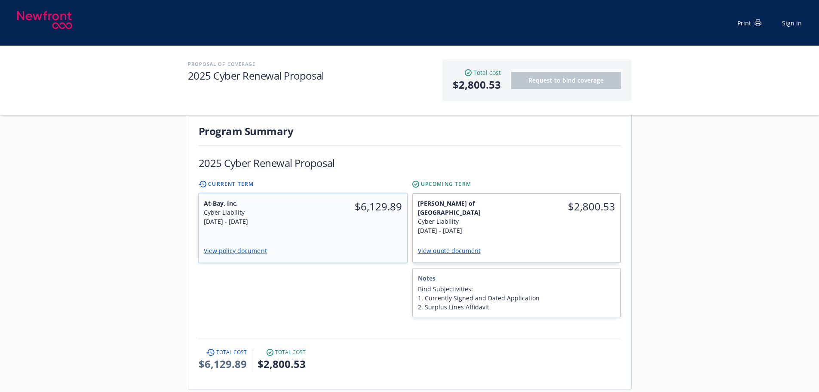
click at [393, 240] on div "View policy document" at bounding box center [302, 251] width 209 height 22
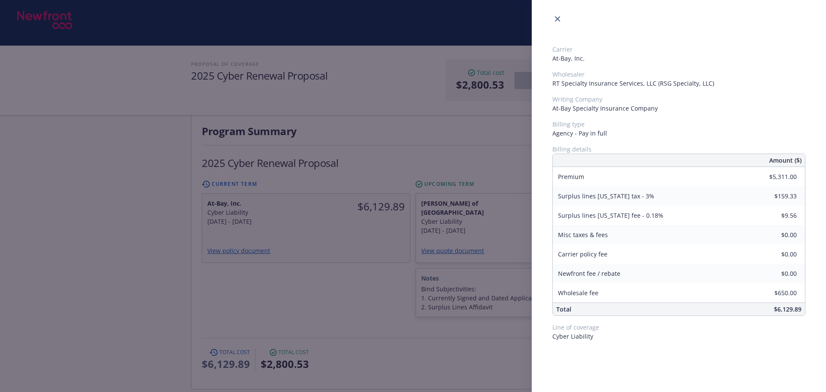
click at [388, 281] on div "Carrier At-Bay, Inc. Wholesaler RT Specialty Insurance Services, LLC (RSG Speci…" at bounding box center [413, 196] width 826 height 392
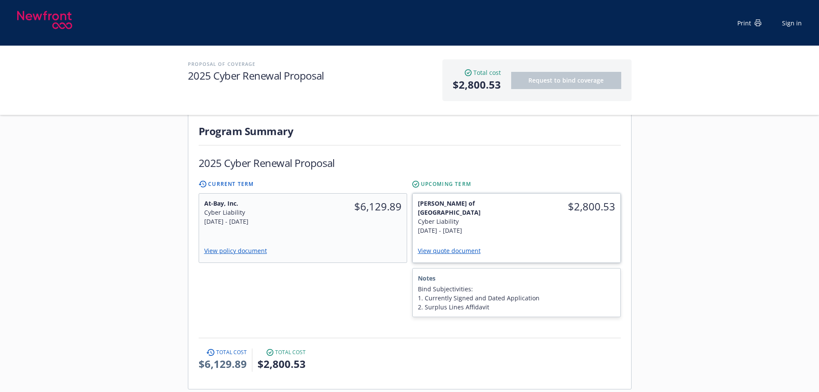
click at [581, 240] on div "View quote document" at bounding box center [517, 251] width 208 height 22
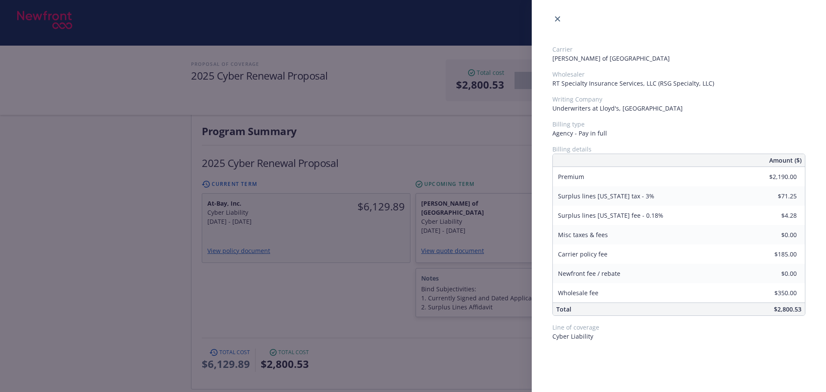
click at [410, 310] on div "Carrier Lloyd's of London Wholesaler RT Specialty Insurance Services, LLC (RSG …" at bounding box center [413, 196] width 826 height 392
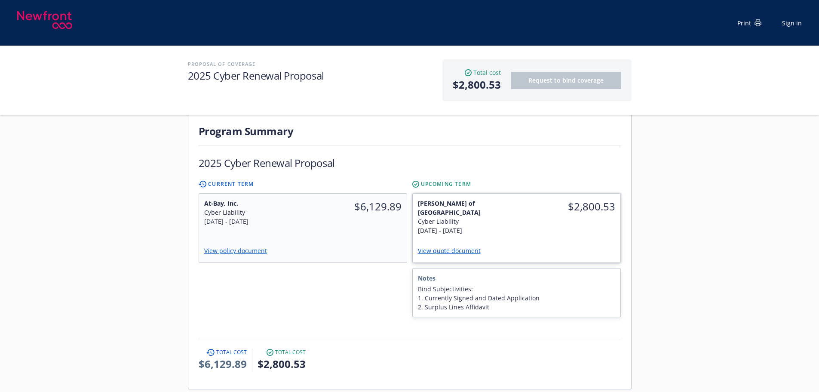
click at [558, 221] on div "$2,800.53" at bounding box center [569, 217] width 104 height 46
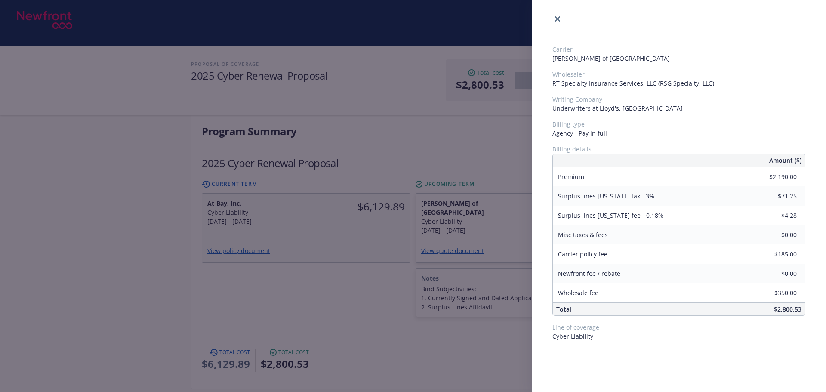
click at [394, 331] on div "Carrier Lloyd's of London Wholesaler RT Specialty Insurance Services, LLC (RSG …" at bounding box center [413, 196] width 826 height 392
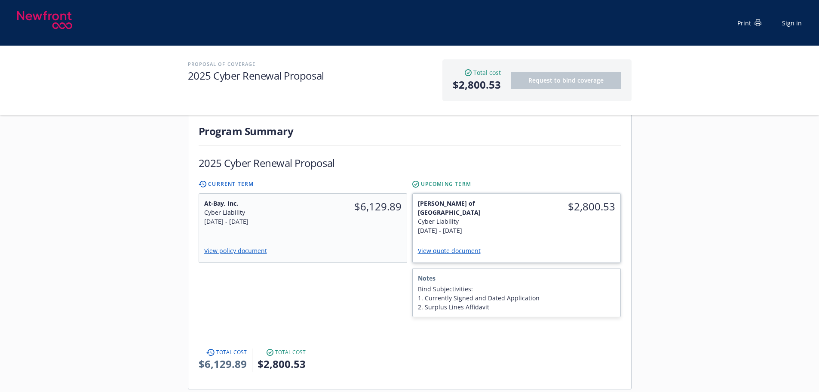
click at [551, 245] on div "View quote document" at bounding box center [516, 251] width 197 height 12
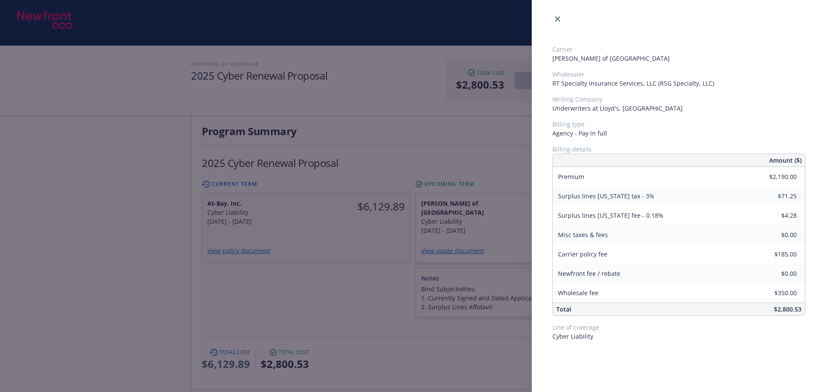
click at [311, 303] on div "Carrier Lloyd's of London Wholesaler RT Specialty Insurance Services, LLC (RSG …" at bounding box center [413, 196] width 826 height 392
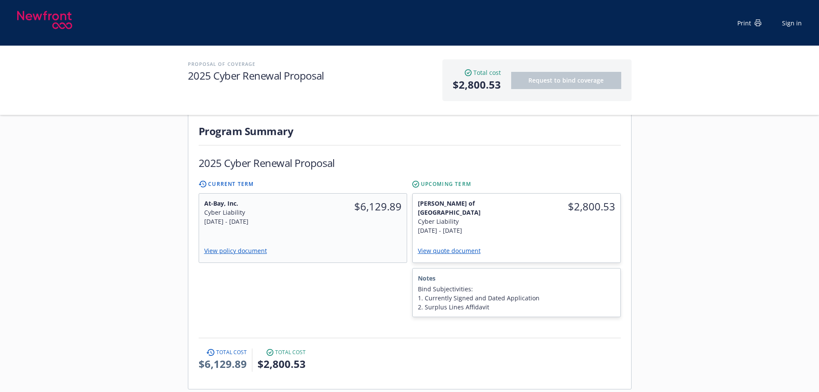
click at [711, 312] on div "Servicing team Marlowe Milo Title Senior Account Manager Phone (650) 488-8565 8…" at bounding box center [409, 323] width 819 height 773
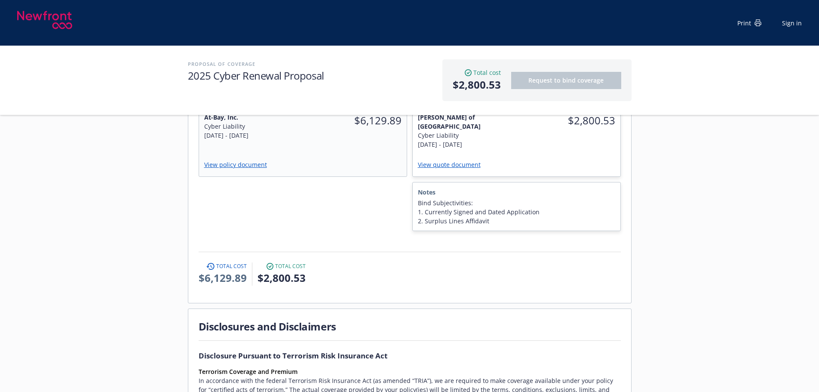
scroll to position [258, 0]
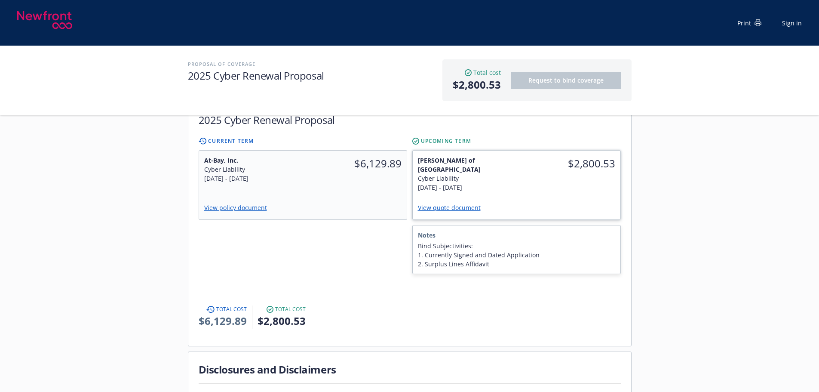
click at [457, 203] on link "View quote document" at bounding box center [453, 207] width 70 height 8
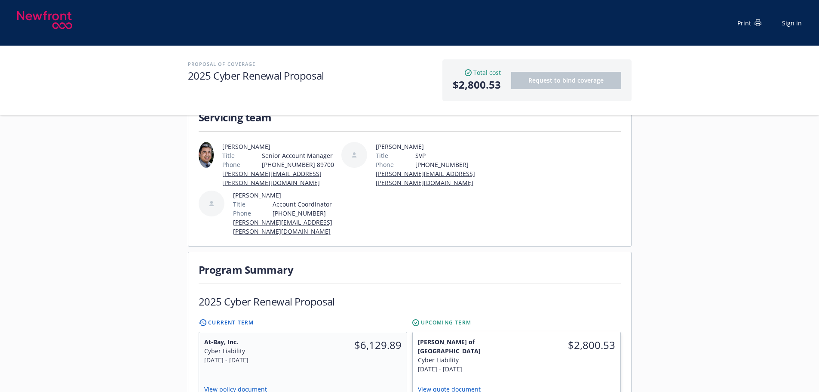
scroll to position [215, 0]
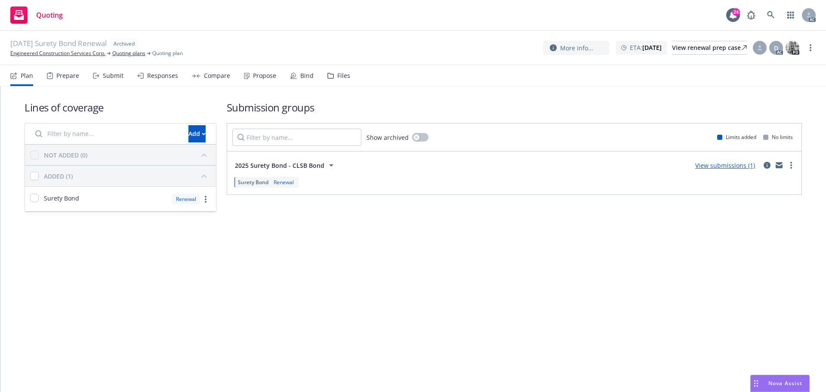
click at [155, 77] on div "Responses" at bounding box center [162, 75] width 31 height 7
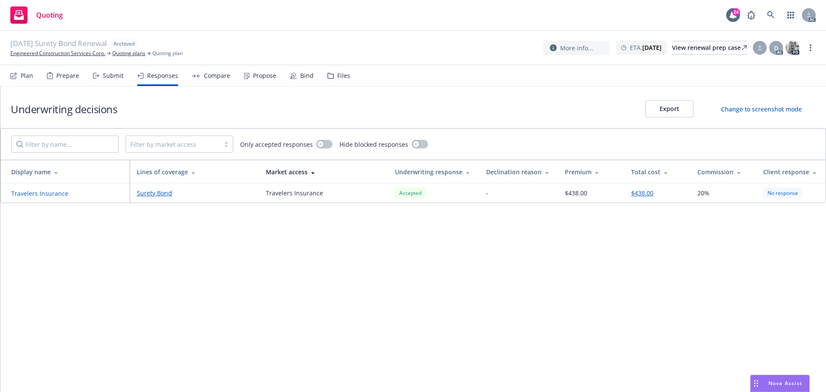
click at [260, 83] on div "Propose" at bounding box center [260, 75] width 32 height 21
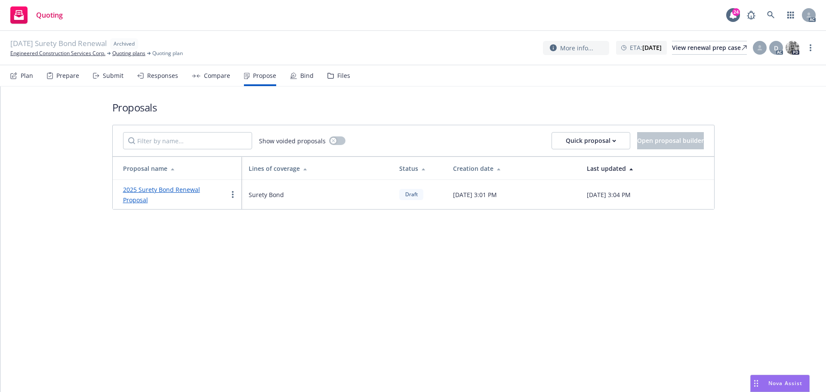
click at [203, 80] on div "Compare" at bounding box center [211, 75] width 38 height 21
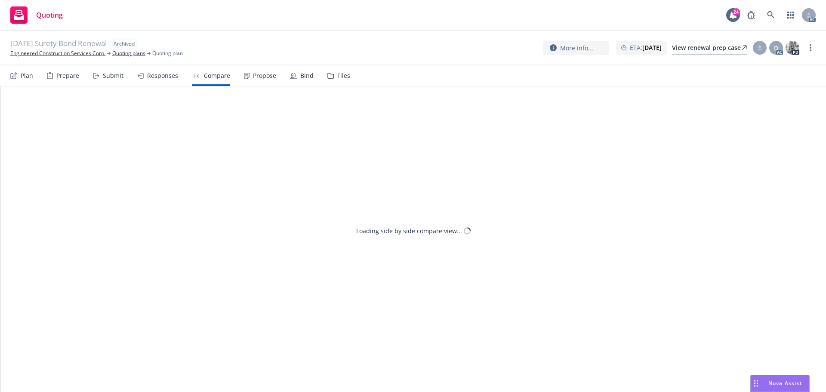
click at [163, 81] on div "Responses" at bounding box center [157, 75] width 41 height 21
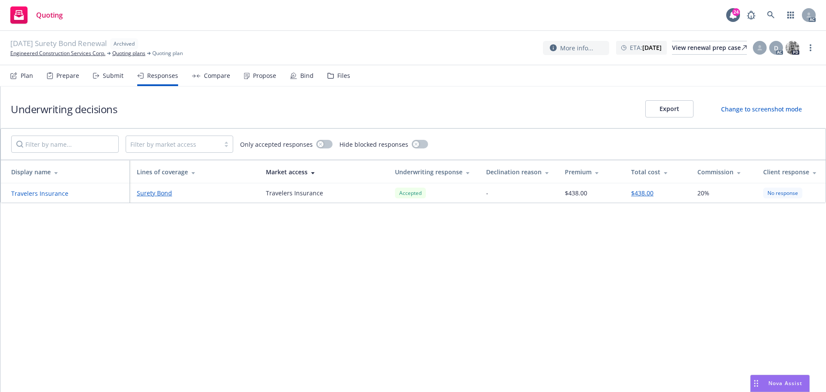
click at [28, 192] on button "Travelers Insurance" at bounding box center [39, 193] width 57 height 9
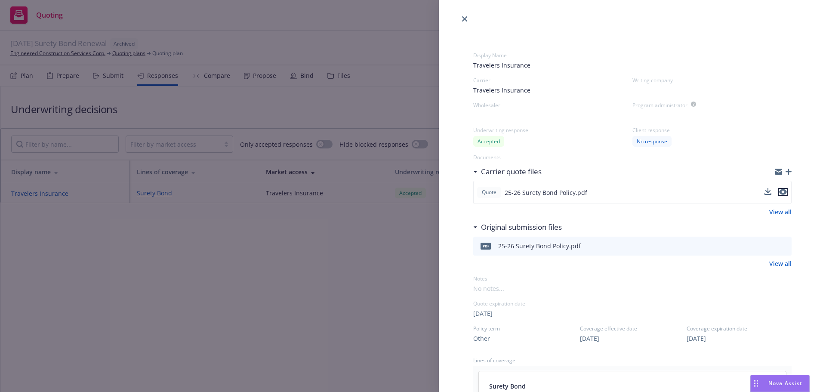
click at [779, 191] on icon "preview file" at bounding box center [783, 192] width 8 height 6
click at [309, 284] on div "Display Name Travelers Insurance Carrier Travelers Insurance Writing company - …" at bounding box center [413, 196] width 826 height 392
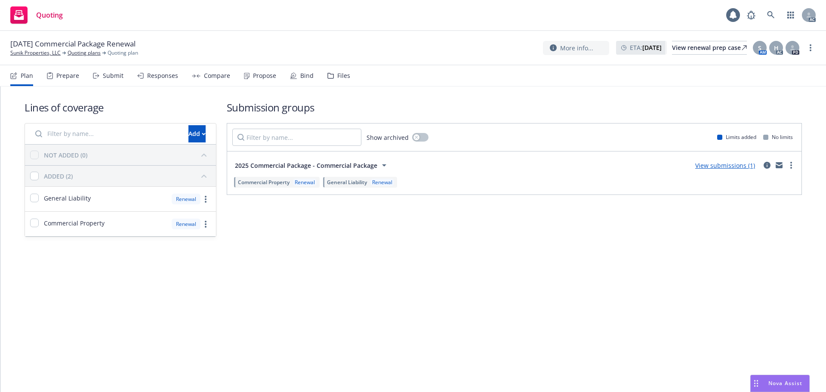
drag, startPoint x: 0, startPoint y: 0, endPoint x: 158, endPoint y: 77, distance: 175.8
click at [158, 77] on div "Responses" at bounding box center [162, 75] width 31 height 7
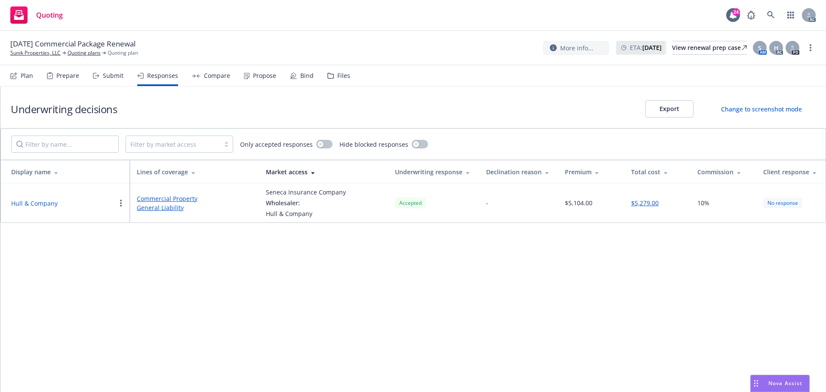
click at [41, 203] on button "Hull & Company" at bounding box center [34, 203] width 46 height 9
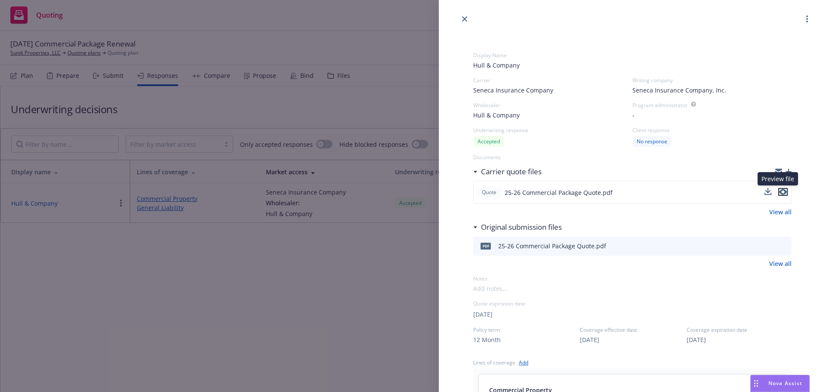
click at [779, 194] on icon "preview file" at bounding box center [783, 192] width 8 height 6
click at [454, 16] on div at bounding box center [632, 12] width 387 height 24
click at [466, 18] on icon "close" at bounding box center [464, 18] width 5 height 5
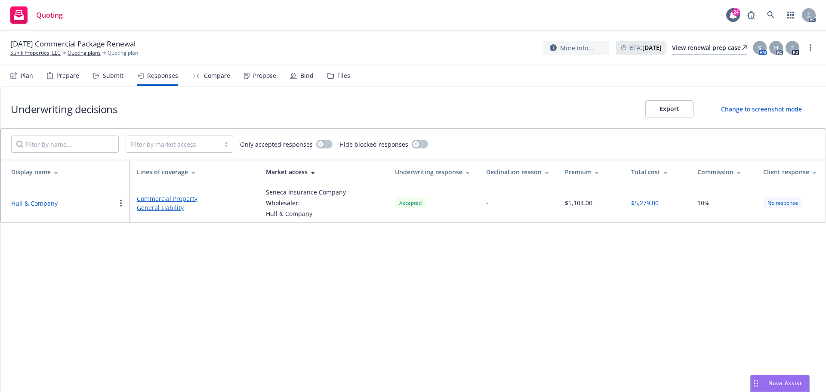
click at [41, 201] on button "Hull & Company" at bounding box center [34, 203] width 46 height 9
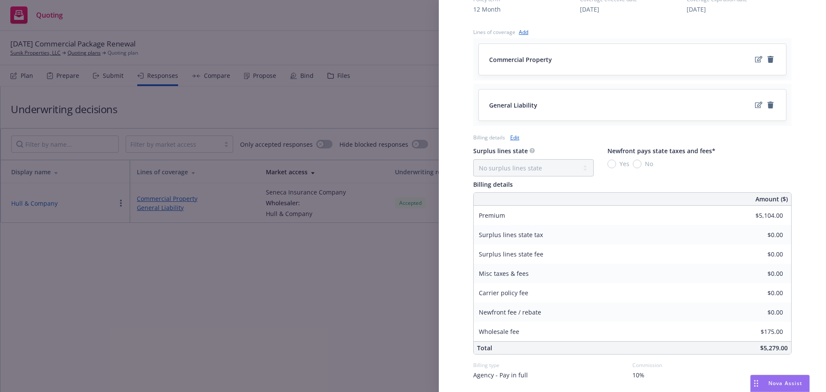
scroll to position [359, 0]
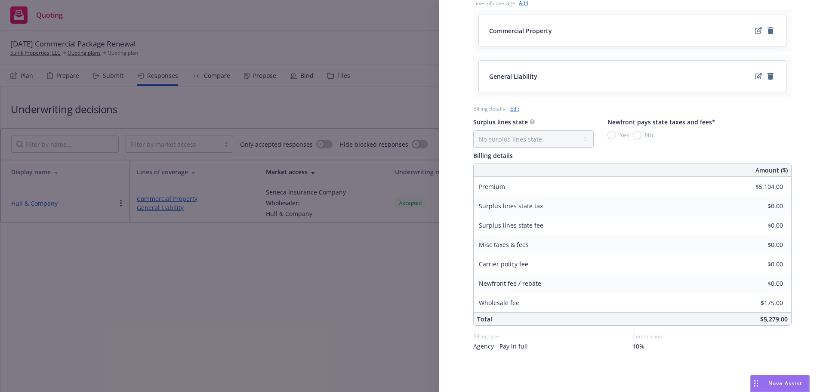
drag, startPoint x: 300, startPoint y: 302, endPoint x: 238, endPoint y: 89, distance: 221.2
click at [300, 301] on div "Display Name Hull & Company Carrier Seneca Insurance Company Writing company Se…" at bounding box center [413, 196] width 826 height 392
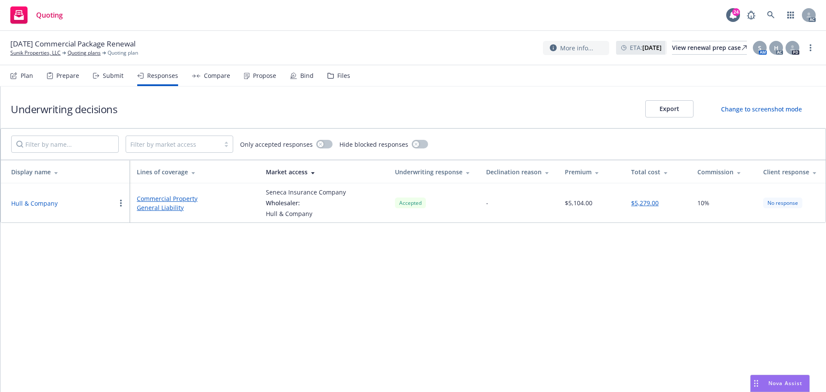
click at [253, 78] on div "Propose" at bounding box center [264, 75] width 23 height 7
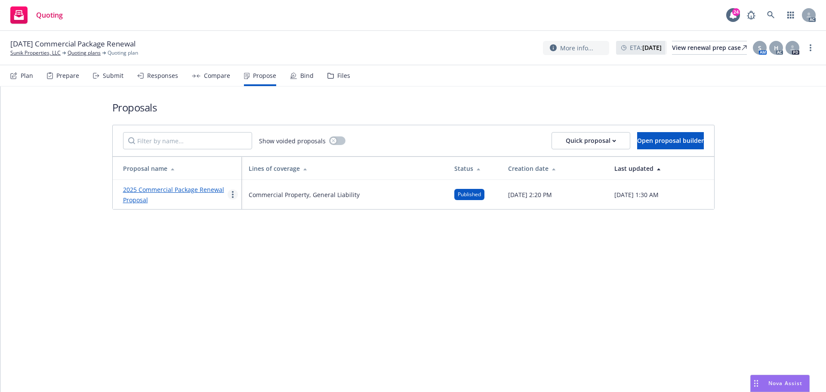
click at [231, 196] on link "more" at bounding box center [233, 194] width 10 height 10
click at [260, 283] on span "See client view" at bounding box center [259, 284] width 63 height 8
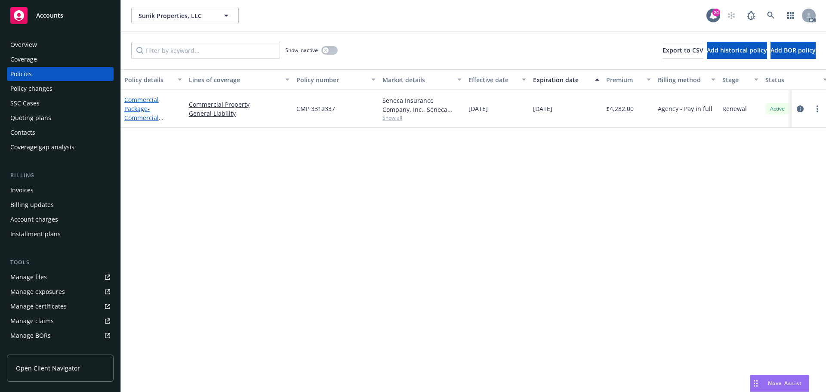
click at [135, 102] on link "Commercial Package - Commercial Package" at bounding box center [141, 112] width 34 height 35
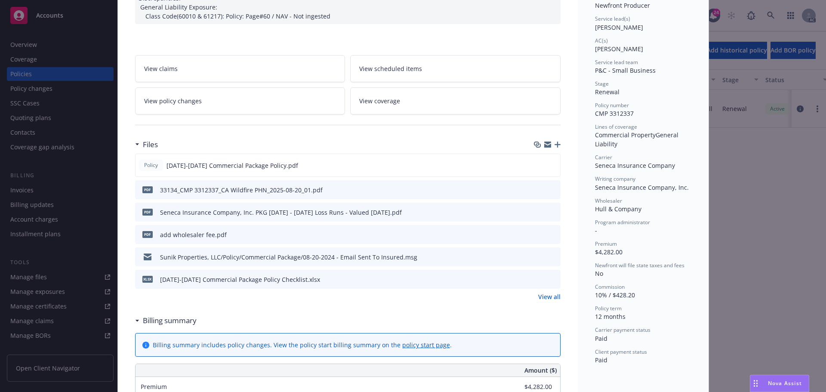
scroll to position [129, 0]
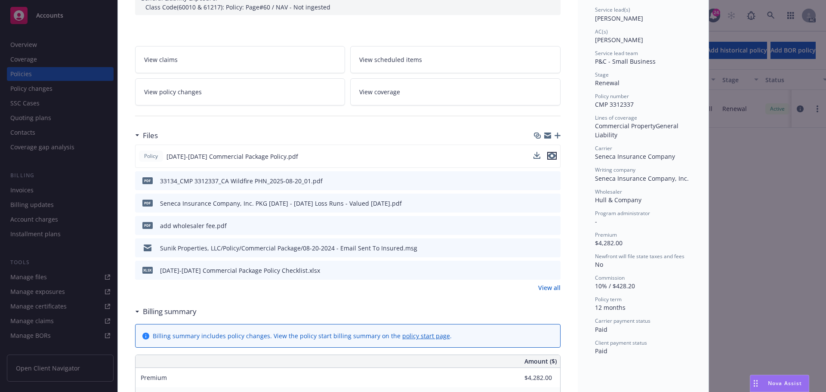
click at [551, 157] on icon "preview file" at bounding box center [552, 156] width 8 height 6
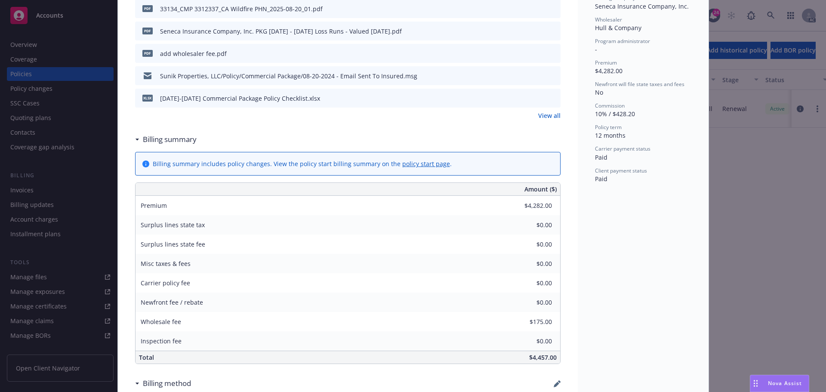
scroll to position [387, 0]
